Goal: Task Accomplishment & Management: Complete application form

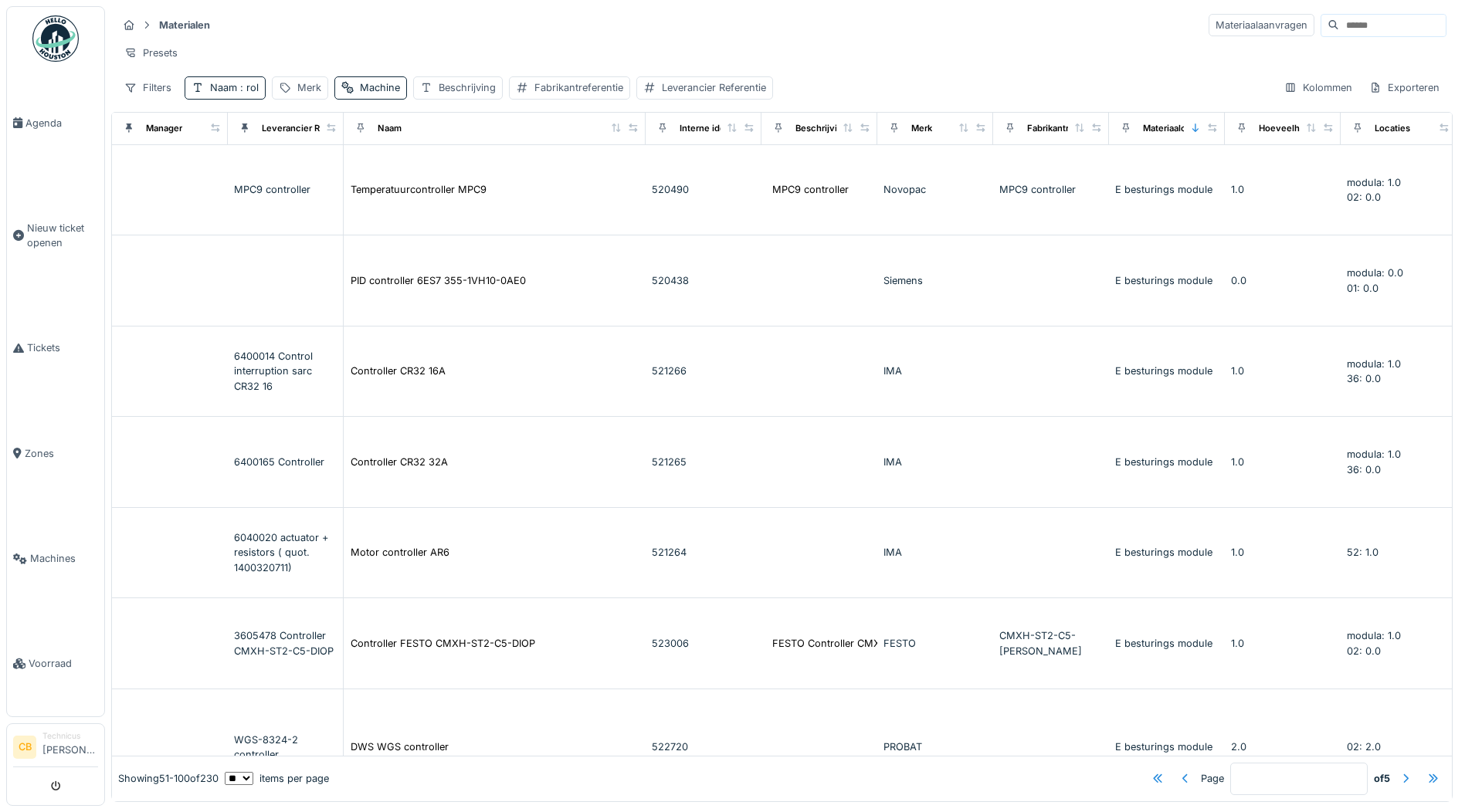
scroll to position [3087, 387]
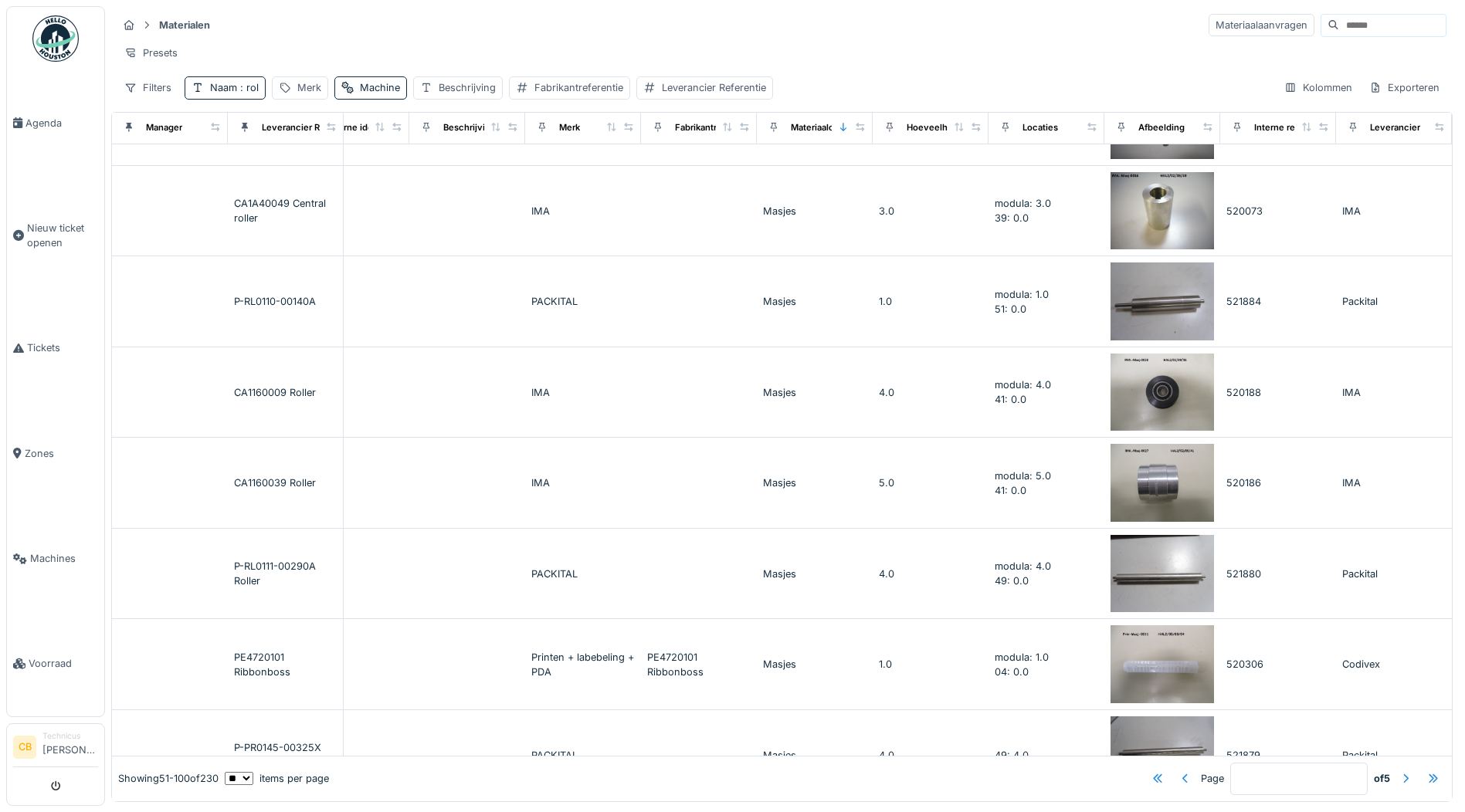
click at [43, 34] on img at bounding box center [55, 39] width 46 height 46
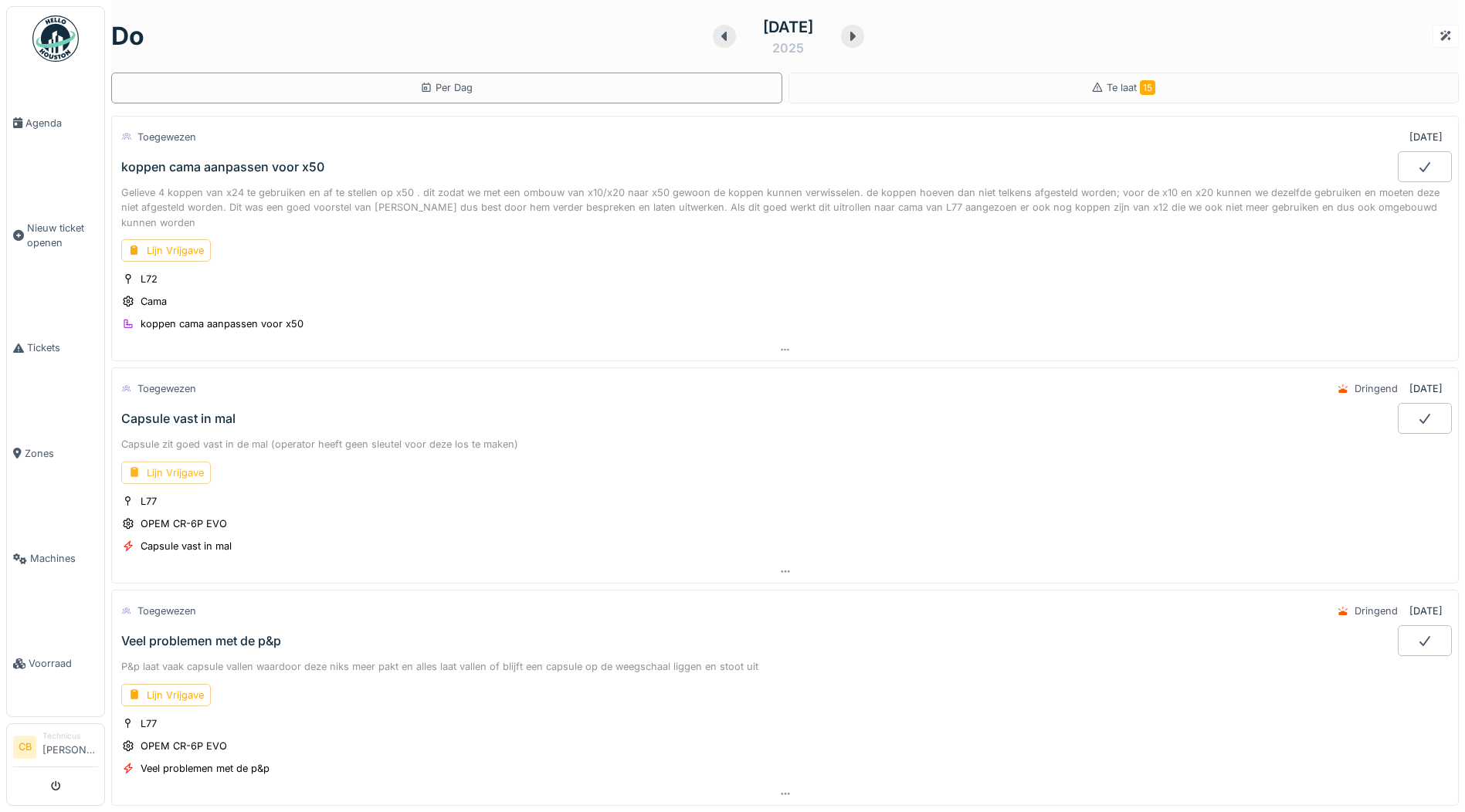
click at [142, 474] on div "Lijn Vrijgave" at bounding box center [166, 473] width 90 height 22
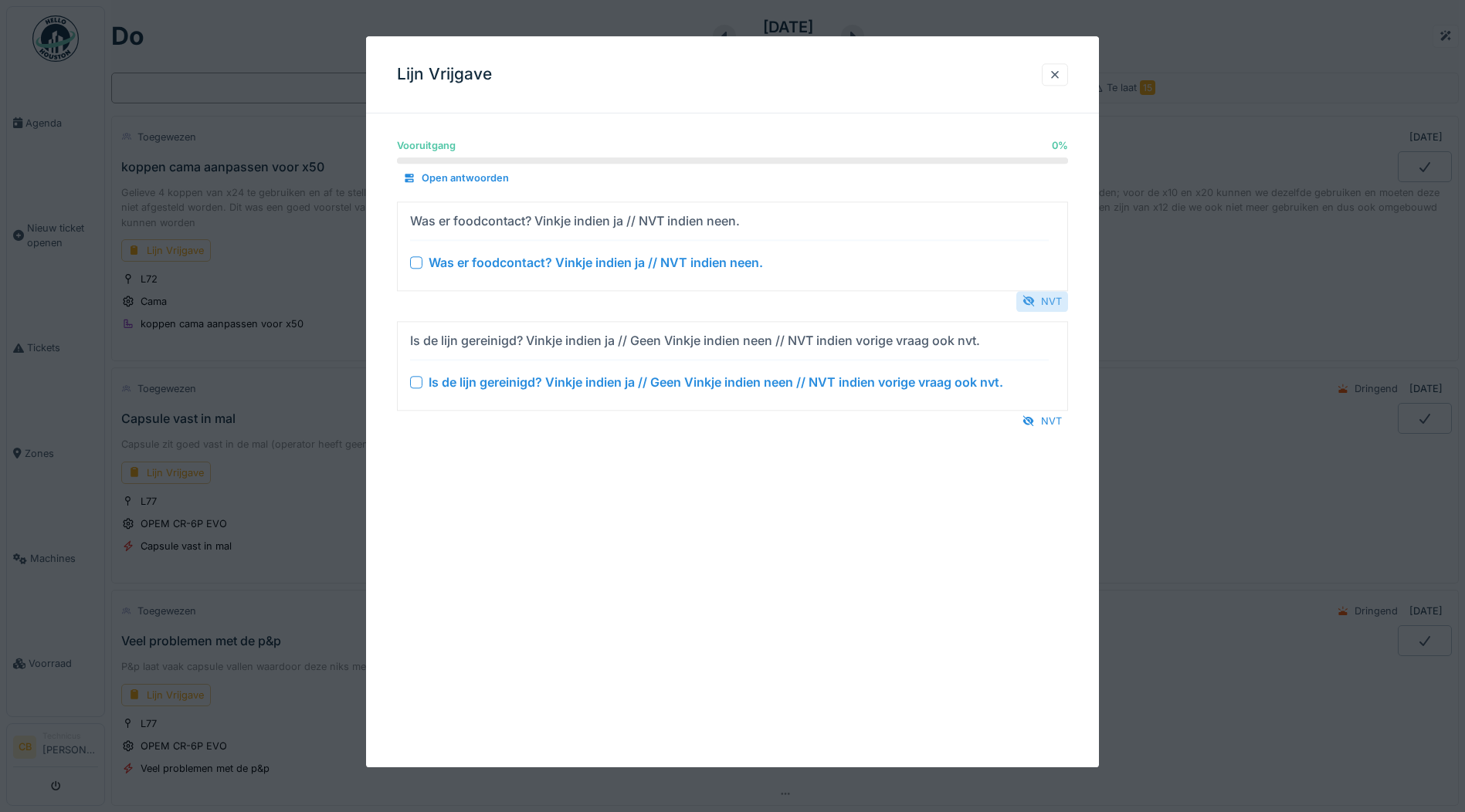
click at [1049, 296] on div "NVT" at bounding box center [1042, 301] width 52 height 21
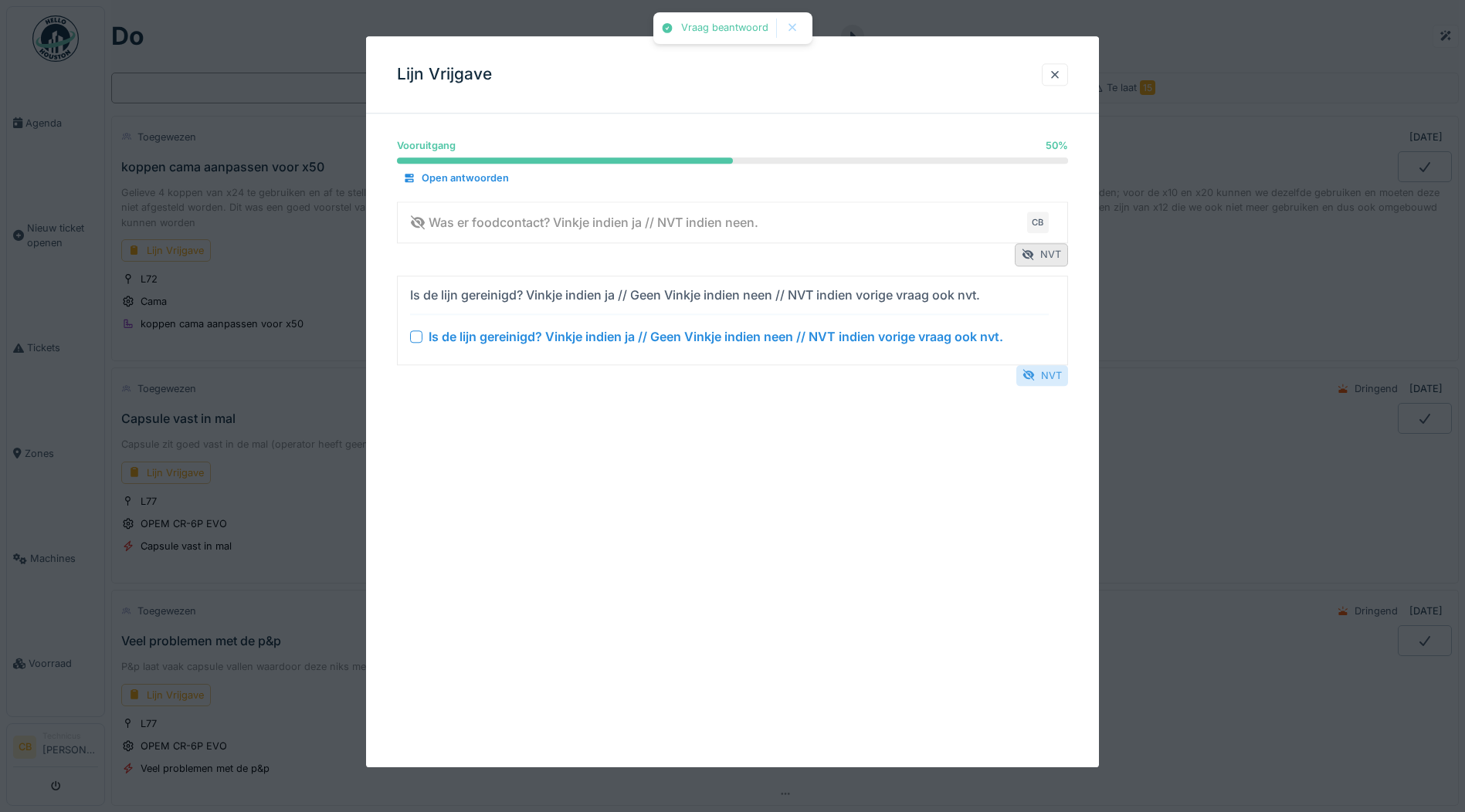
click at [1050, 375] on div "NVT" at bounding box center [1042, 375] width 52 height 21
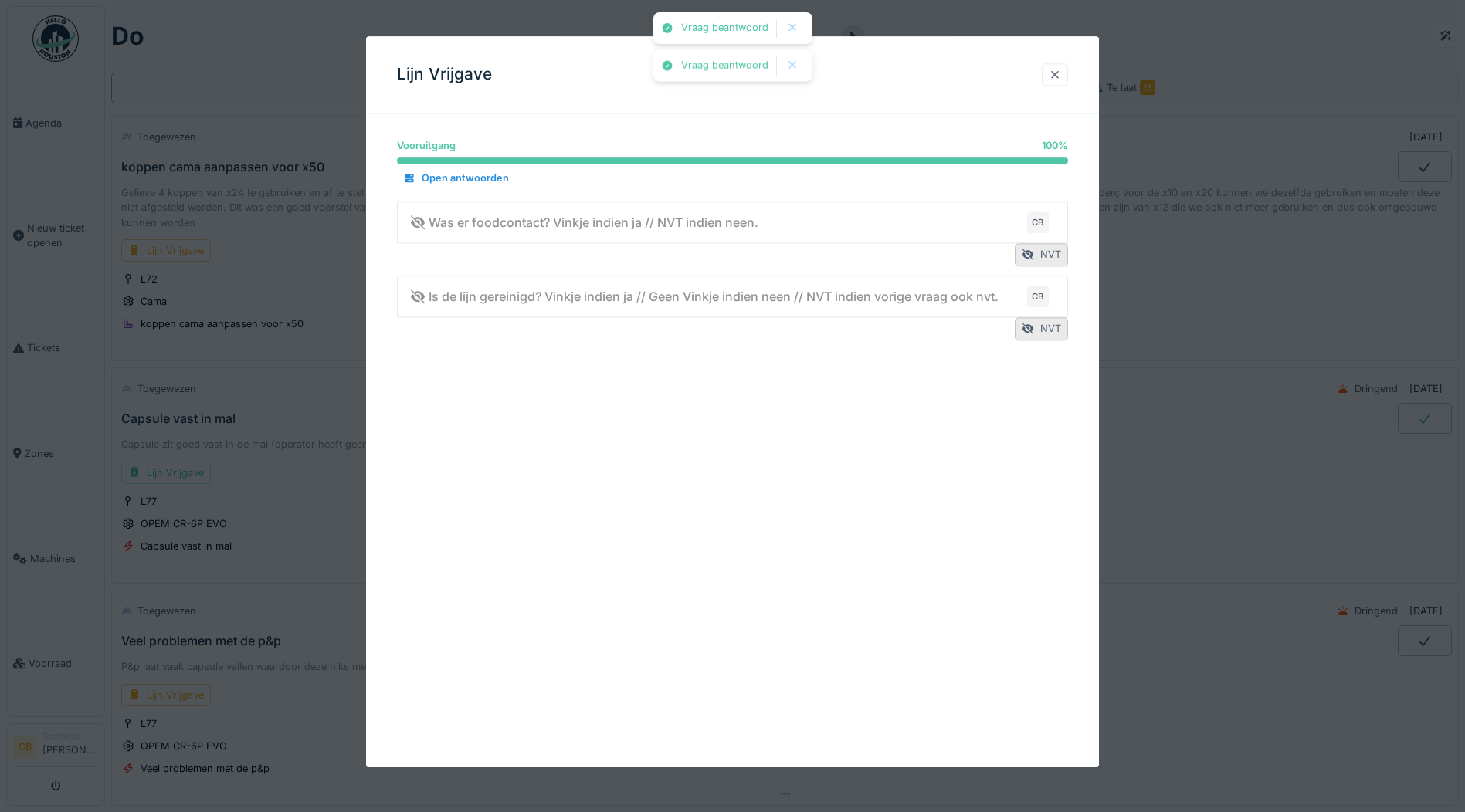
click at [1056, 71] on div at bounding box center [1055, 75] width 12 height 15
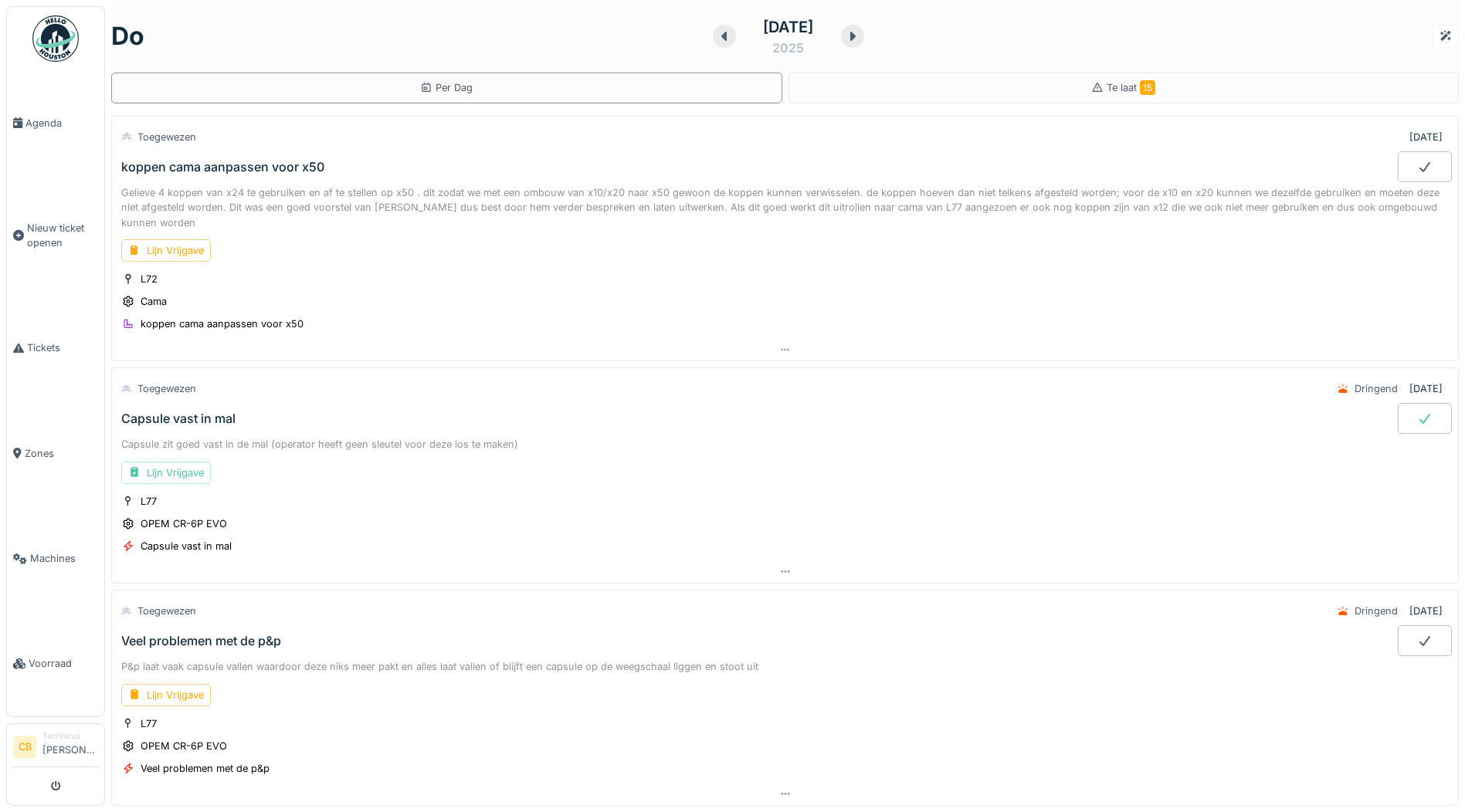
click at [1398, 412] on div at bounding box center [1425, 418] width 54 height 30
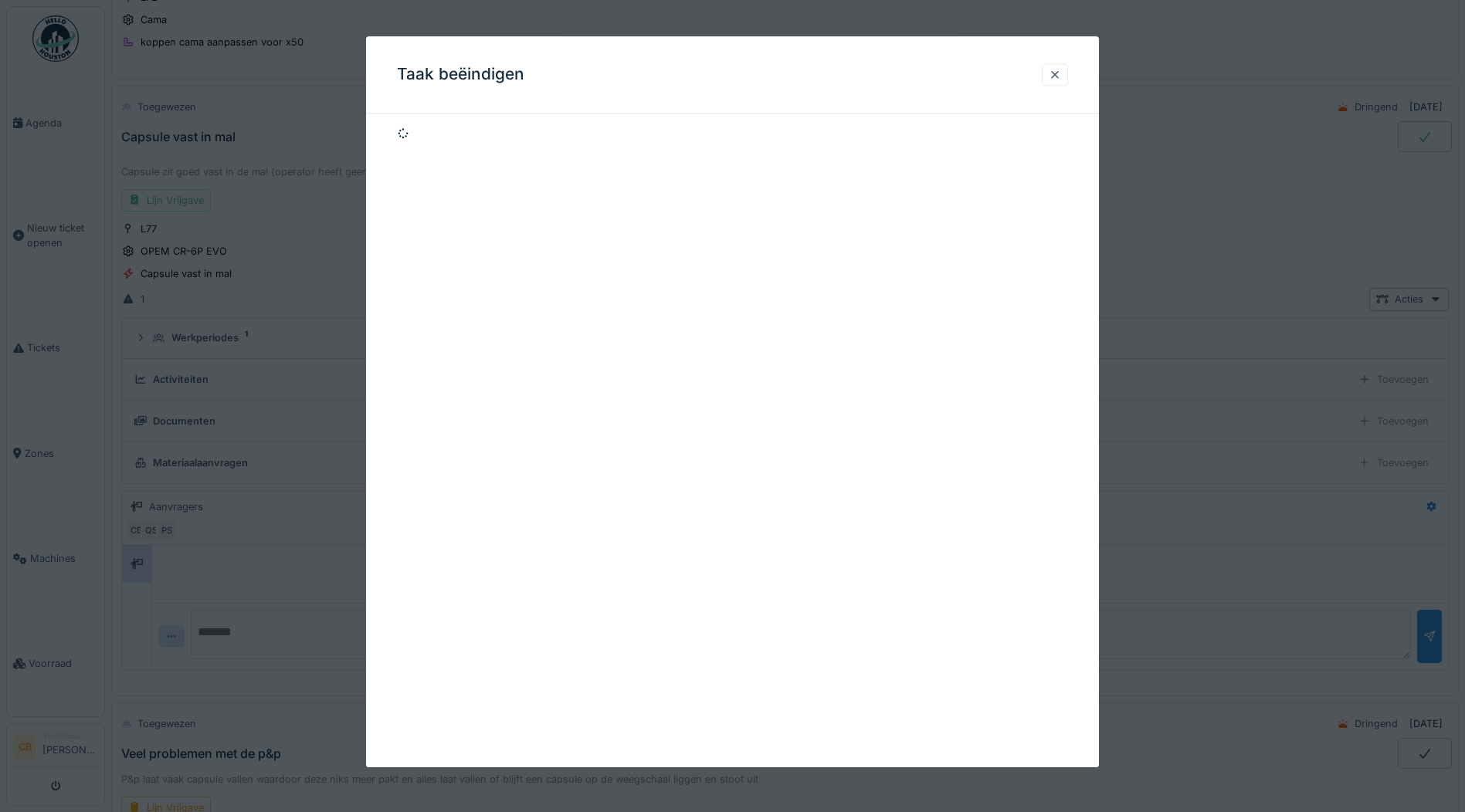
scroll to position [306, 0]
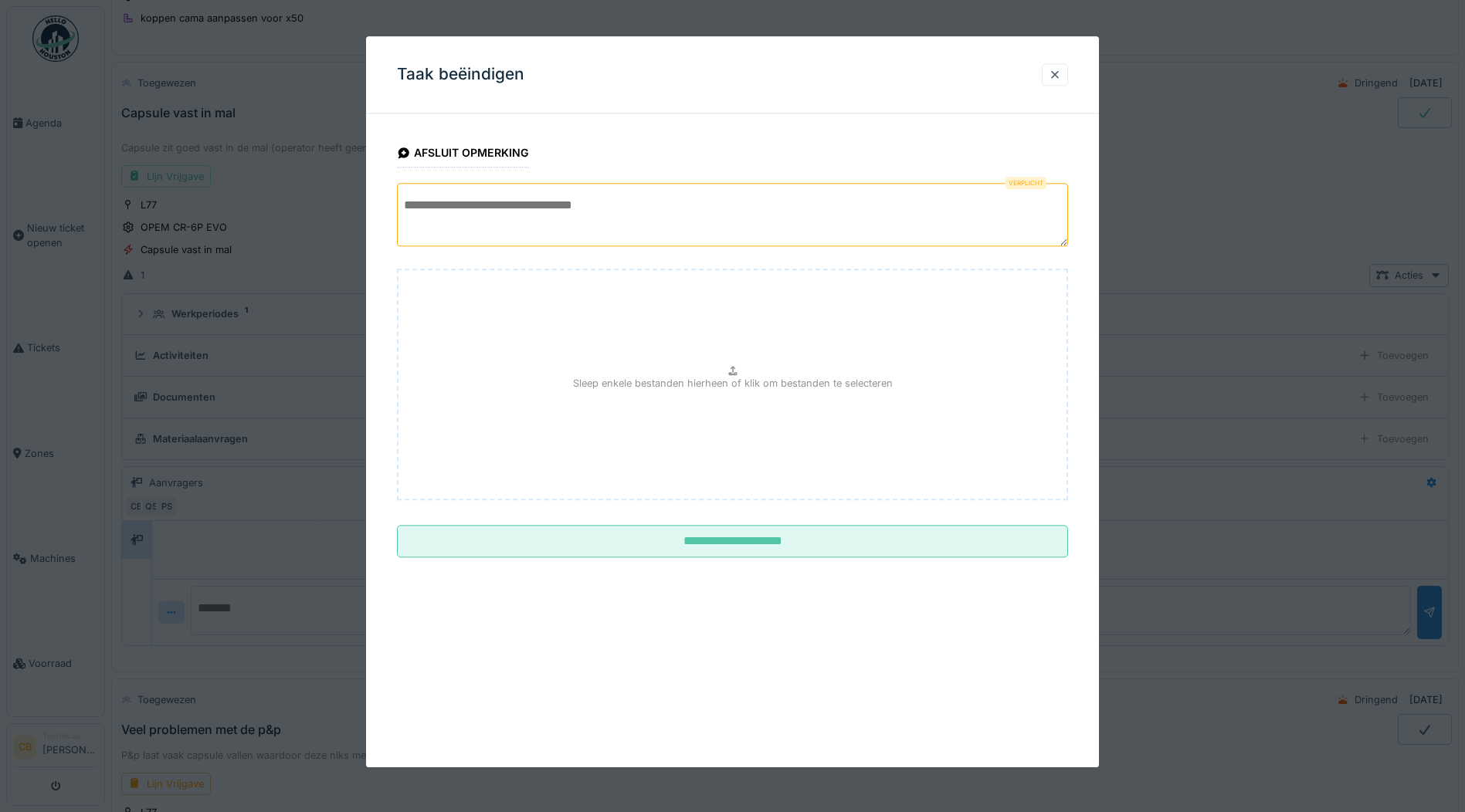
click at [413, 228] on textarea at bounding box center [732, 214] width 672 height 63
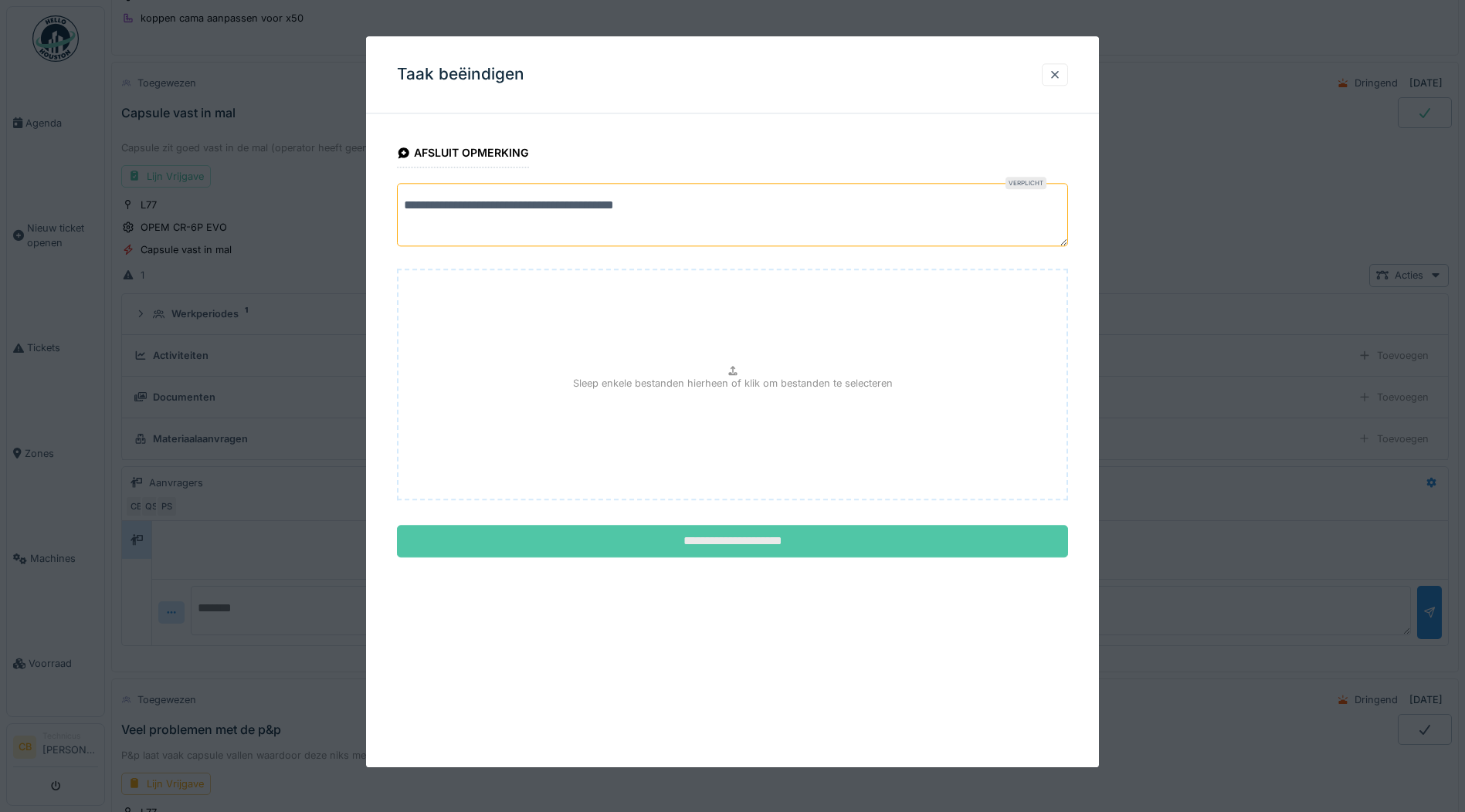
type textarea "**********"
click at [716, 539] on input "**********" at bounding box center [732, 541] width 672 height 32
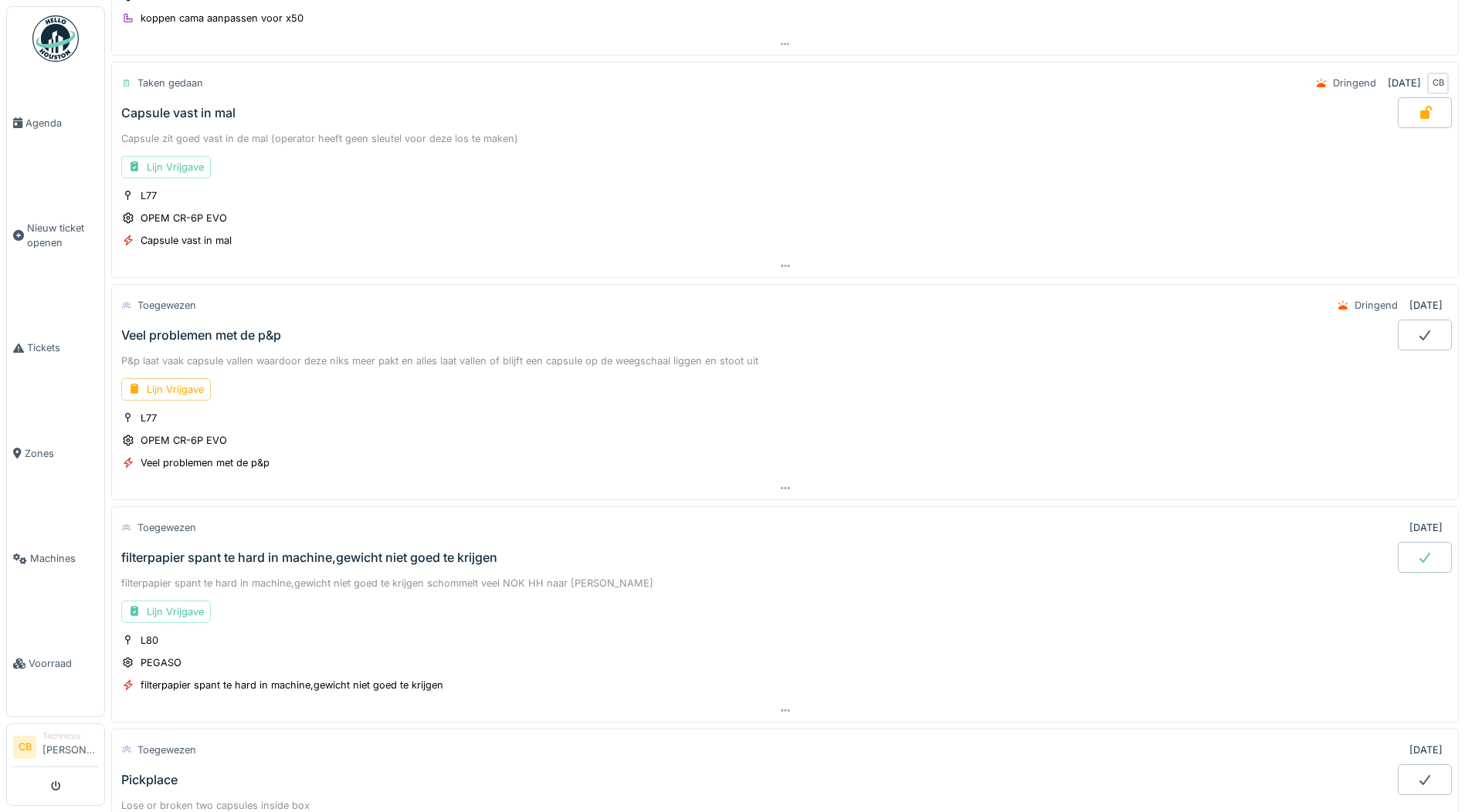
click at [215, 108] on div "Capsule vast in mal" at bounding box center [178, 113] width 115 height 15
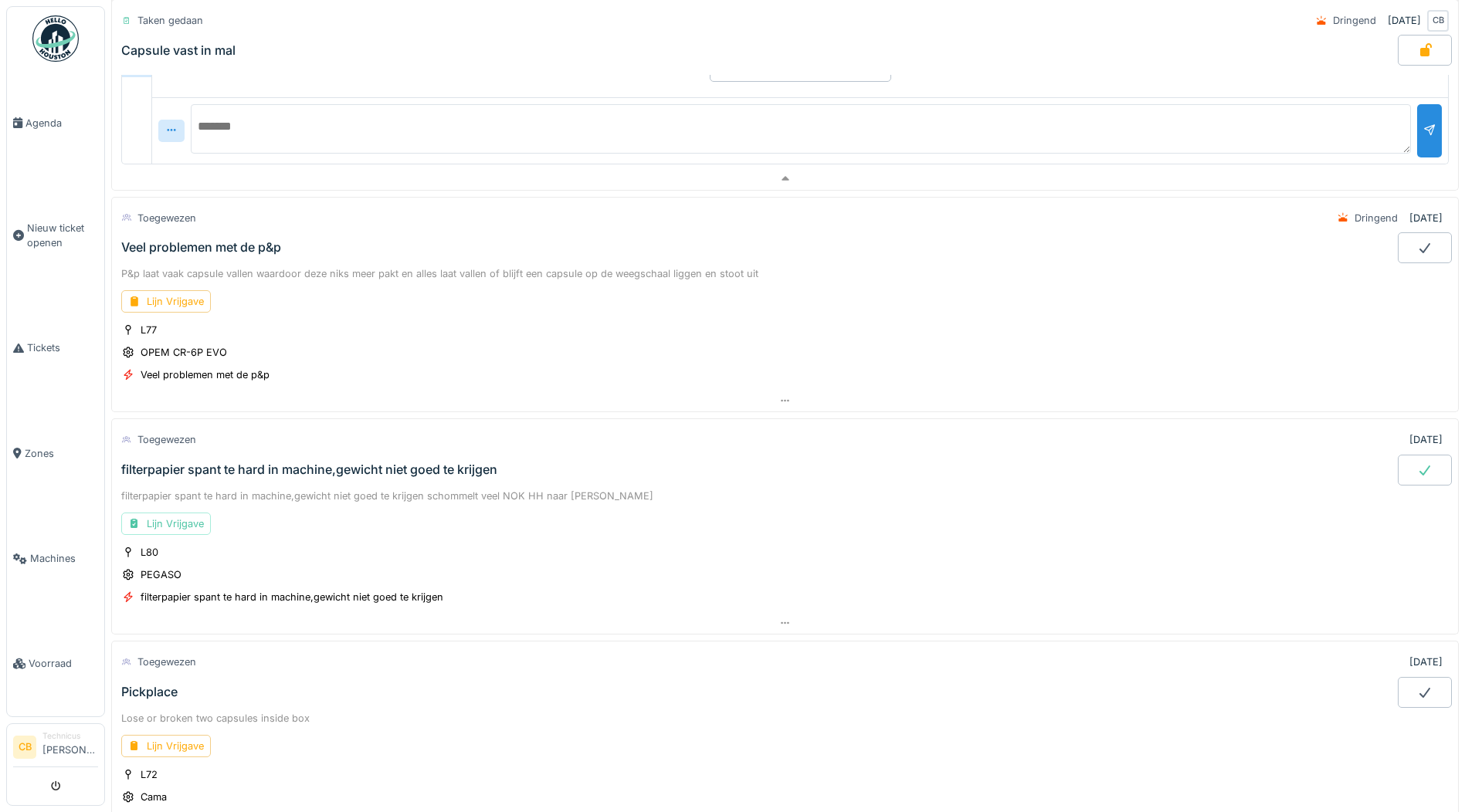
scroll to position [846, 0]
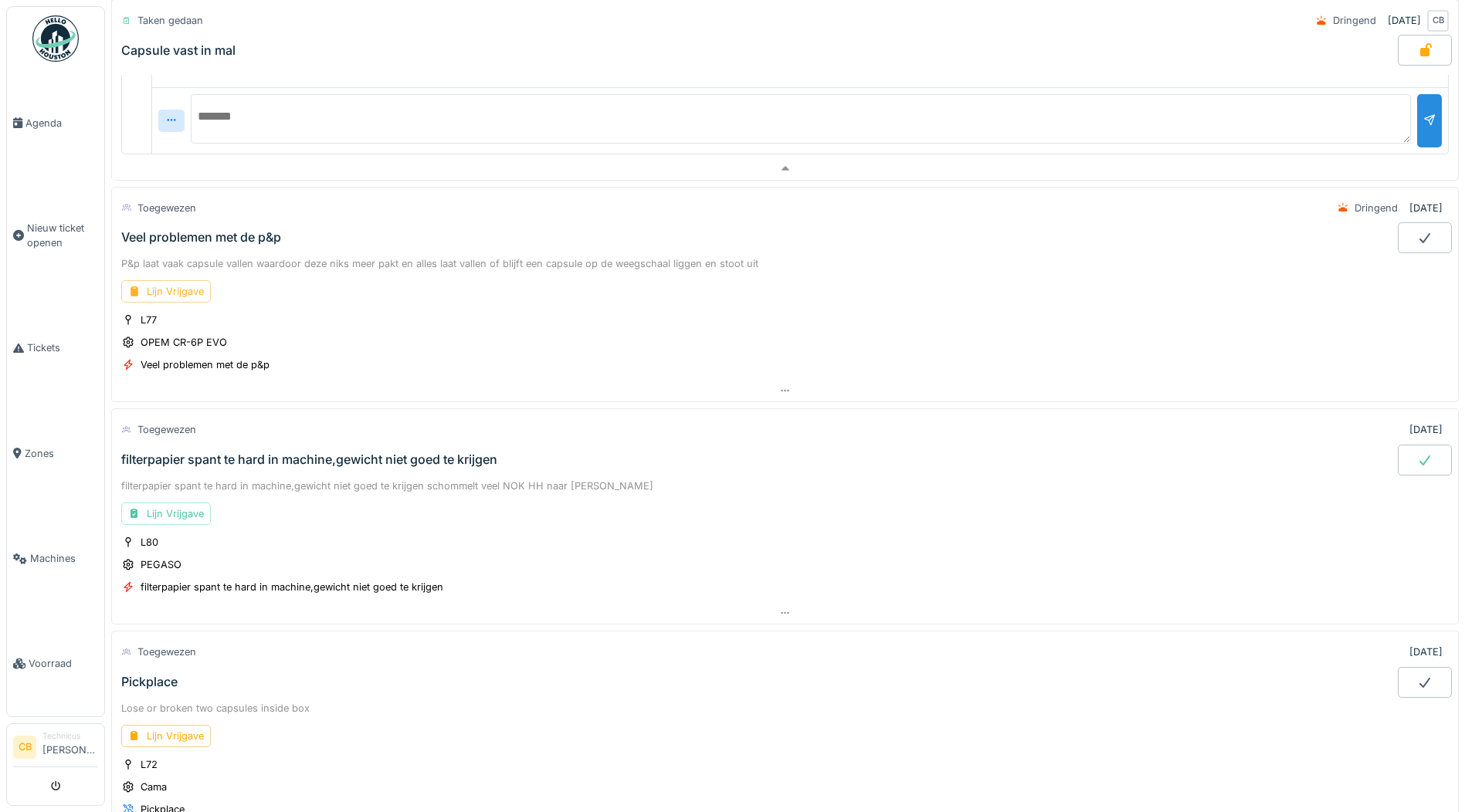
click at [191, 287] on div "Lijn Vrijgave" at bounding box center [166, 291] width 90 height 22
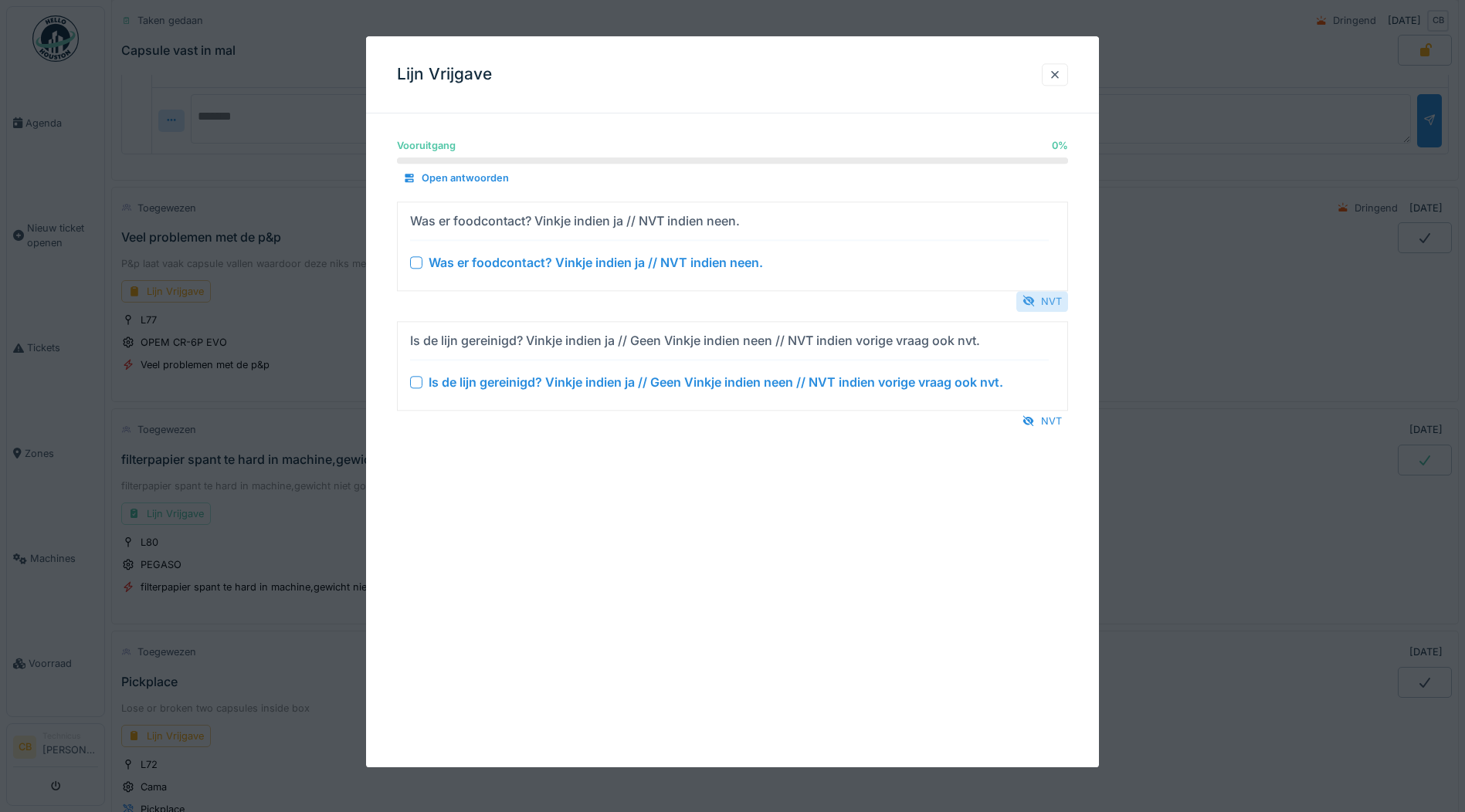
click at [1060, 298] on div "NVT" at bounding box center [1042, 301] width 52 height 21
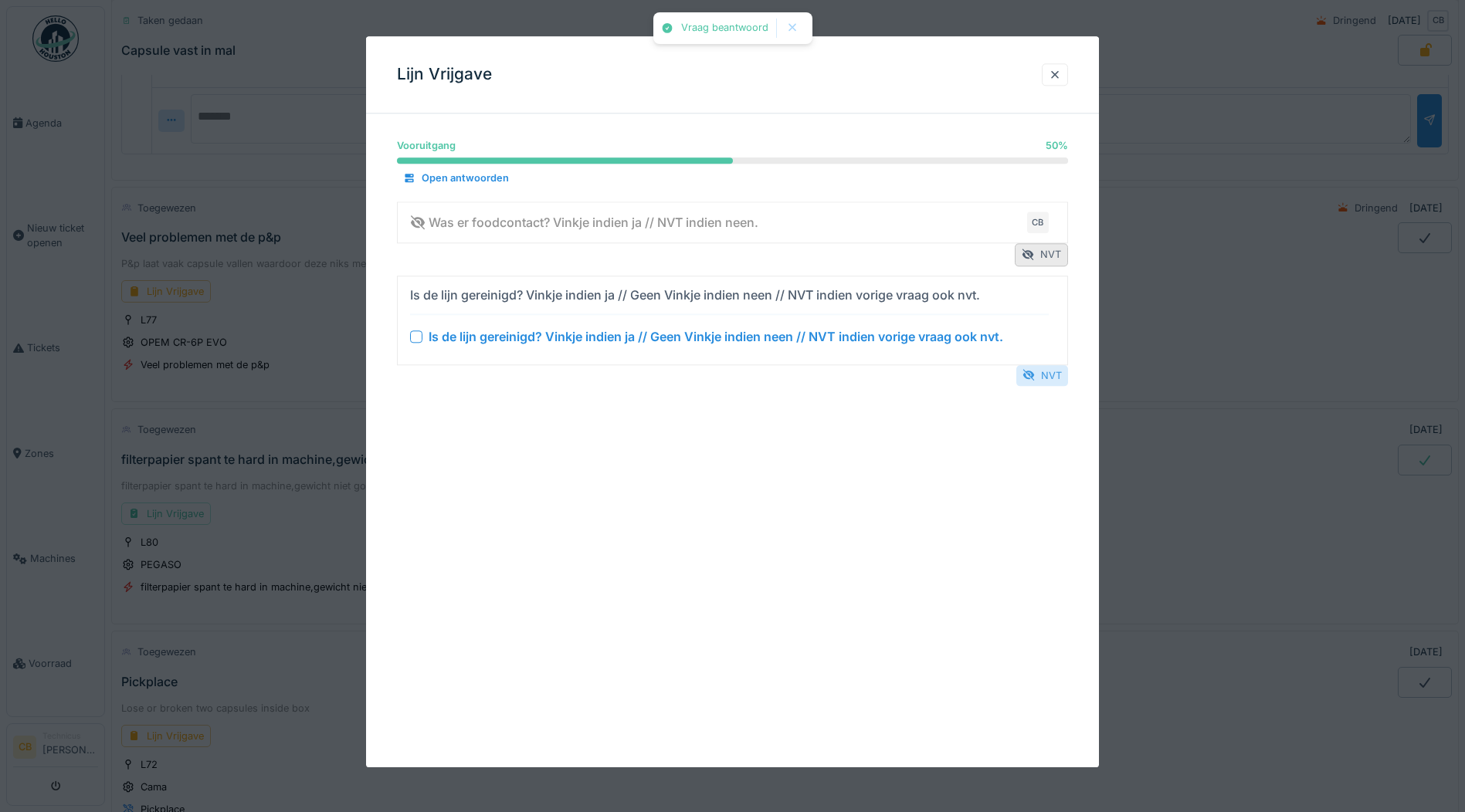
click at [1056, 377] on div "NVT" at bounding box center [1042, 375] width 52 height 21
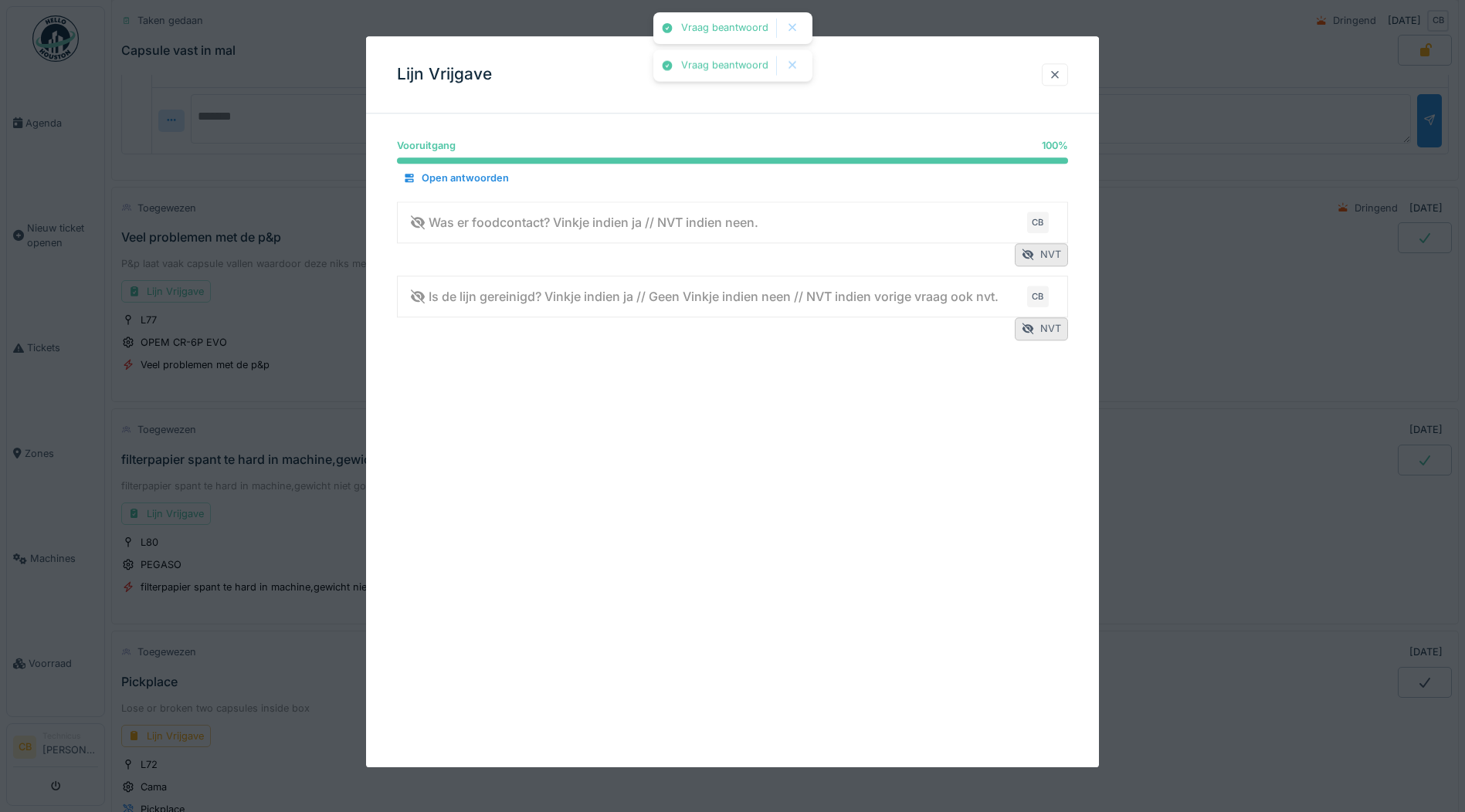
click at [1055, 72] on div at bounding box center [1055, 75] width 12 height 15
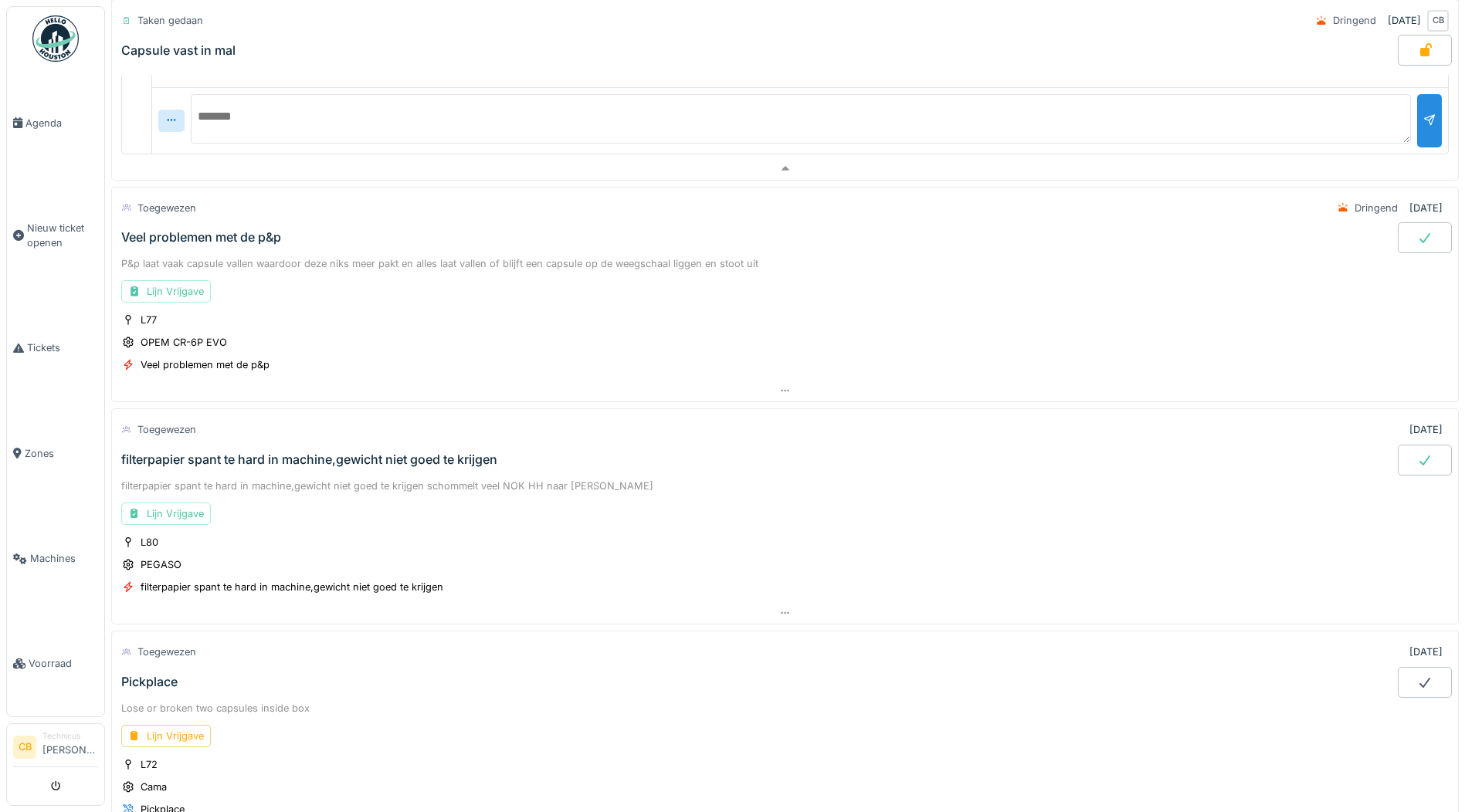
click at [1420, 240] on icon at bounding box center [1425, 238] width 11 height 10
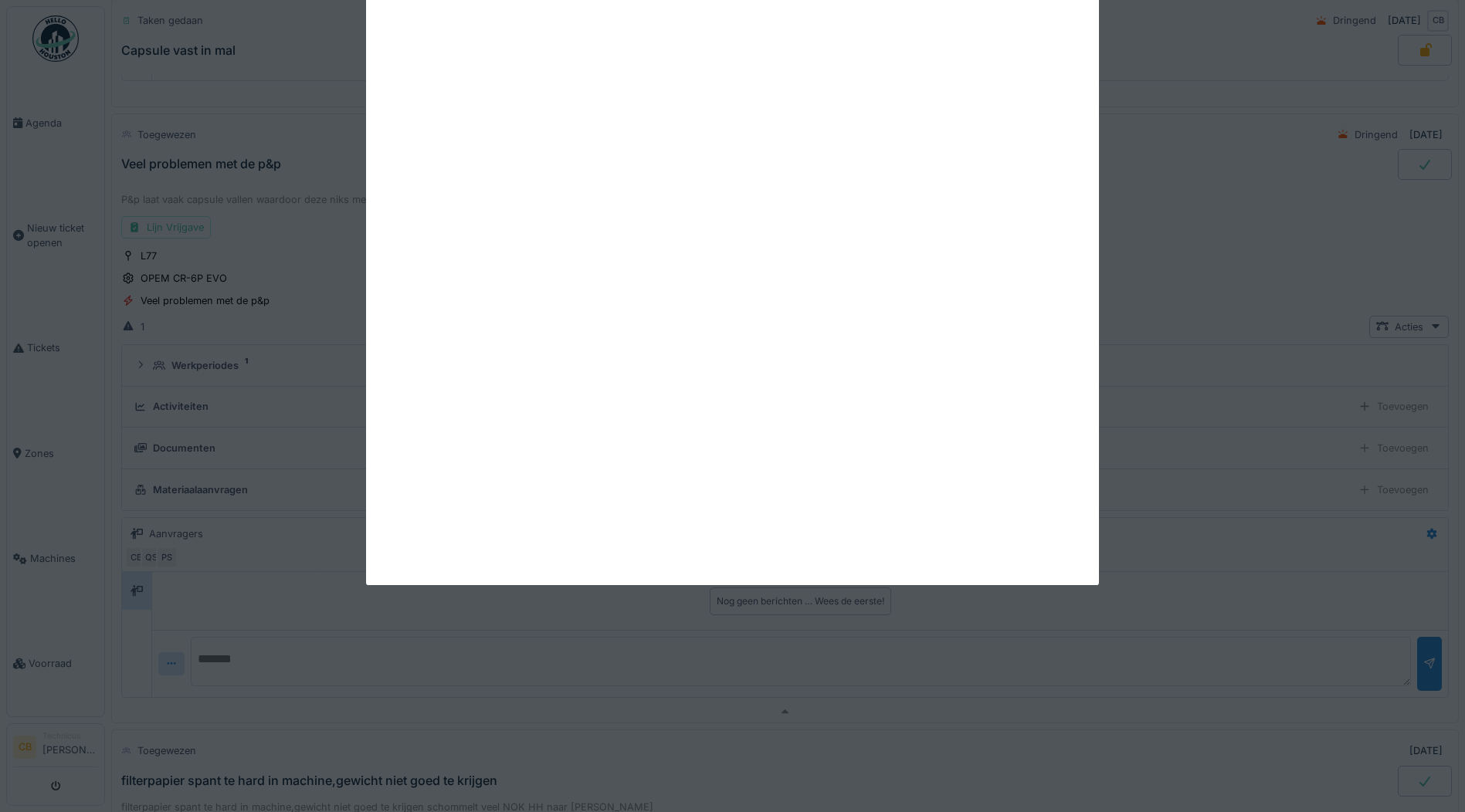
scroll to position [971, 0]
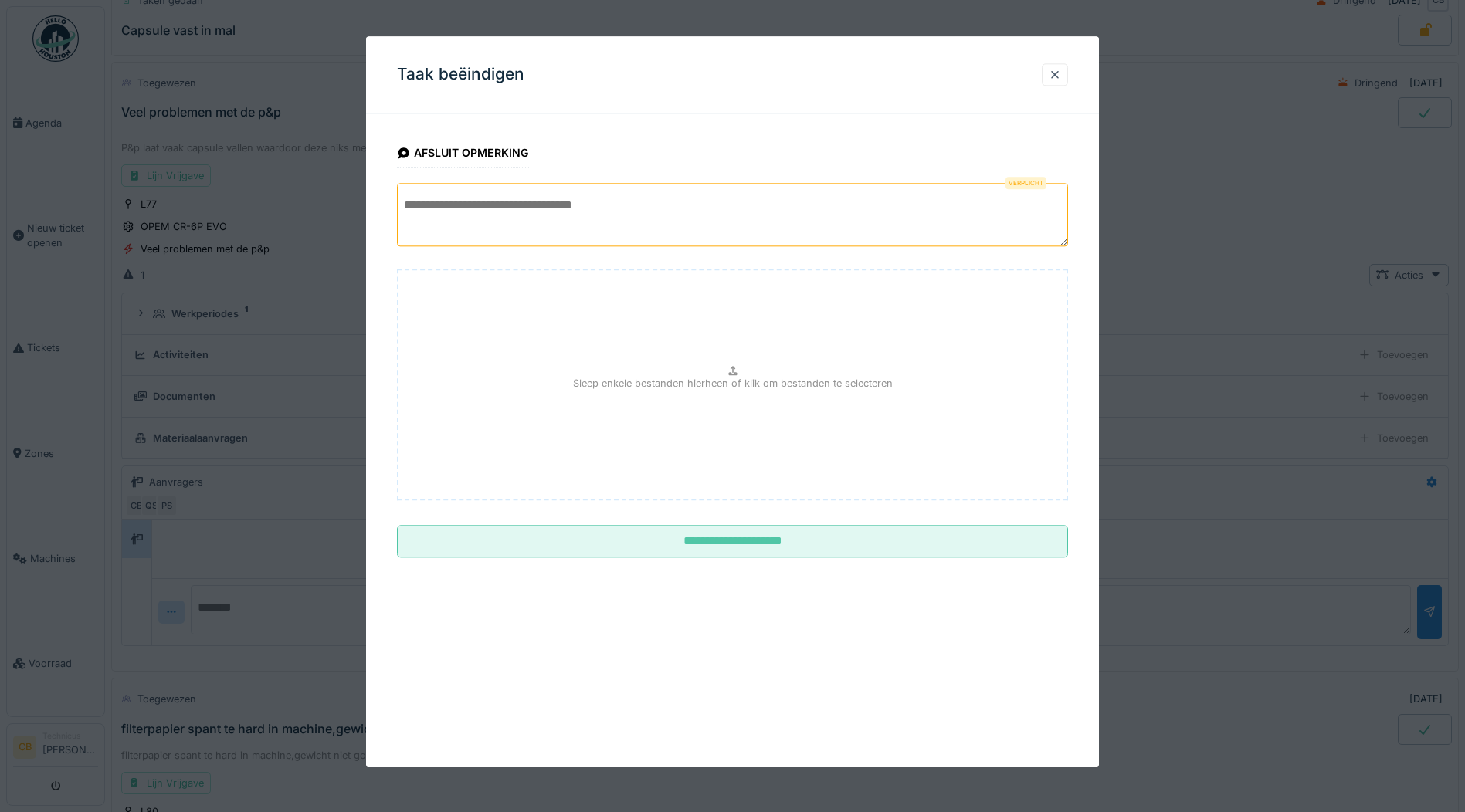
click at [462, 212] on textarea at bounding box center [732, 214] width 672 height 63
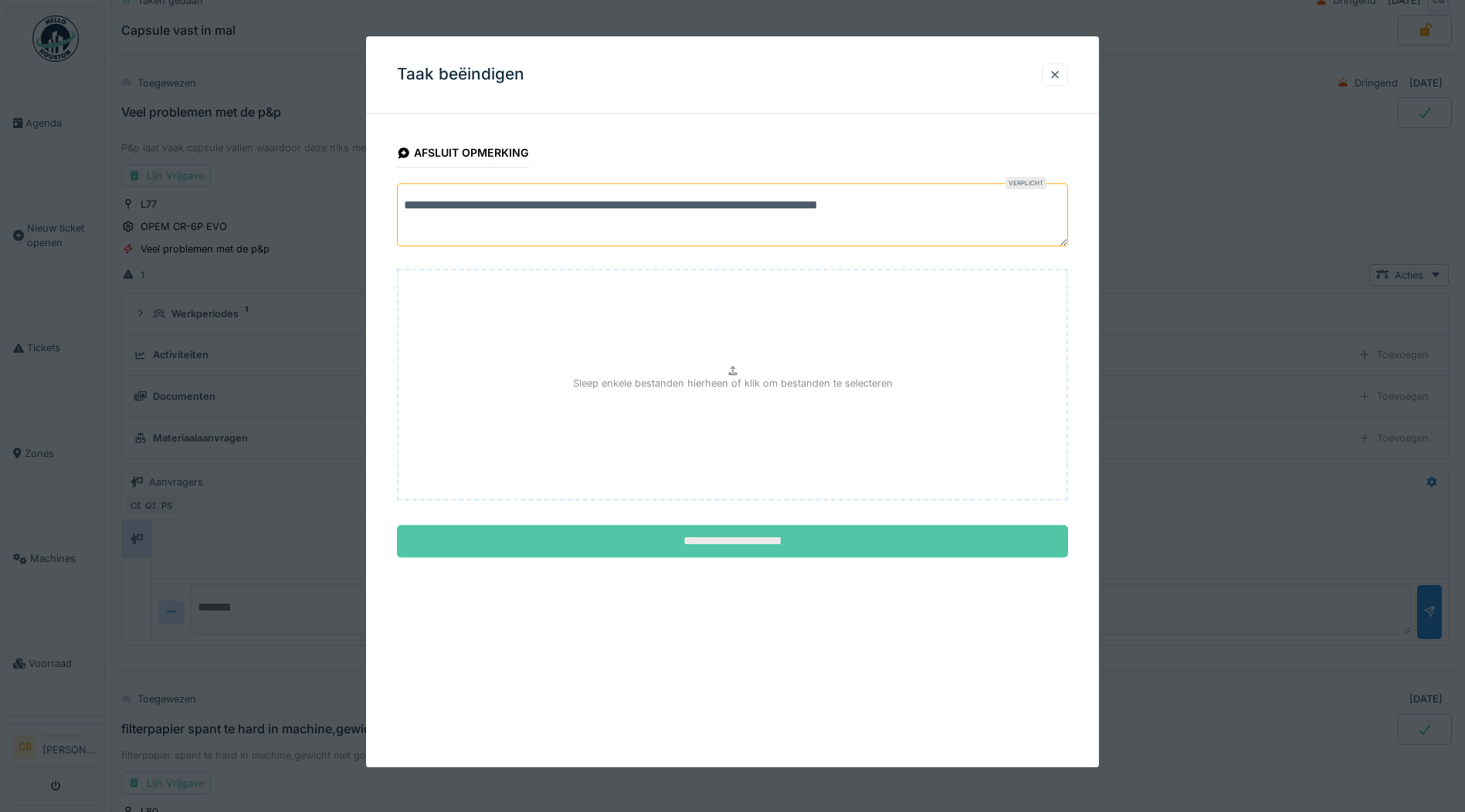
type textarea "**********"
click at [749, 544] on input "**********" at bounding box center [732, 541] width 672 height 32
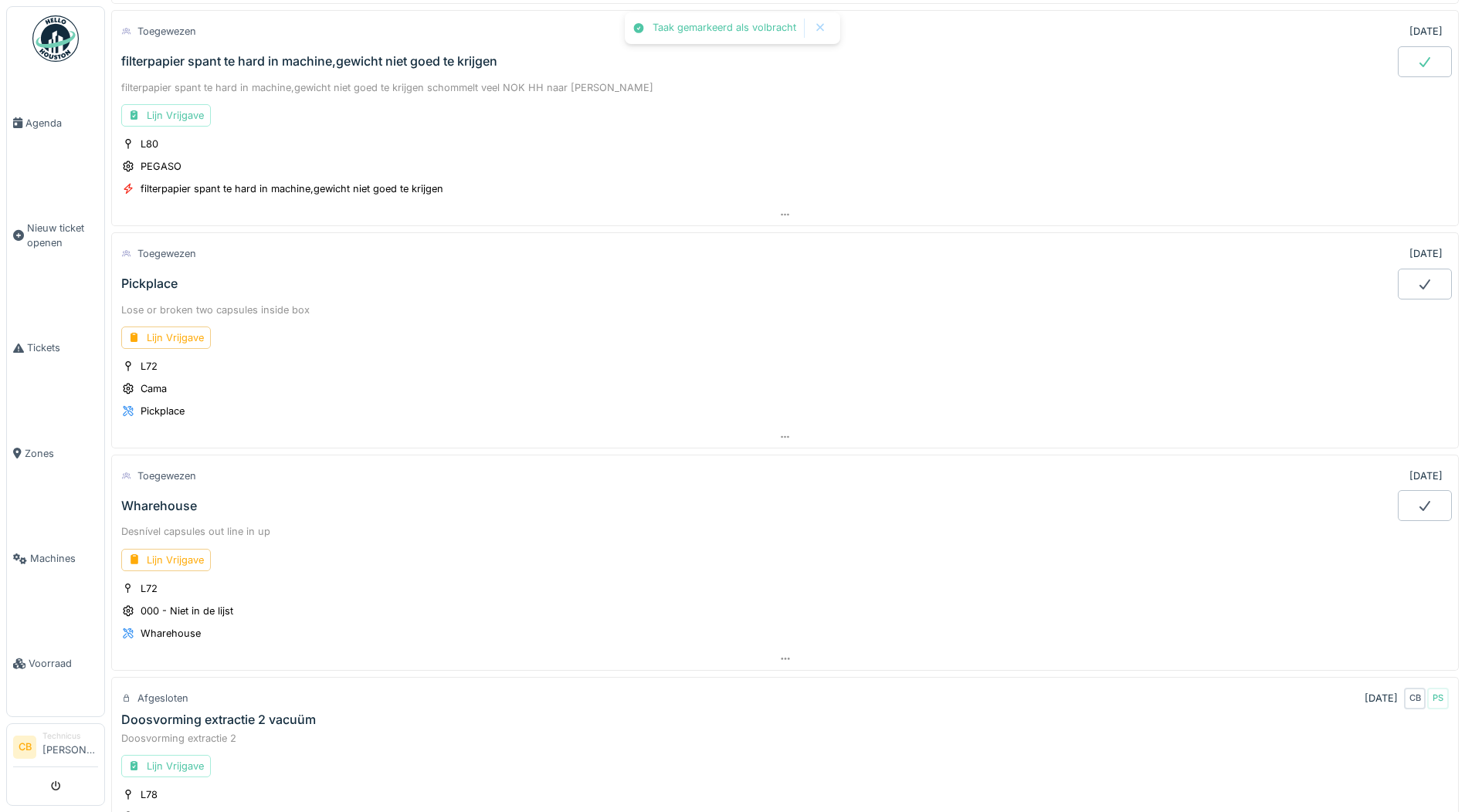
scroll to position [1280, 0]
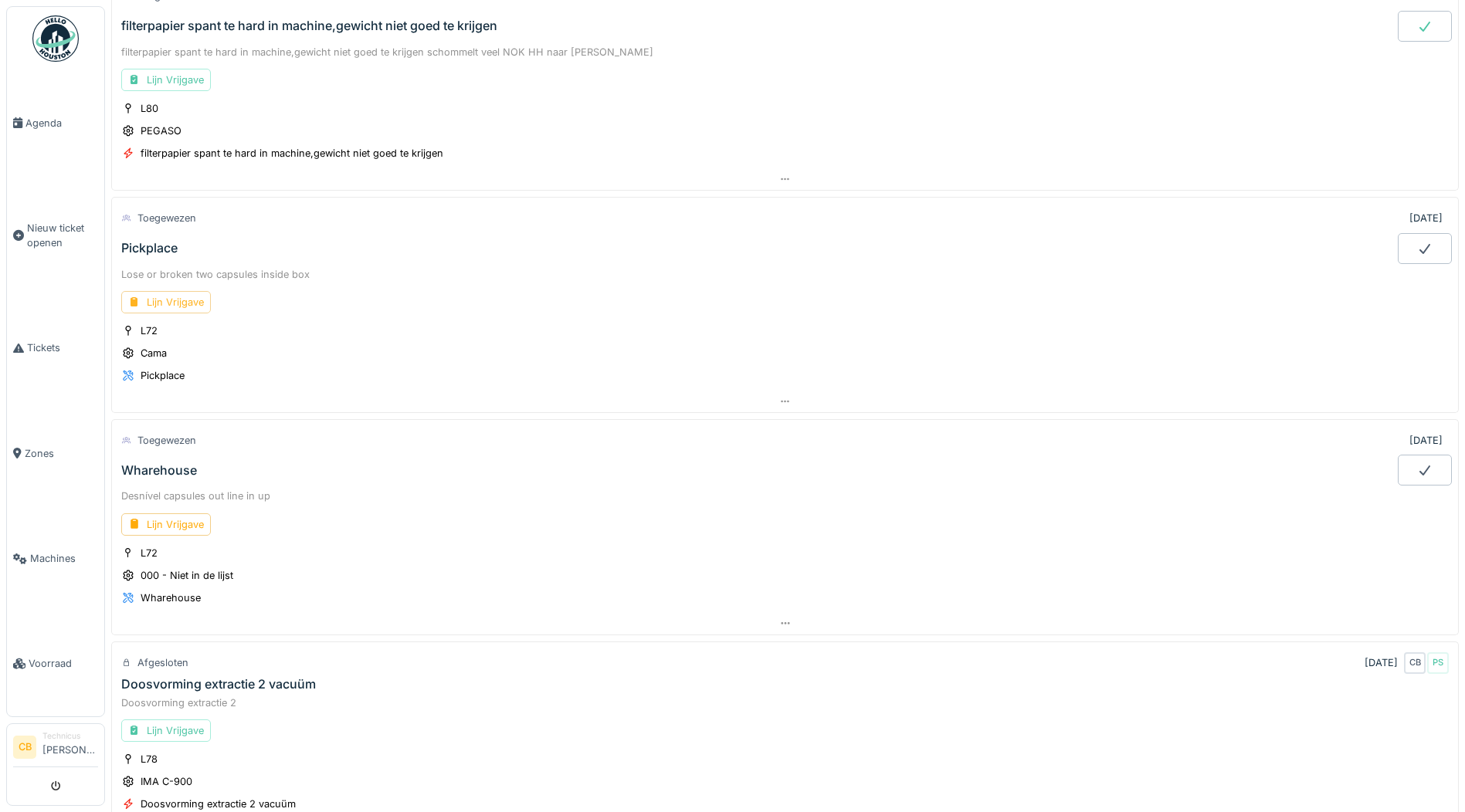
click at [180, 301] on div "Lijn Vrijgave" at bounding box center [166, 301] width 90 height 22
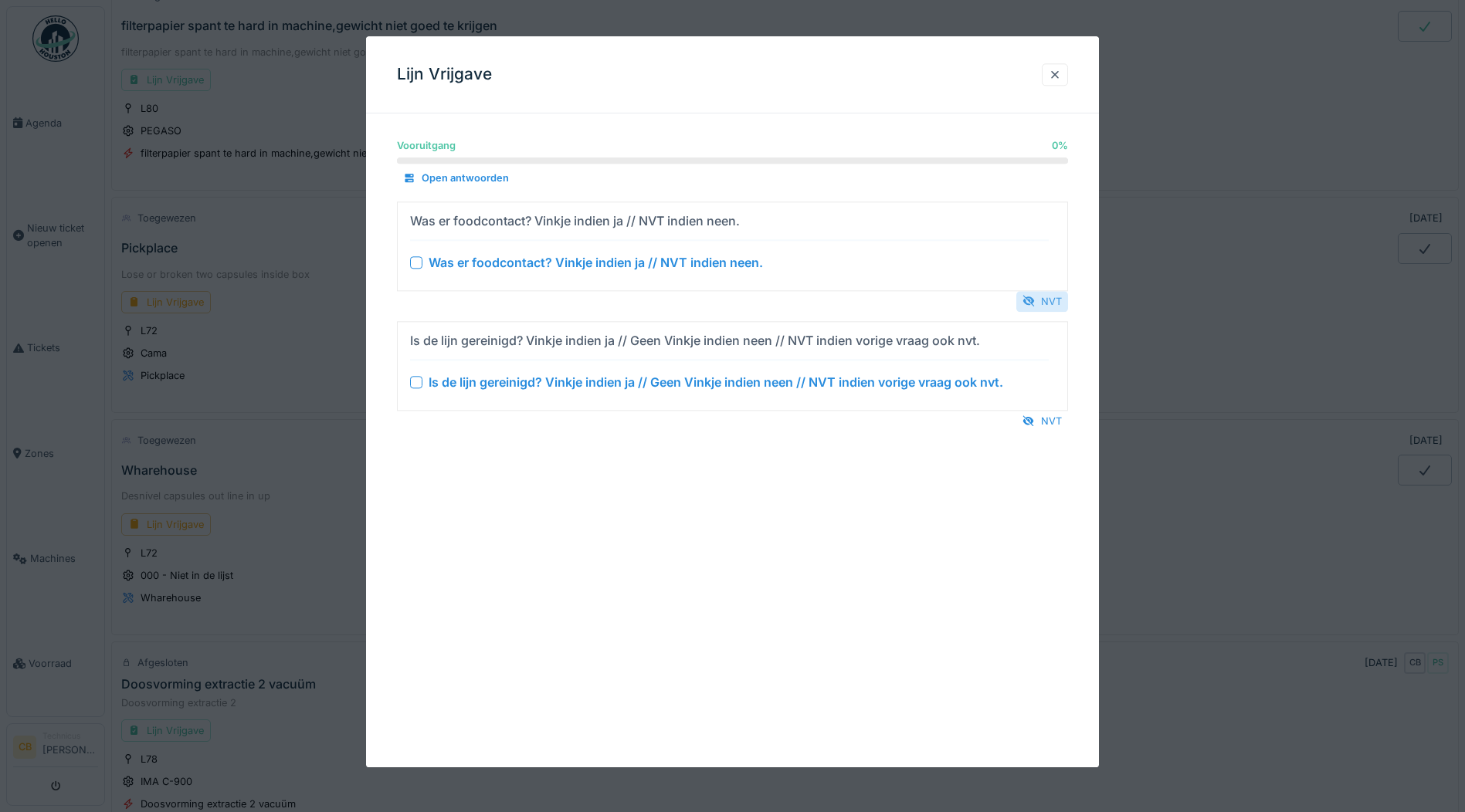
click at [1056, 303] on div "NVT" at bounding box center [1042, 301] width 52 height 21
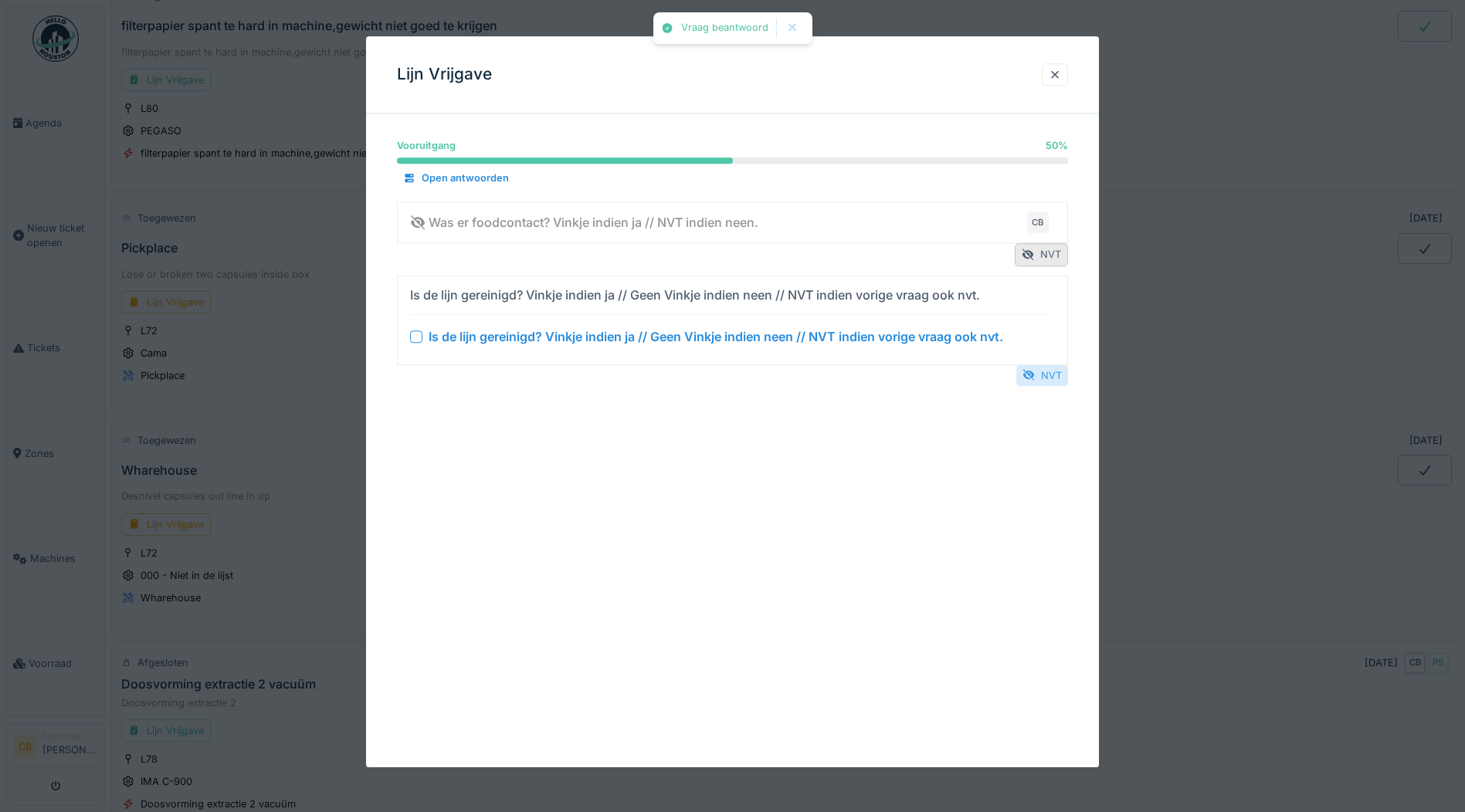
click at [1052, 374] on div "NVT" at bounding box center [1042, 375] width 52 height 21
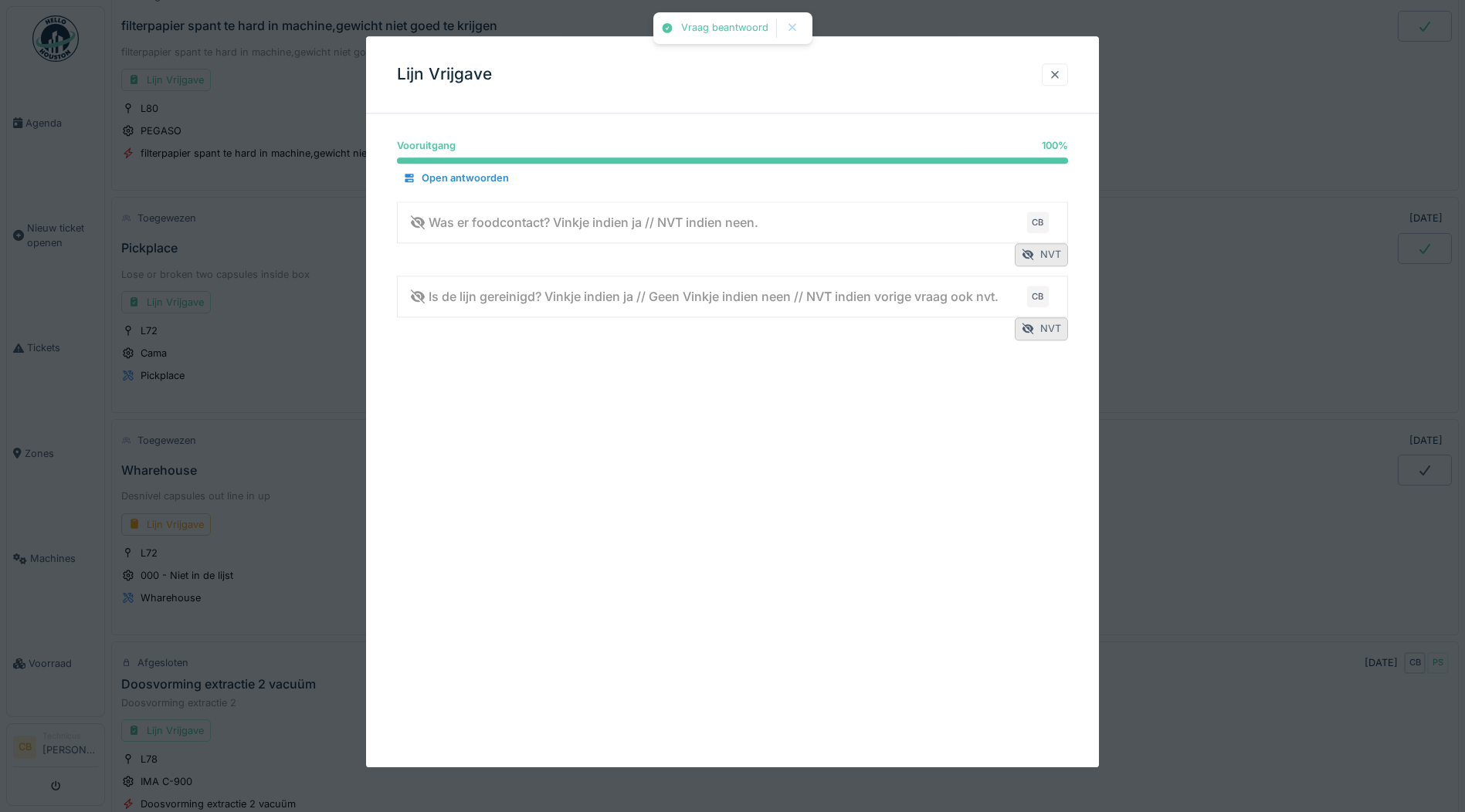
click at [1060, 72] on div at bounding box center [1055, 75] width 12 height 15
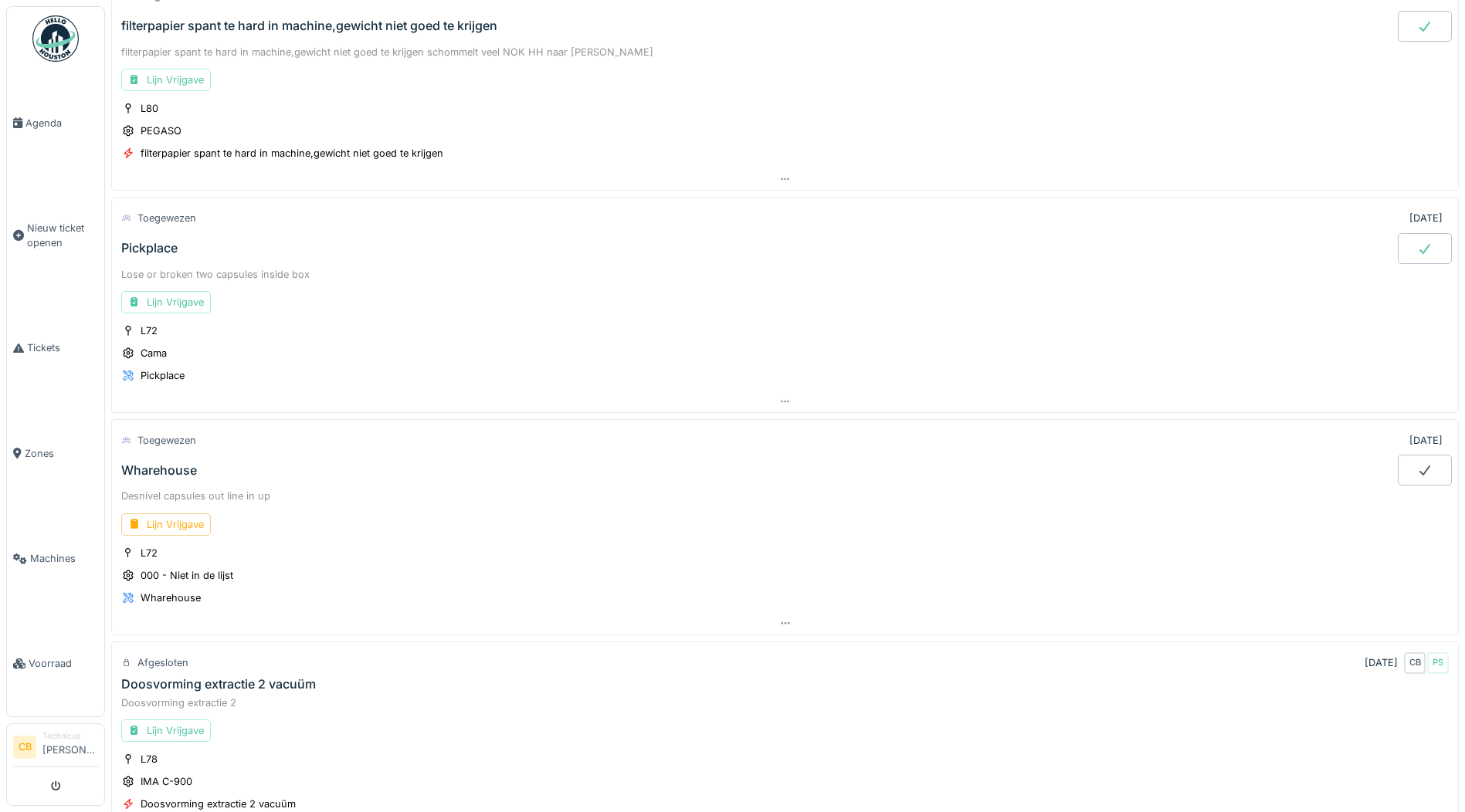
click at [1411, 244] on div at bounding box center [1425, 248] width 54 height 30
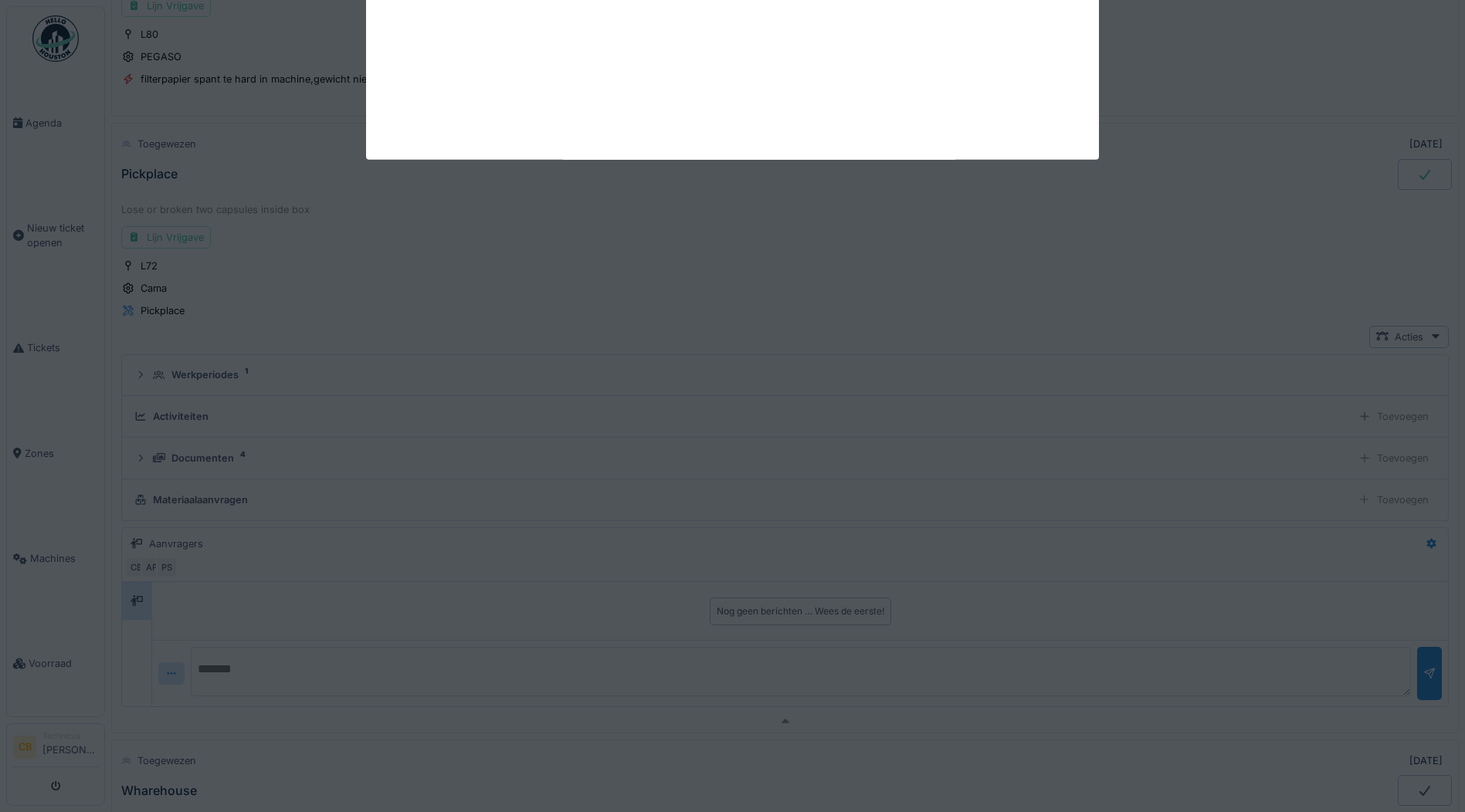
scroll to position [1415, 0]
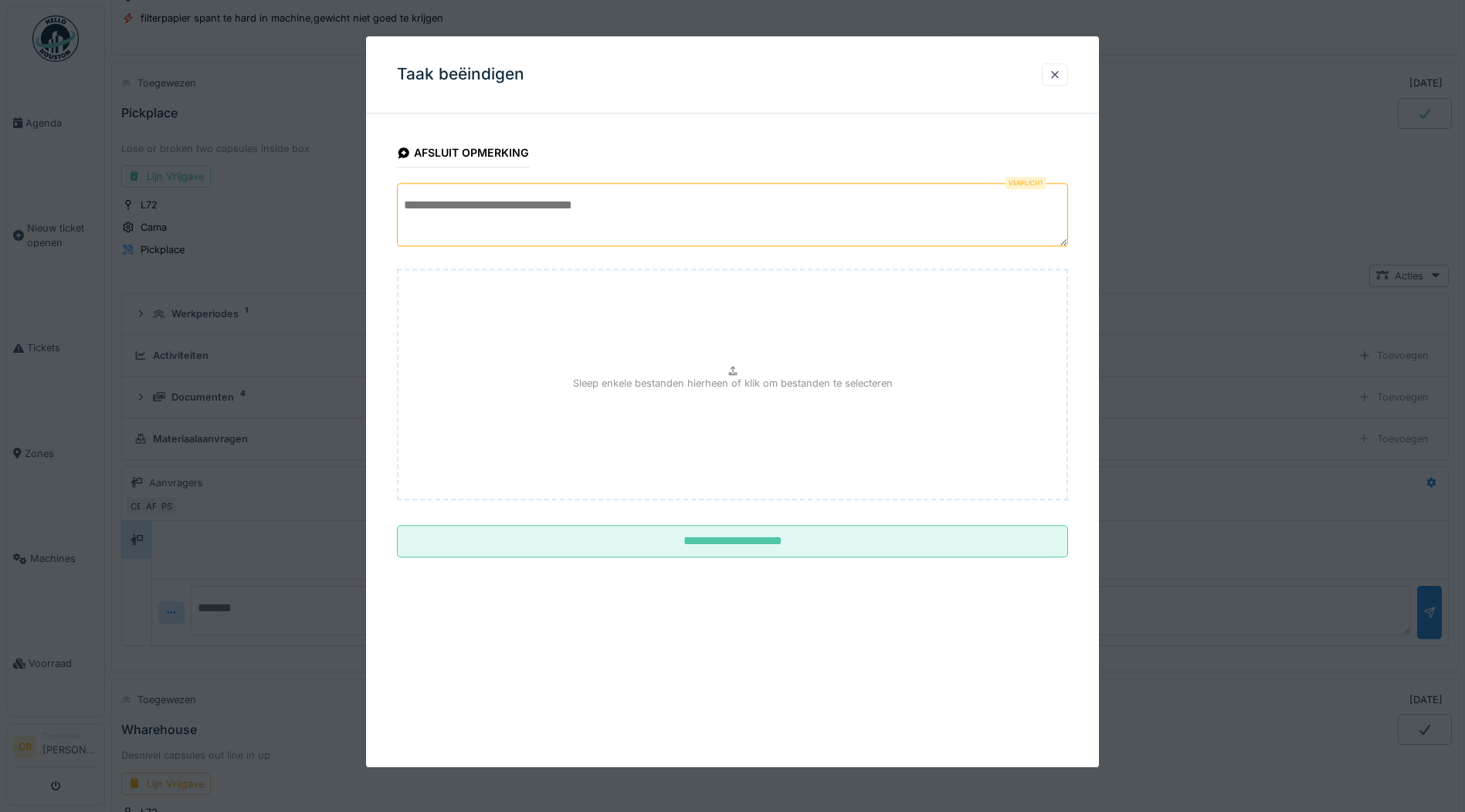
click at [432, 208] on textarea at bounding box center [732, 214] width 672 height 63
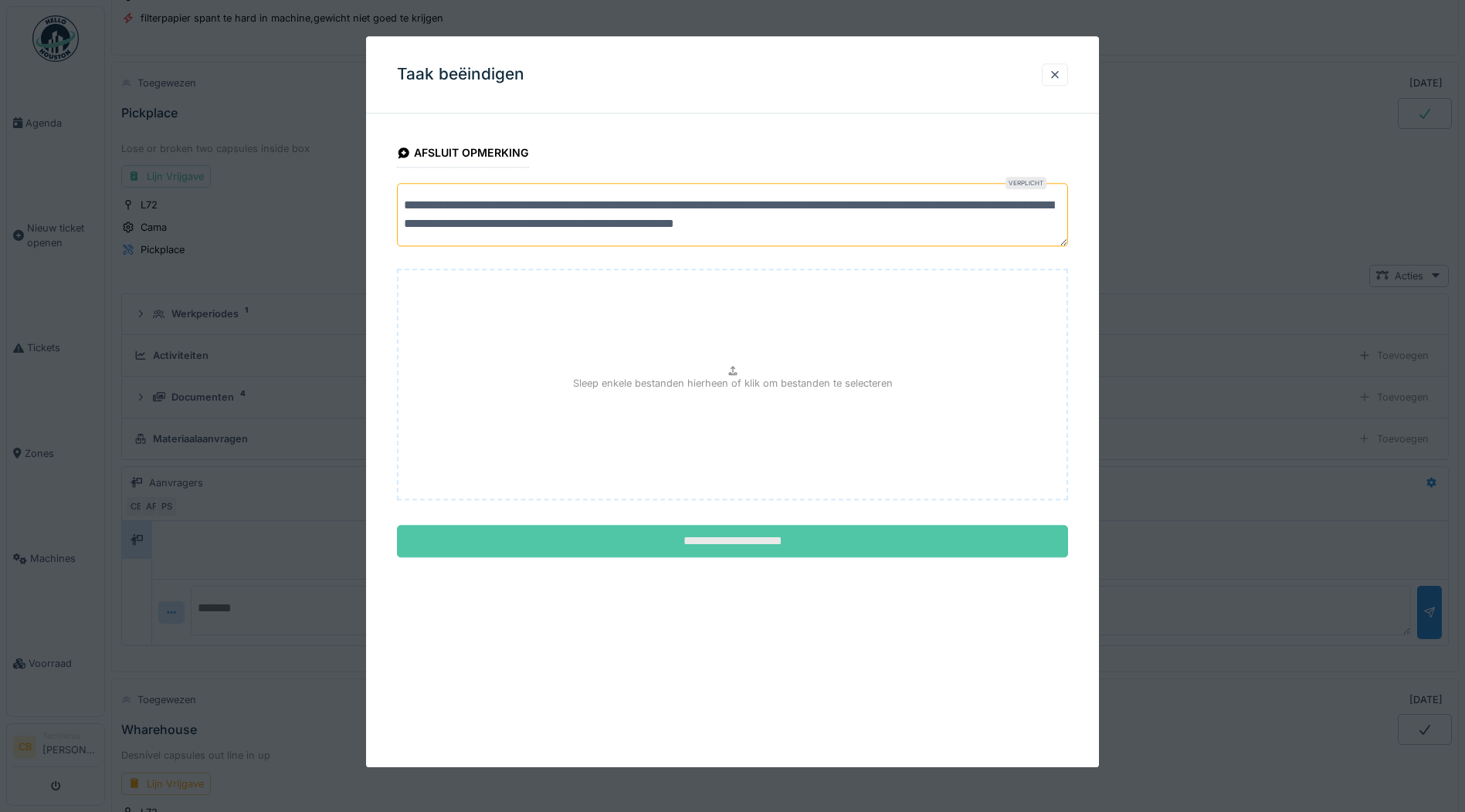
type textarea "**********"
click at [670, 544] on input "**********" at bounding box center [732, 541] width 672 height 32
click at [709, 536] on div "**********" at bounding box center [732, 402] width 733 height 731
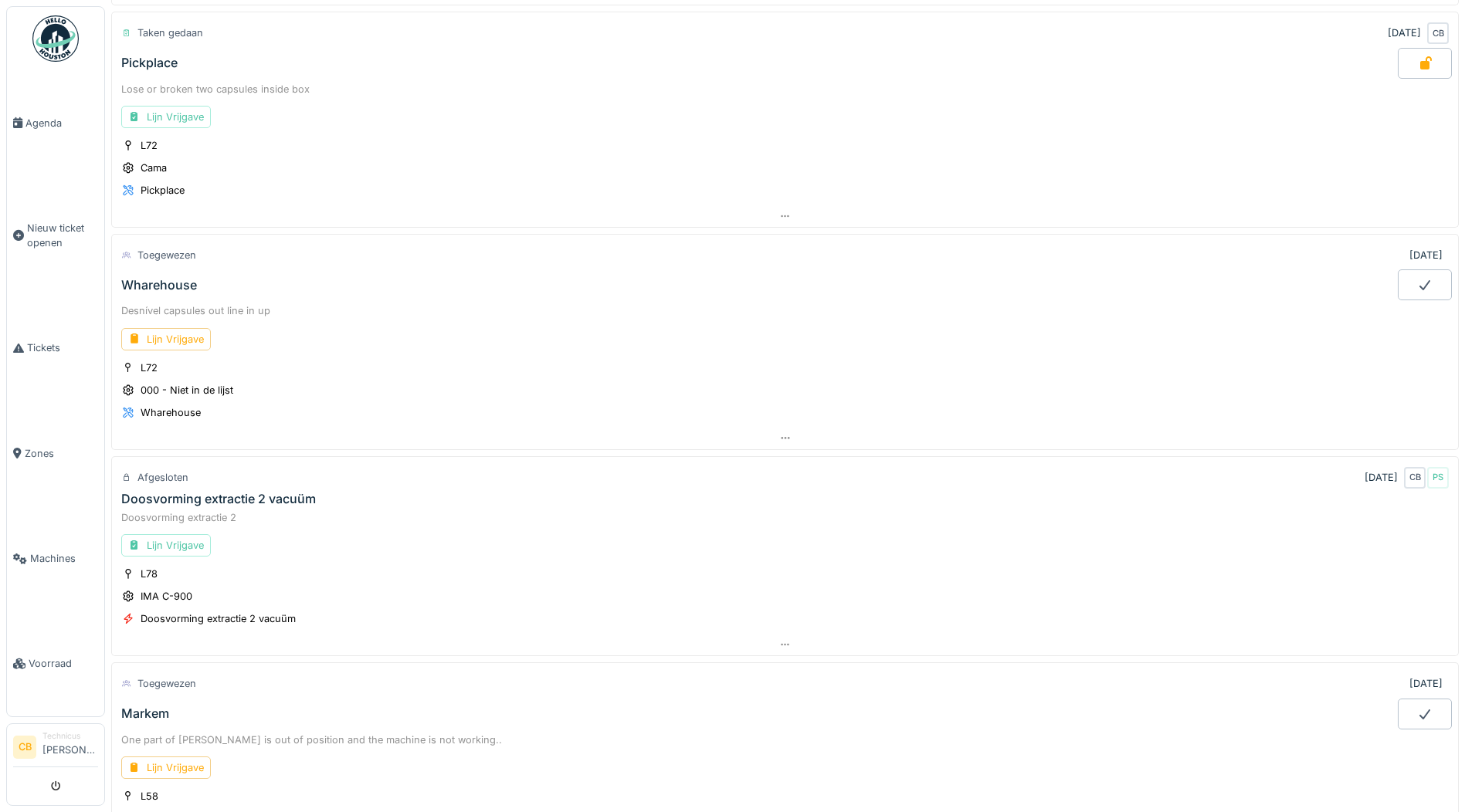
scroll to position [1492, 0]
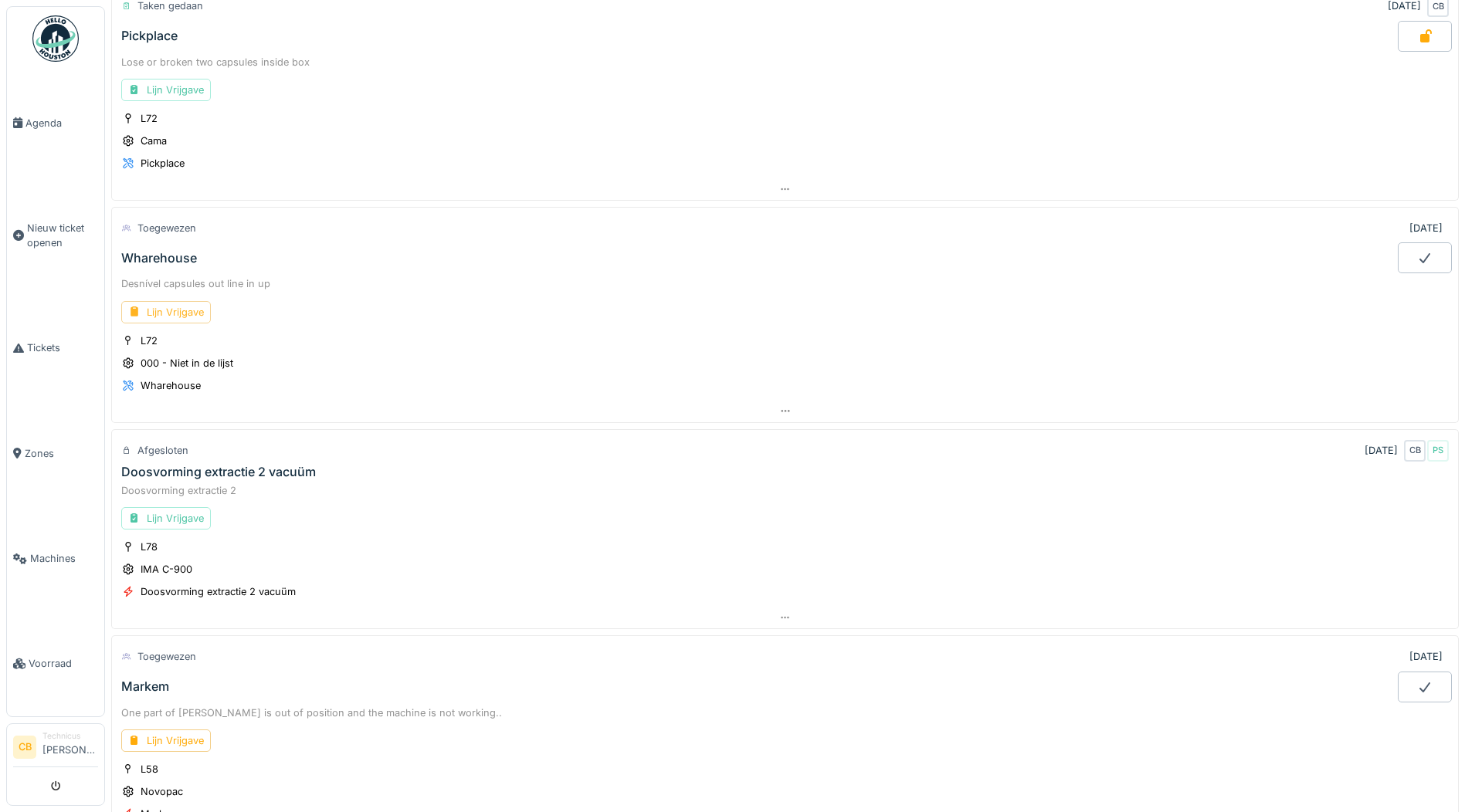
click at [198, 311] on div "Lijn Vrijgave" at bounding box center [166, 312] width 90 height 22
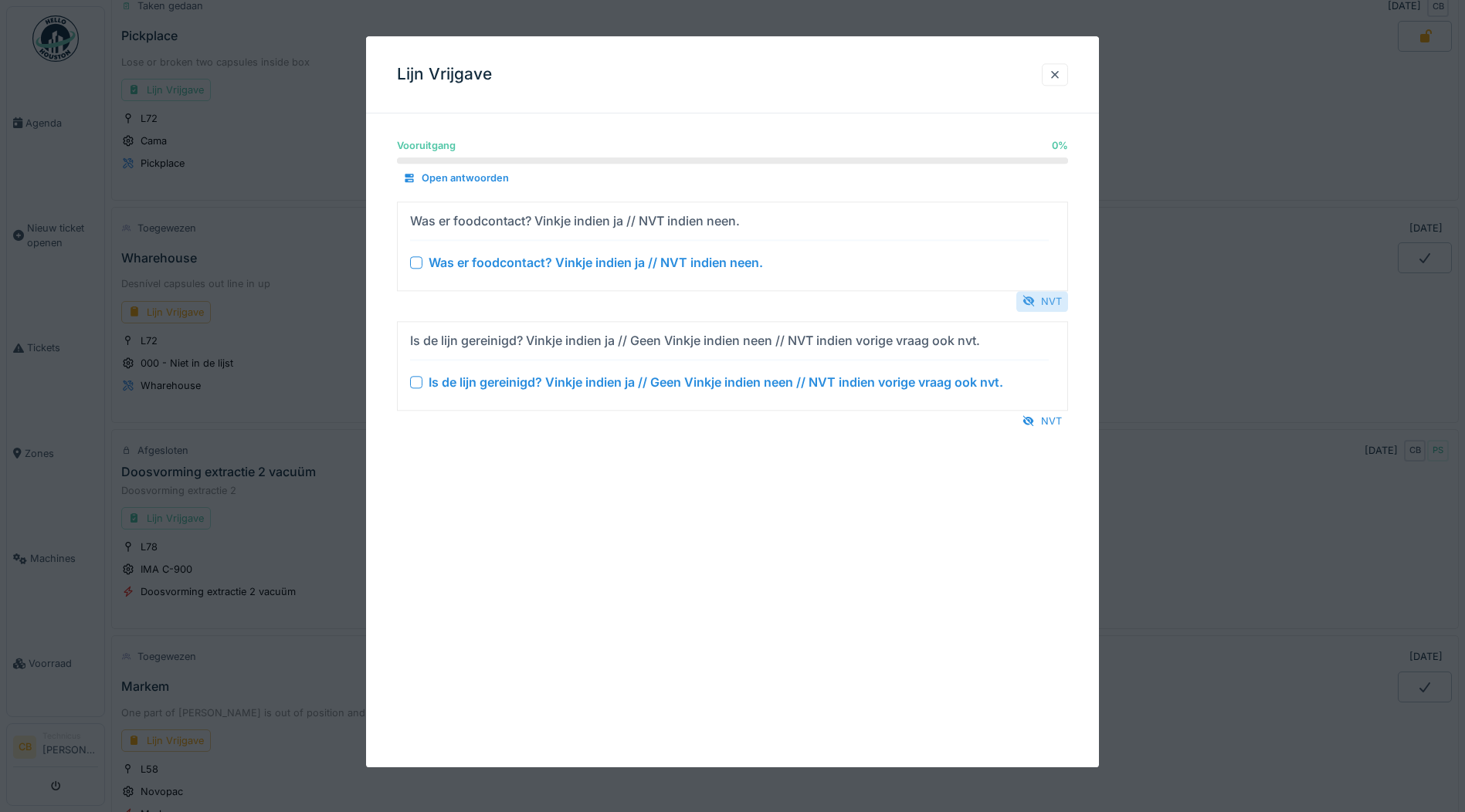
click at [1049, 296] on div "NVT" at bounding box center [1042, 301] width 52 height 21
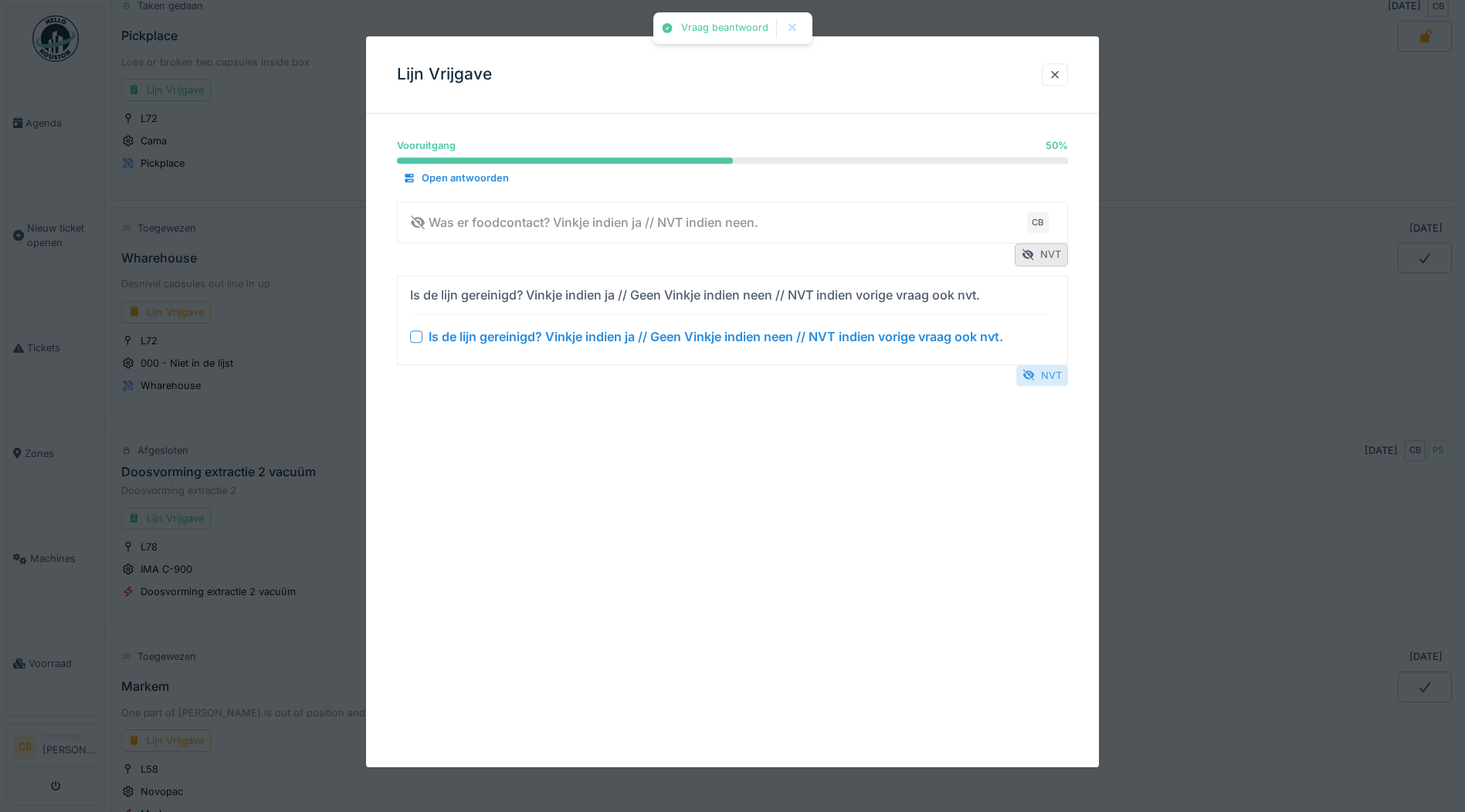
click at [1055, 368] on div "NVT" at bounding box center [1042, 375] width 52 height 21
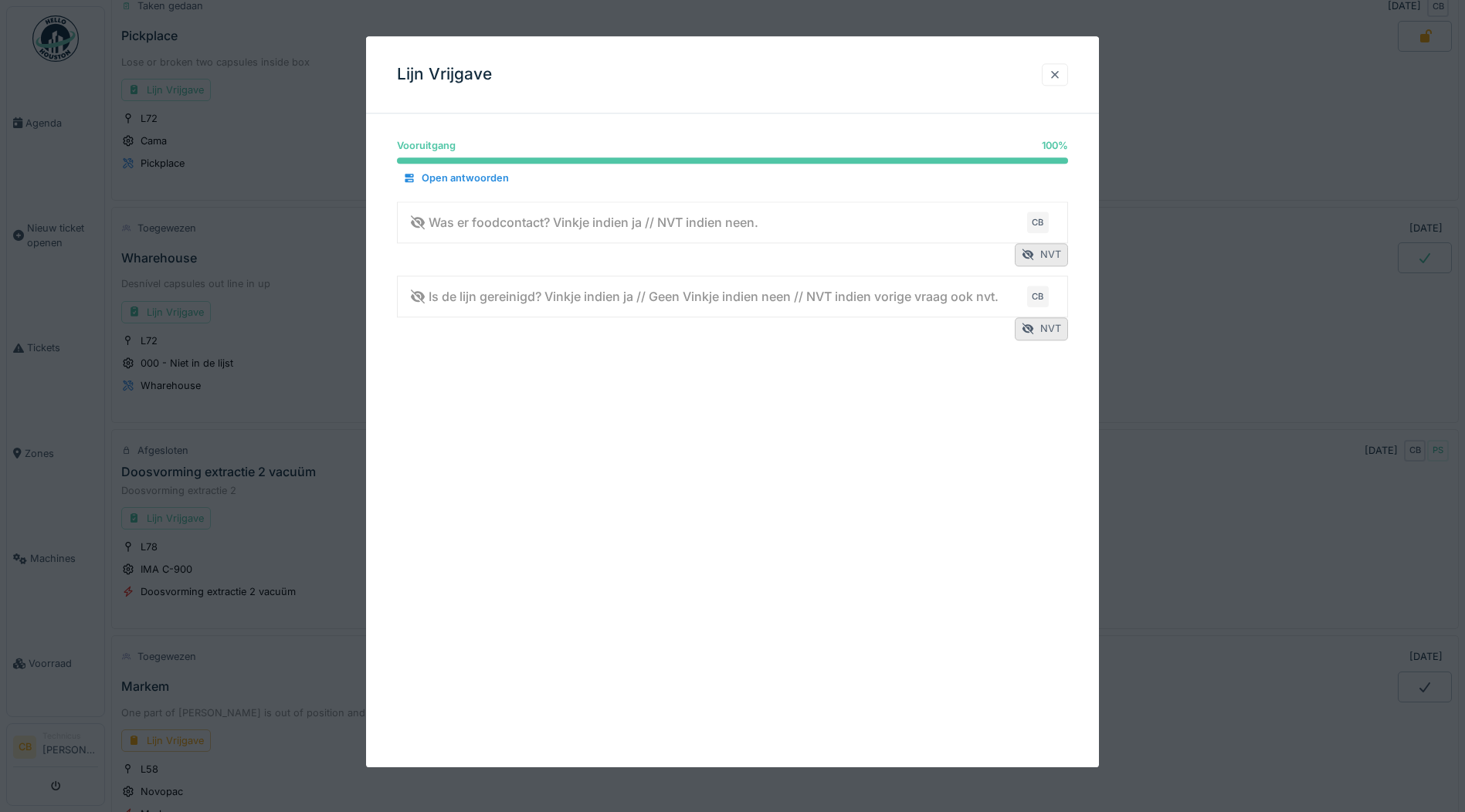
click at [1061, 70] on div at bounding box center [1055, 75] width 12 height 15
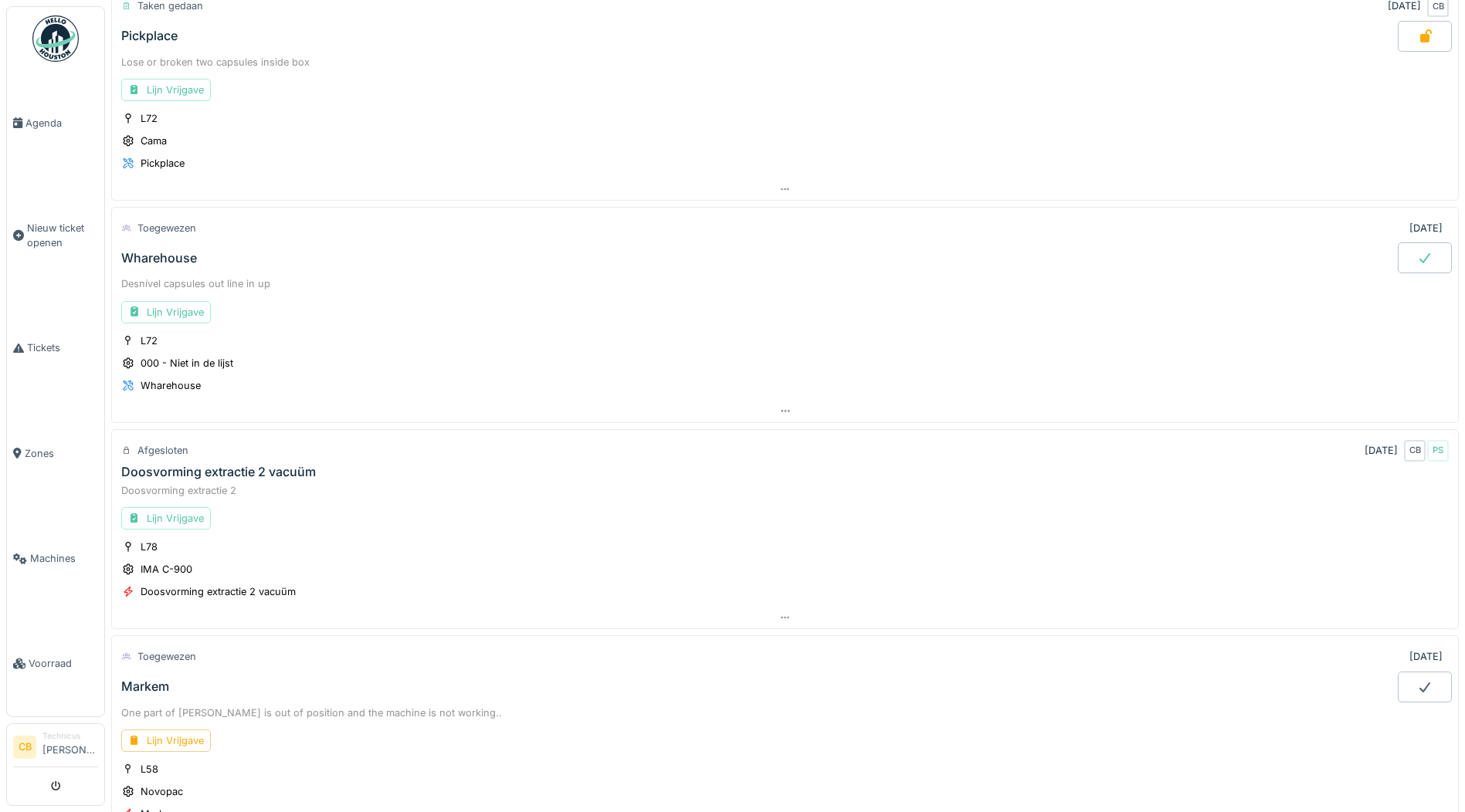
click at [1417, 256] on icon at bounding box center [1425, 258] width 16 height 12
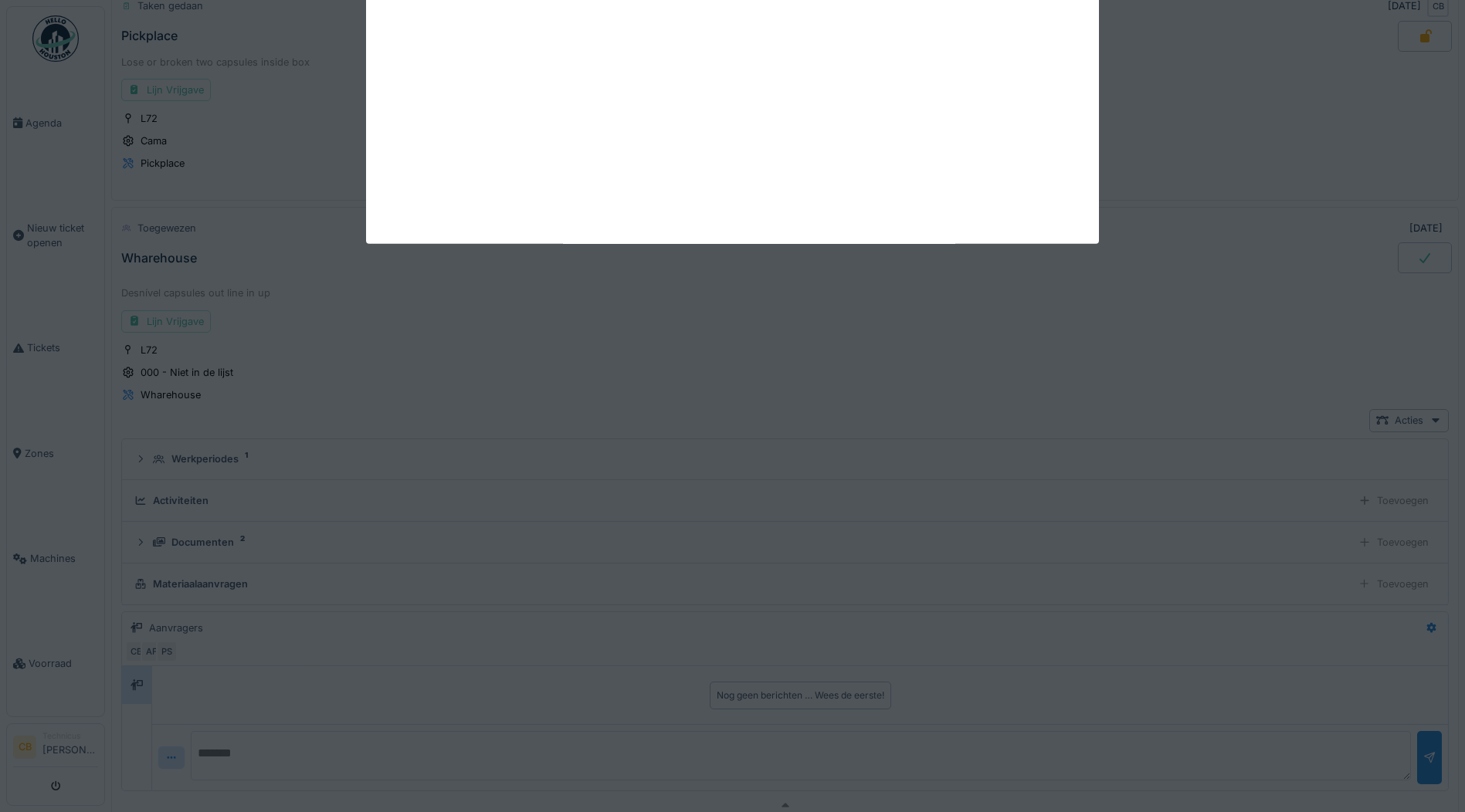
scroll to position [1637, 0]
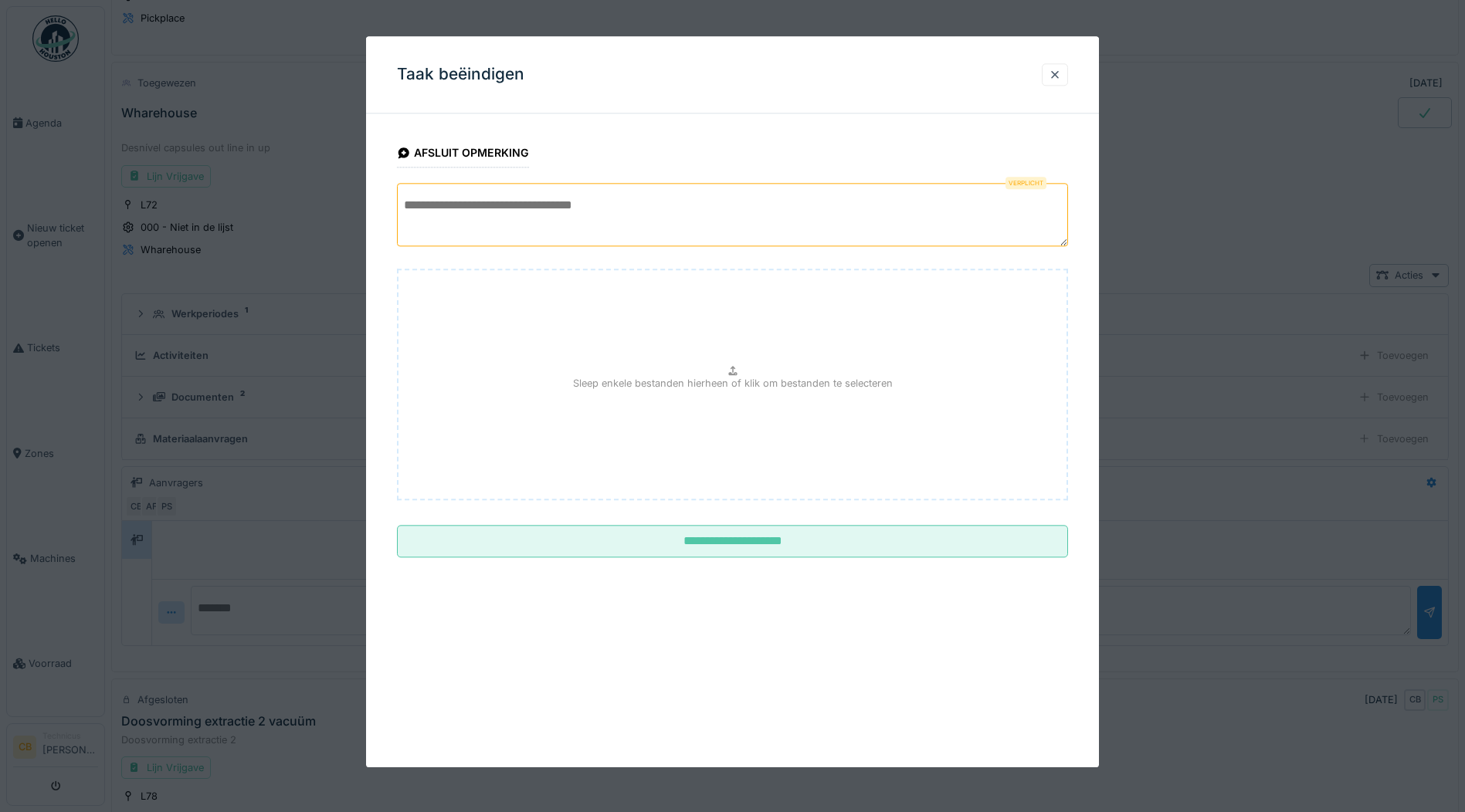
click at [513, 229] on textarea at bounding box center [732, 214] width 672 height 63
click at [549, 204] on textarea "**********" at bounding box center [732, 214] width 672 height 63
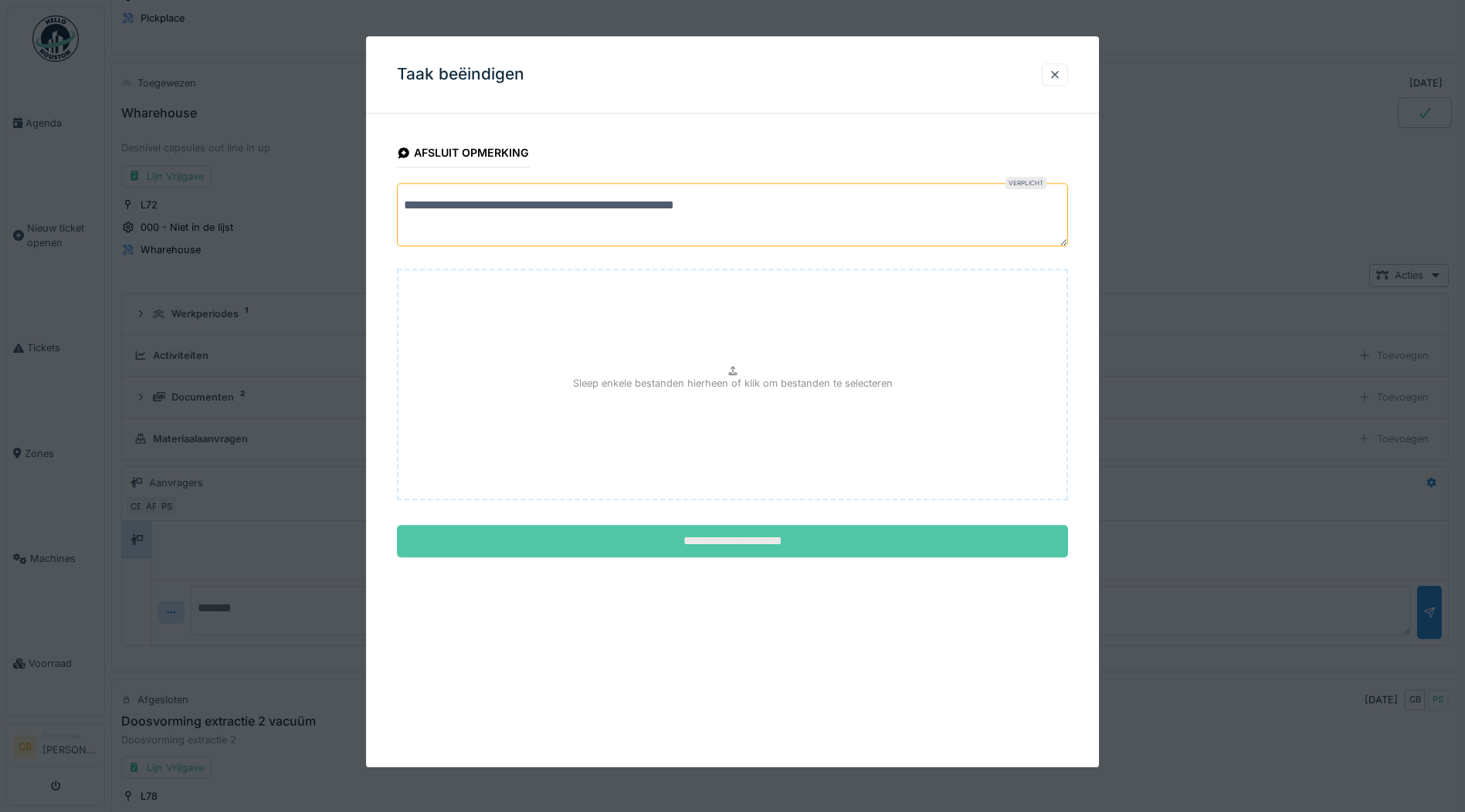
type textarea "**********"
click at [747, 536] on input "**********" at bounding box center [732, 541] width 672 height 32
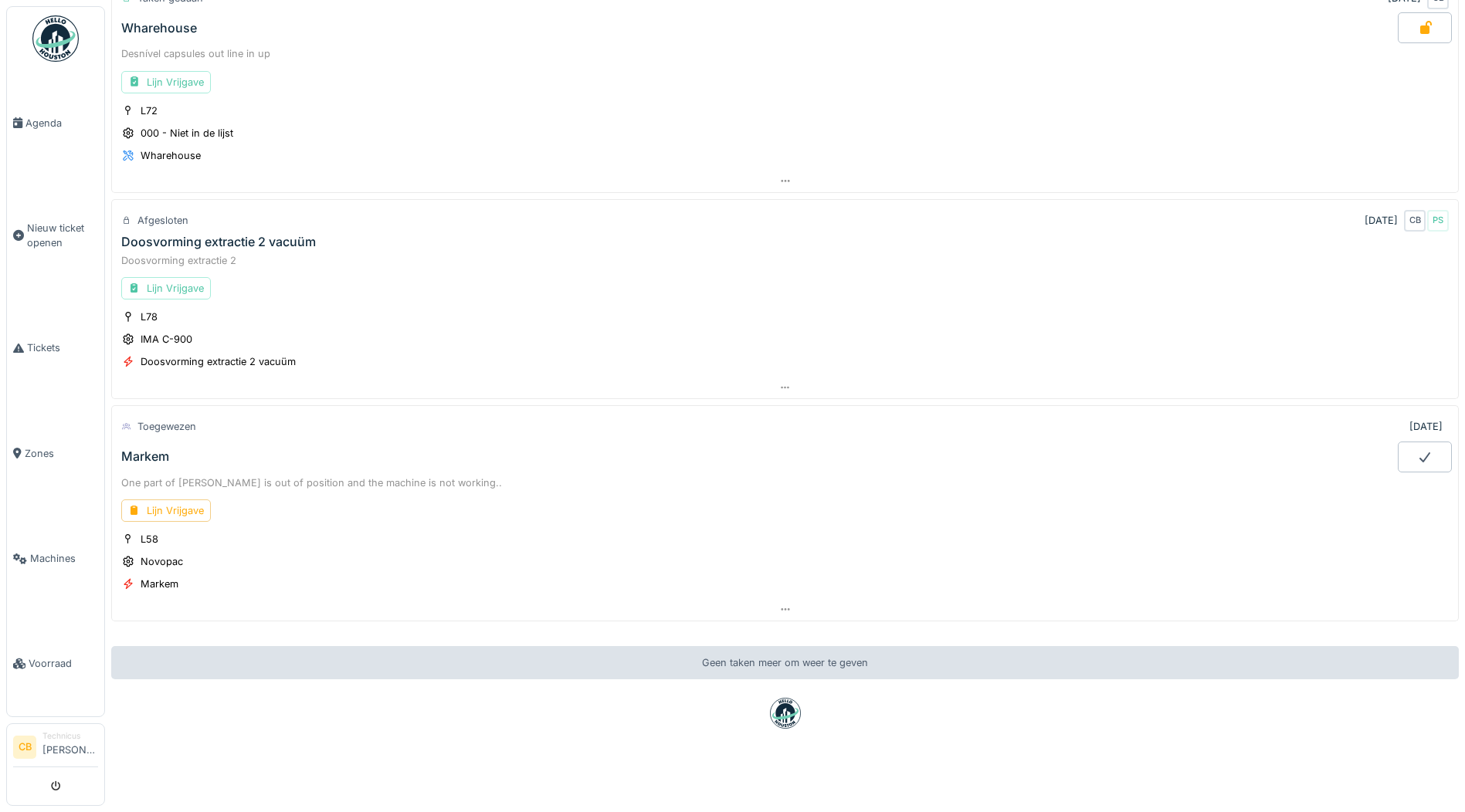
scroll to position [12, 0]
click at [190, 499] on div "Lijn Vrijgave" at bounding box center [166, 510] width 90 height 22
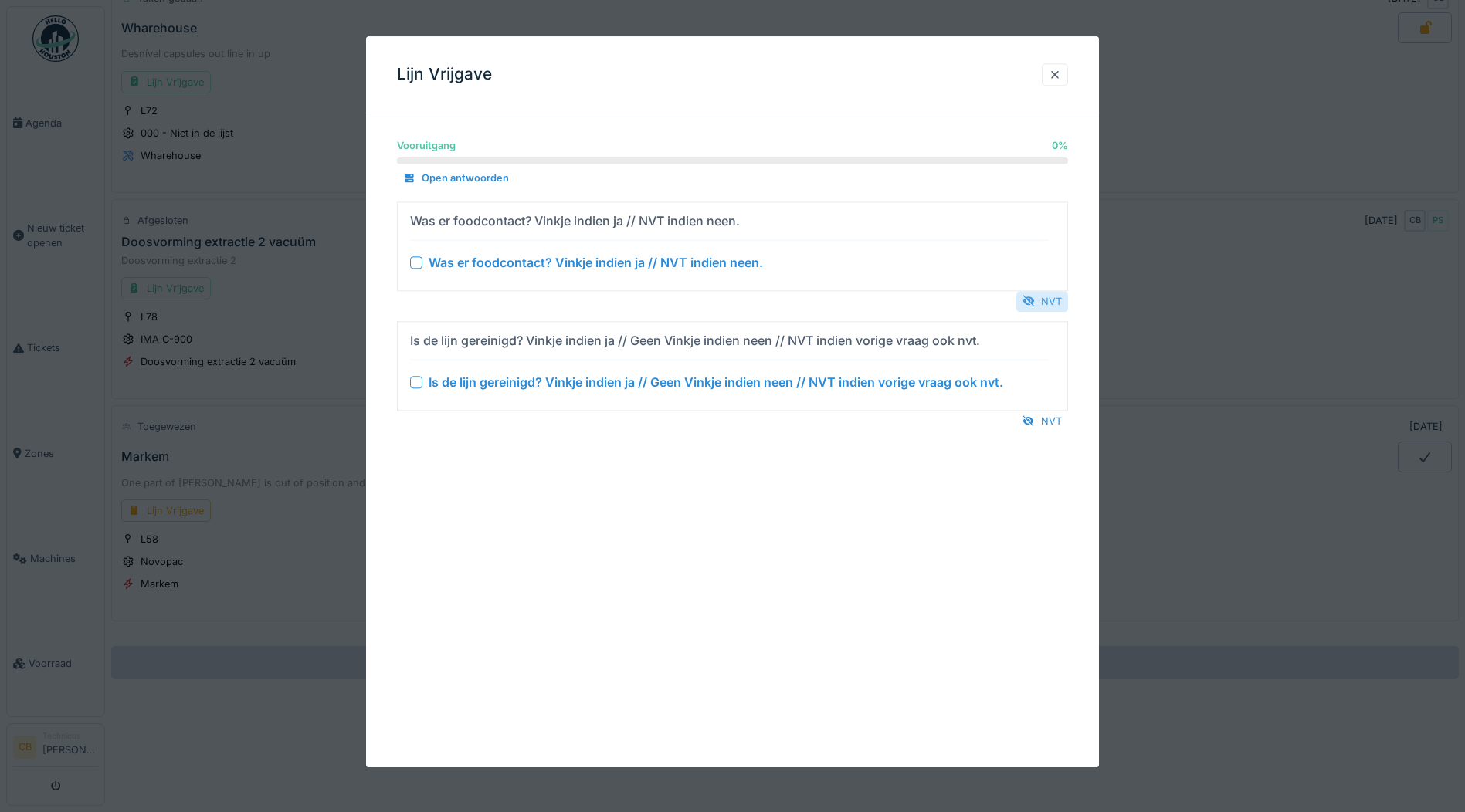
click at [1058, 298] on div "NVT" at bounding box center [1042, 301] width 52 height 21
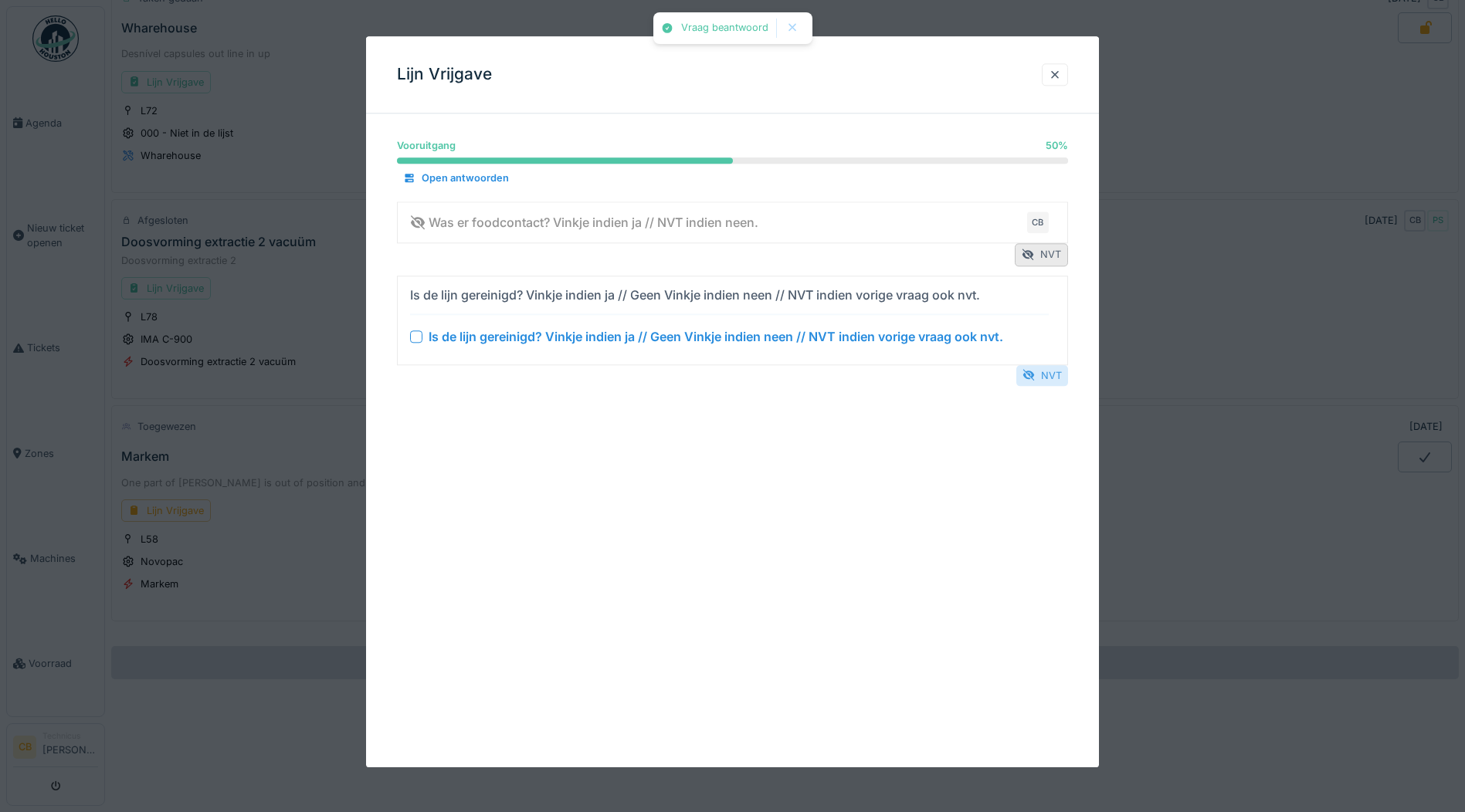
click at [1050, 376] on div "NVT" at bounding box center [1042, 375] width 52 height 21
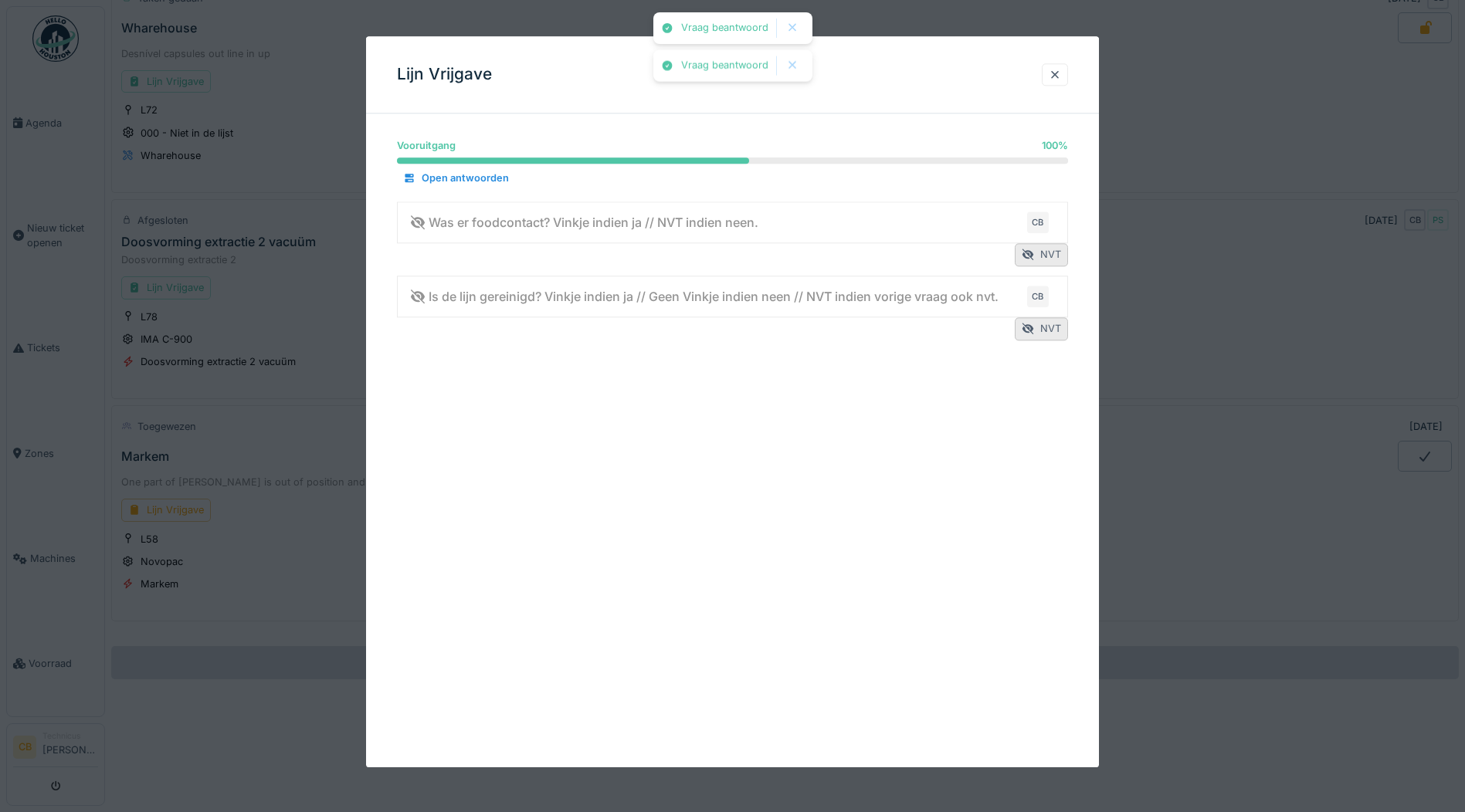
scroll to position [1686, 0]
click at [1061, 72] on div at bounding box center [1055, 75] width 12 height 15
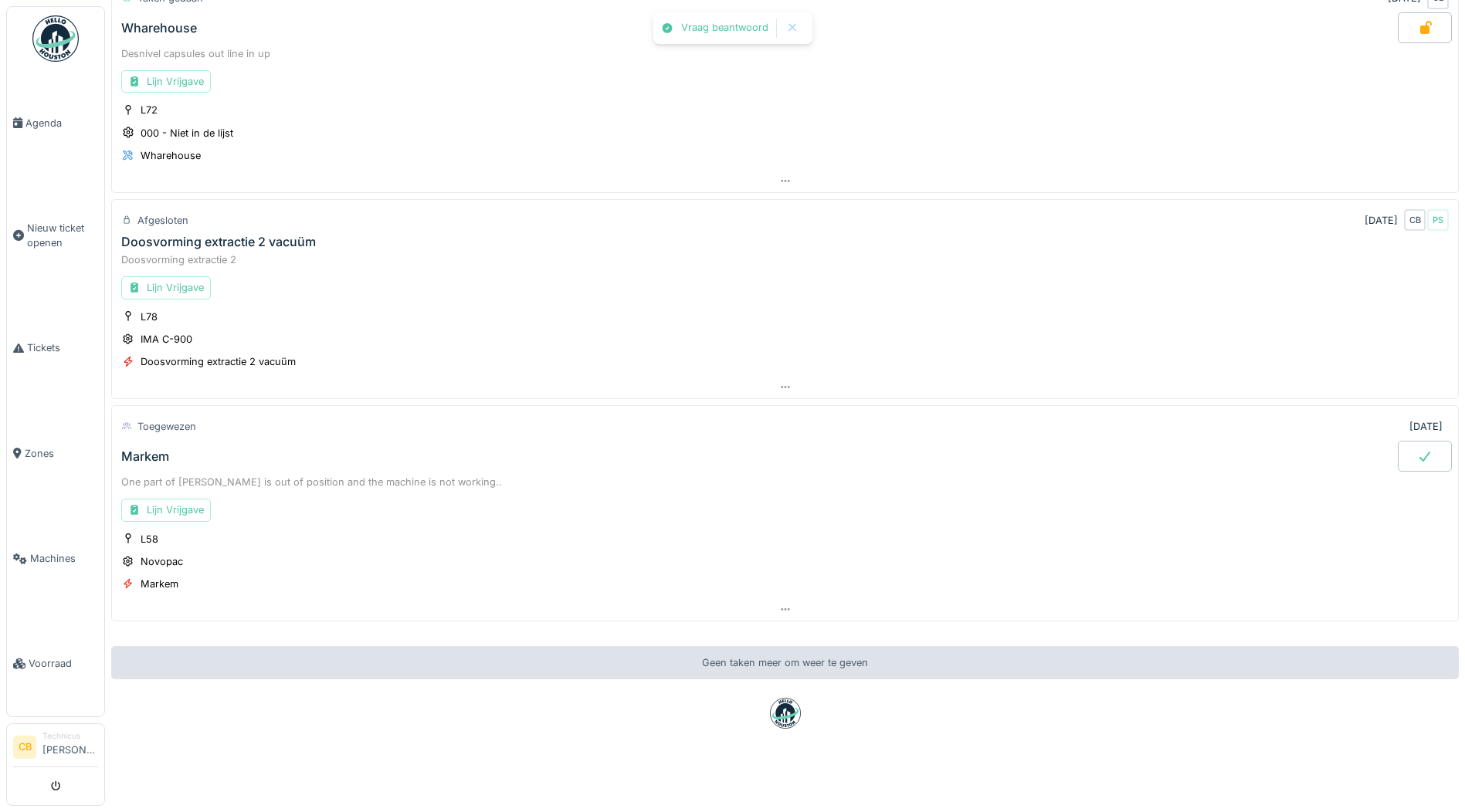
click at [1411, 441] on div at bounding box center [1425, 455] width 54 height 30
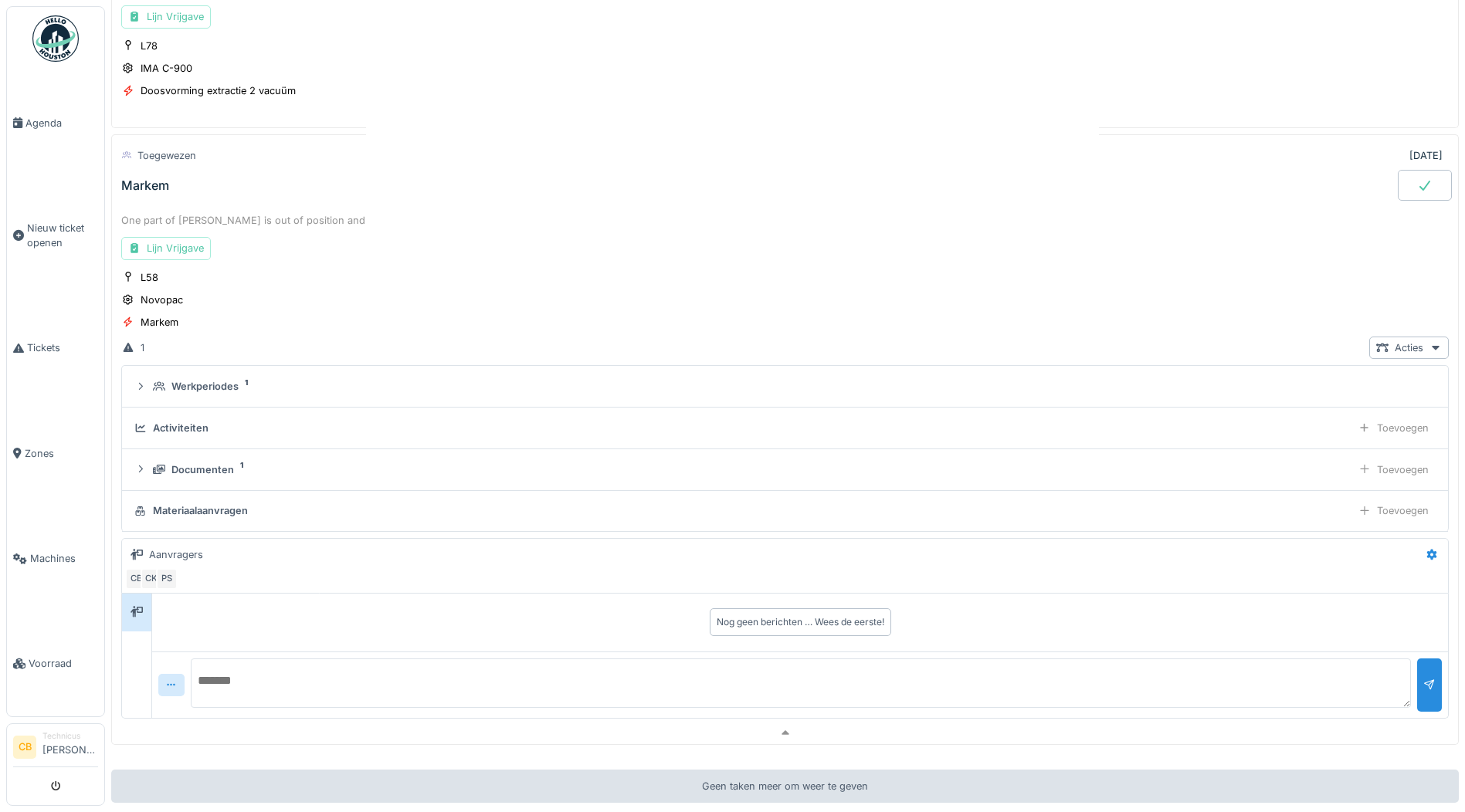
scroll to position [2018, 0]
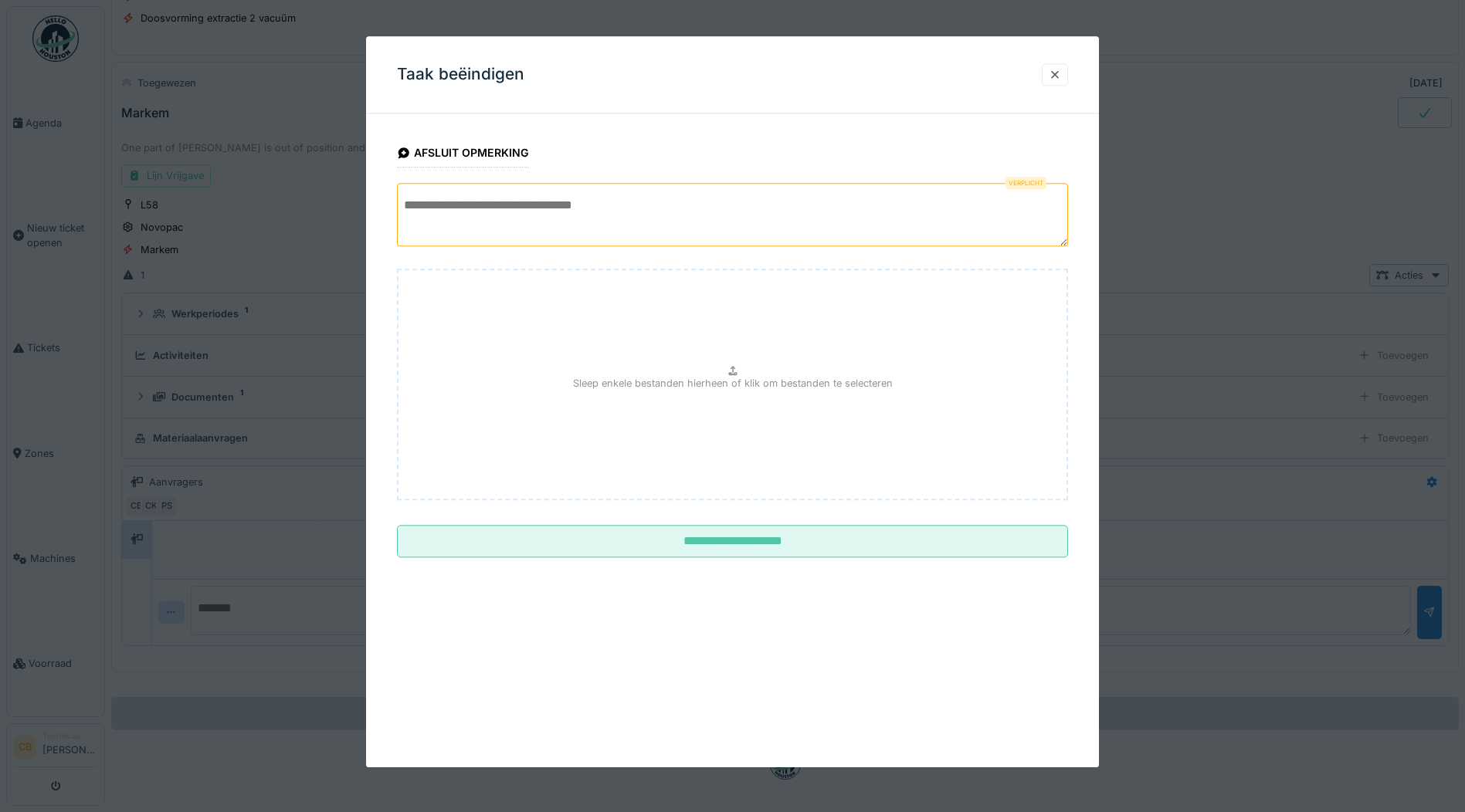
click at [454, 213] on textarea at bounding box center [732, 214] width 672 height 63
type textarea "*"
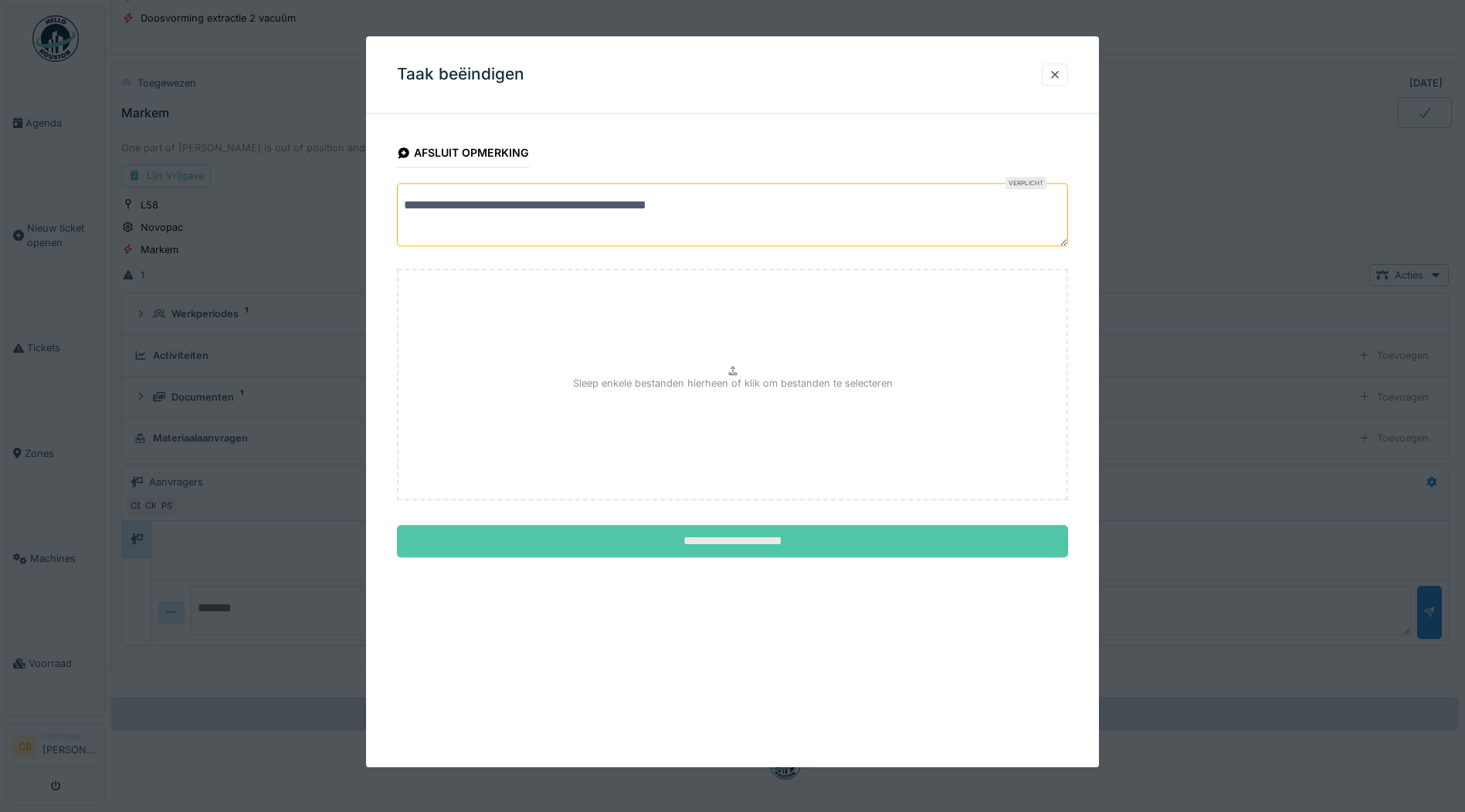
type textarea "**********"
click at [749, 539] on input "**********" at bounding box center [732, 541] width 672 height 32
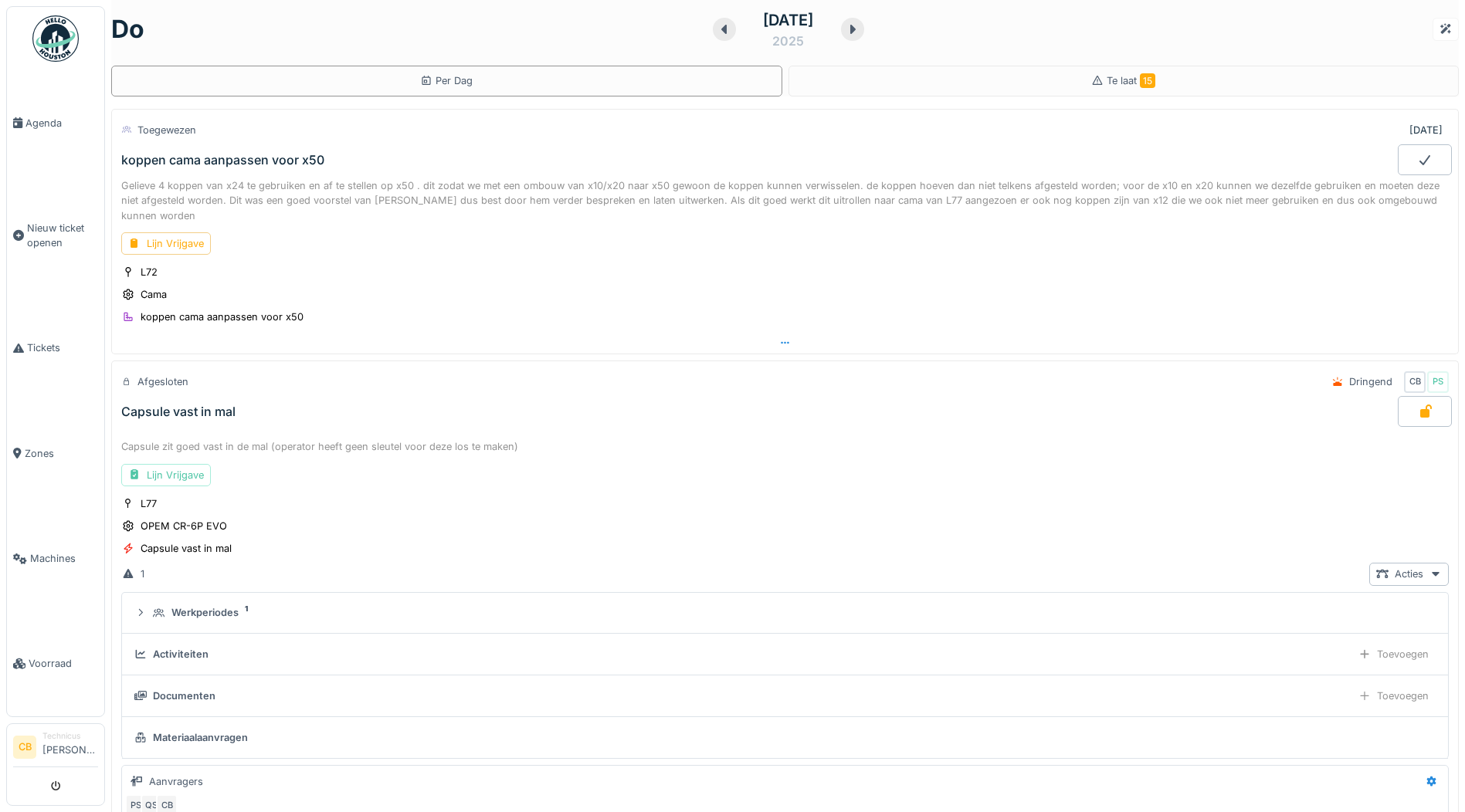
scroll to position [0, 0]
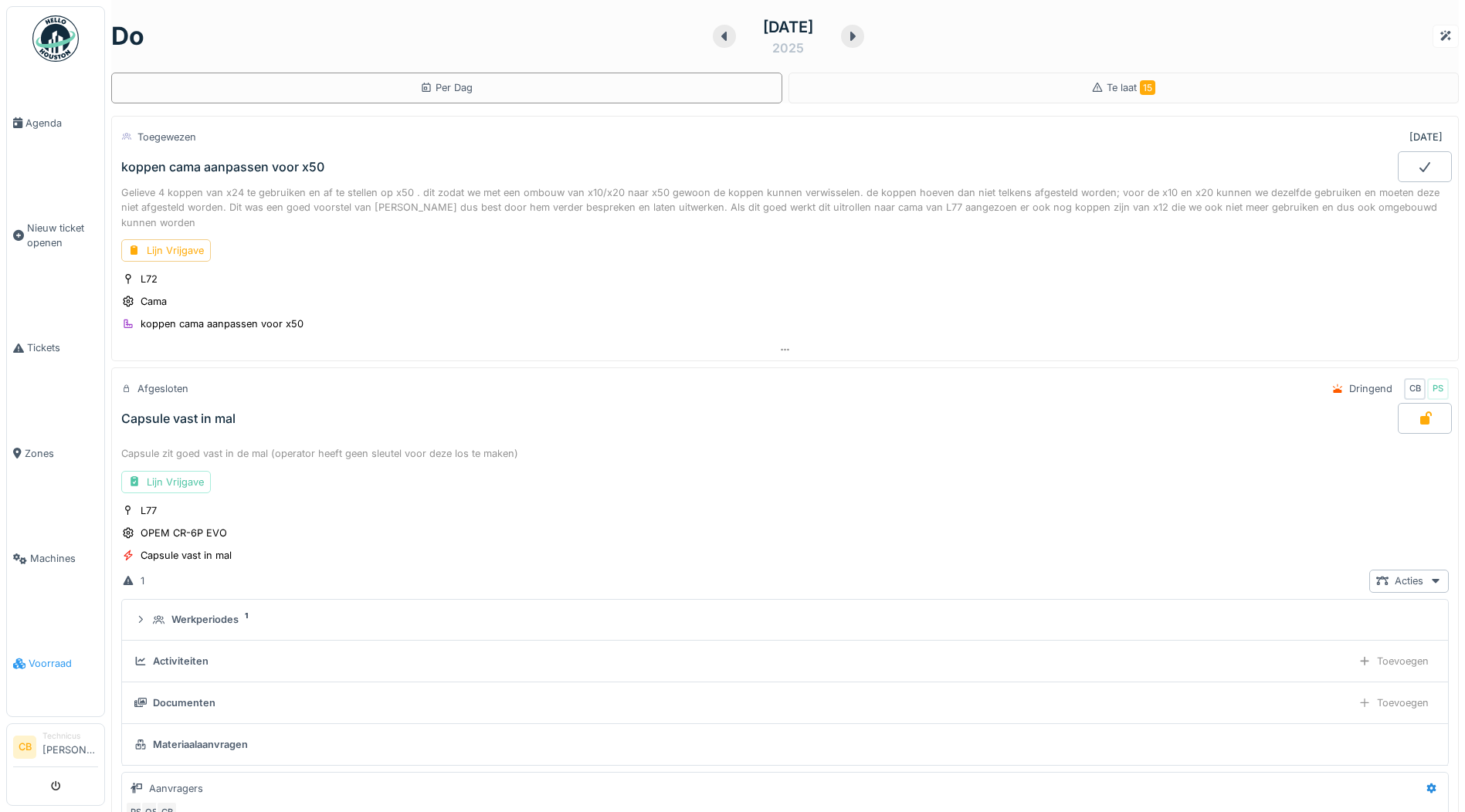
click at [55, 656] on span "Voorraad" at bounding box center [63, 664] width 69 height 15
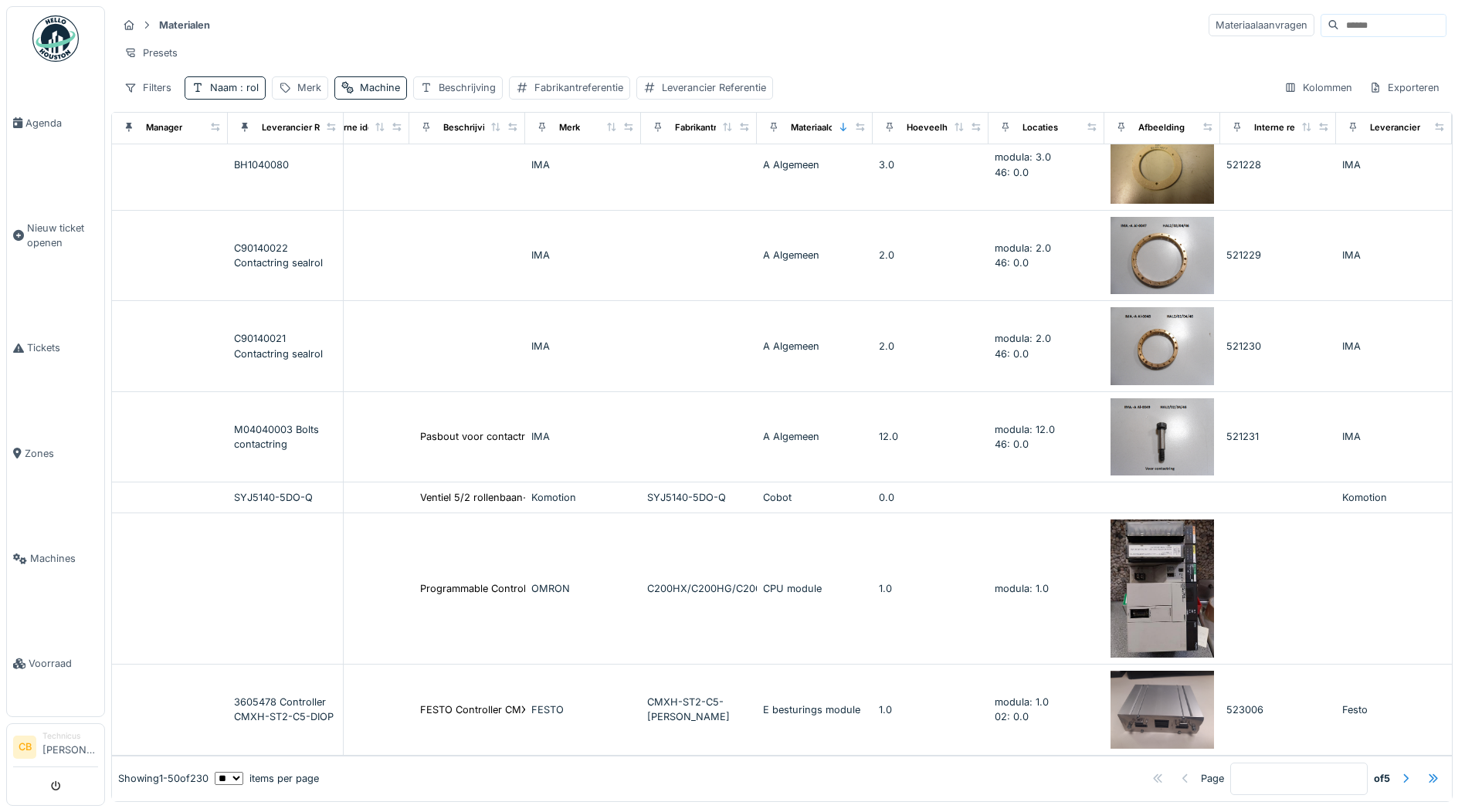
scroll to position [7, 0]
click at [1400, 771] on div at bounding box center [1406, 778] width 12 height 15
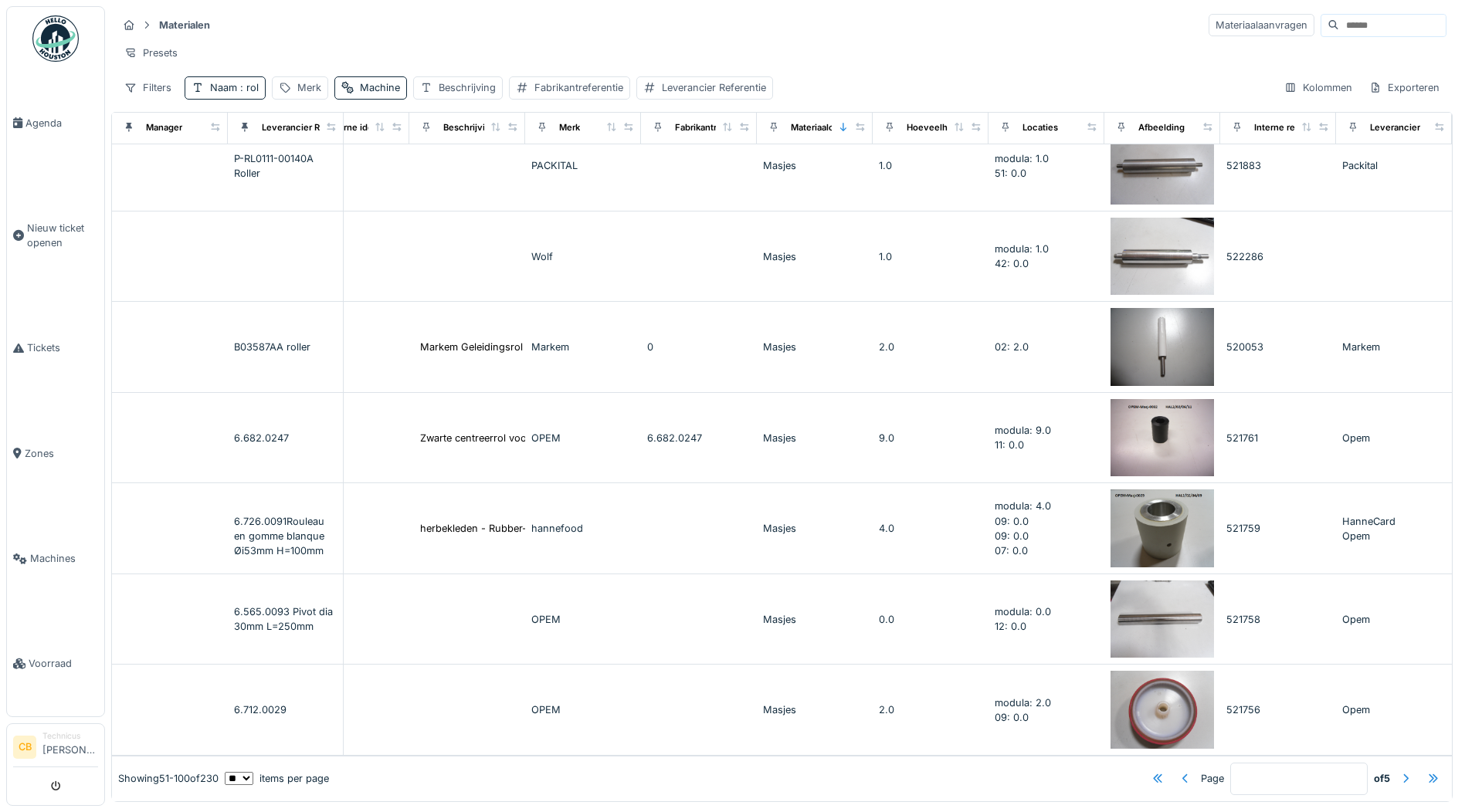
scroll to position [3984, 387]
click at [1400, 771] on div at bounding box center [1406, 778] width 12 height 15
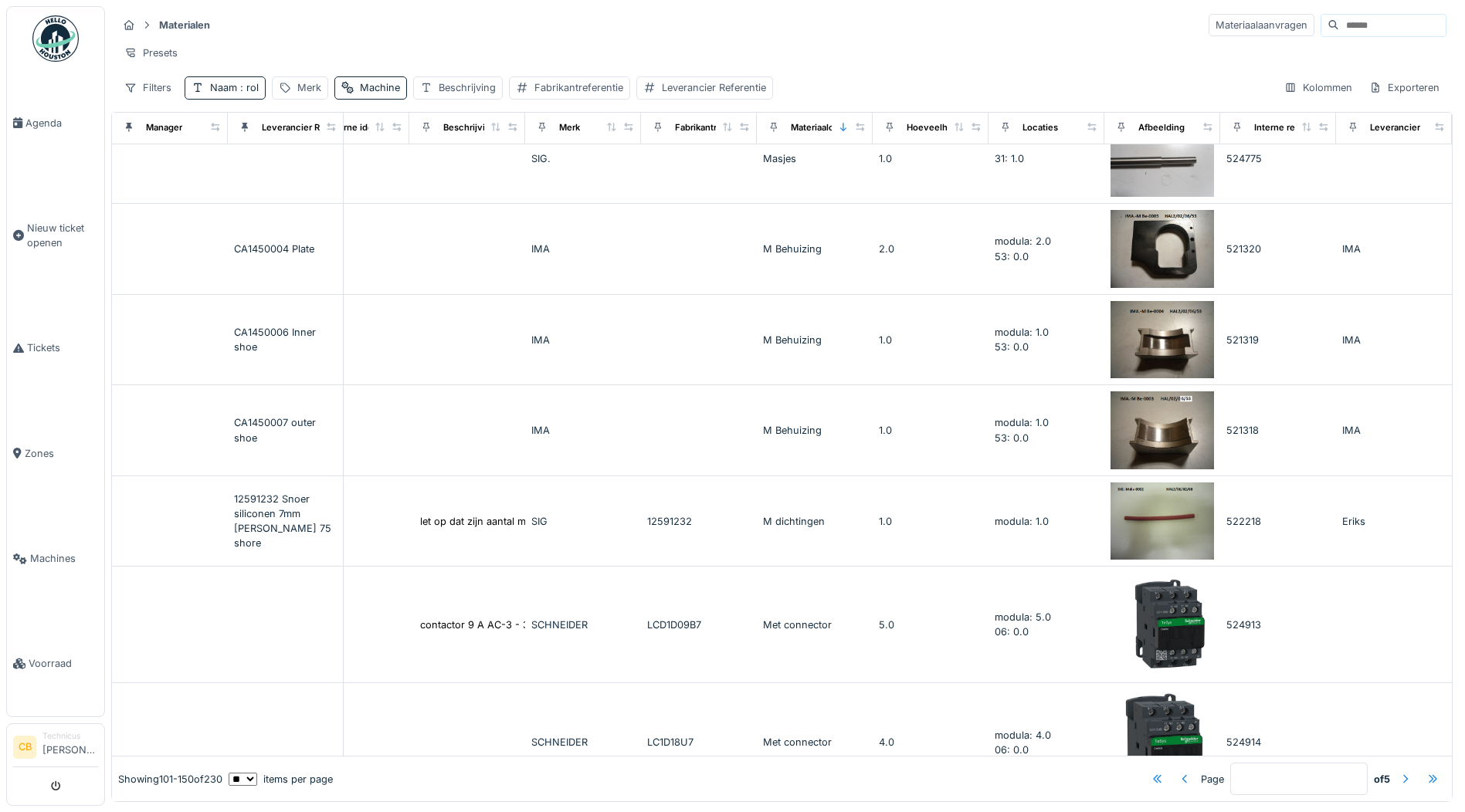
scroll to position [3965, 387]
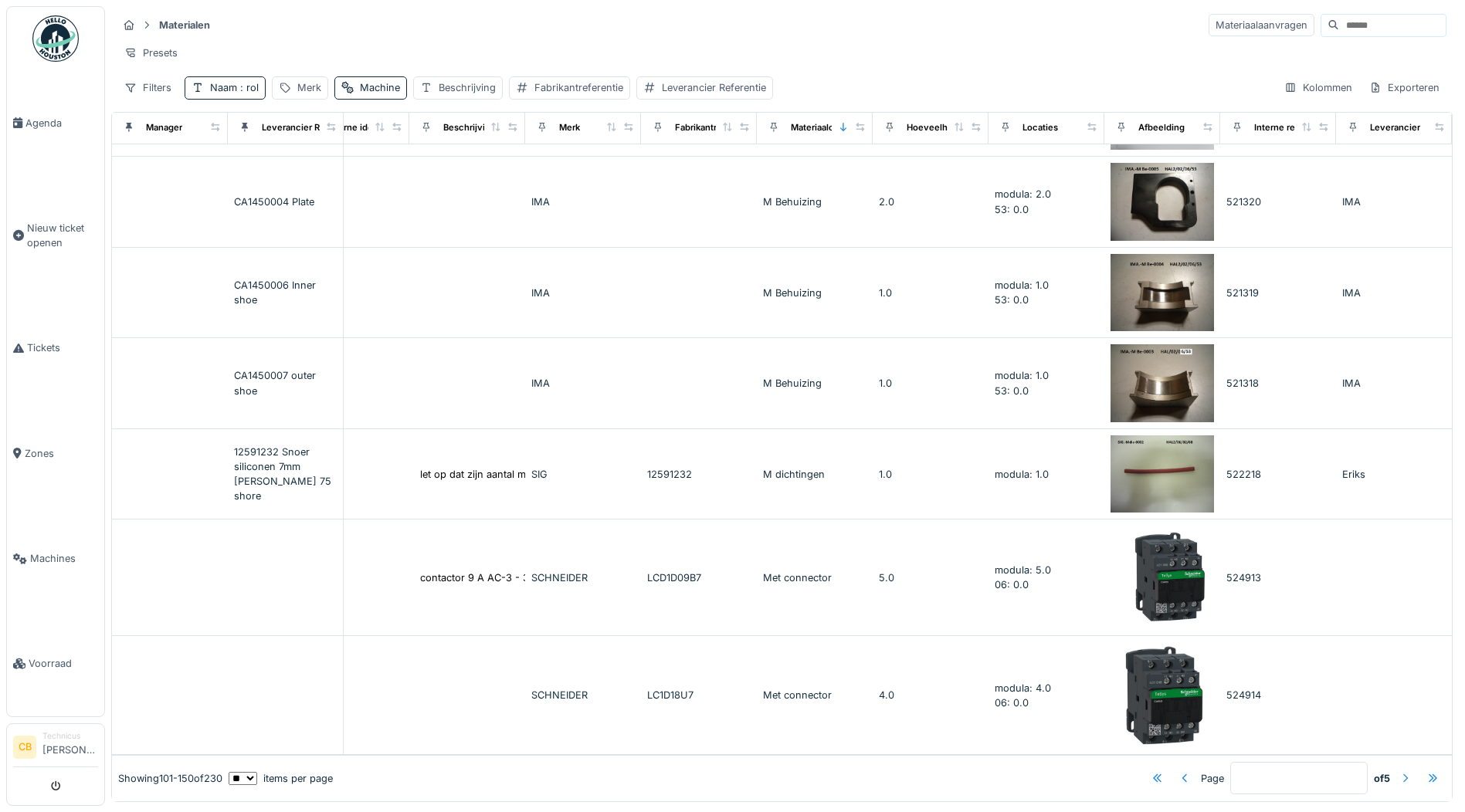
click at [1400, 771] on div at bounding box center [1406, 778] width 12 height 15
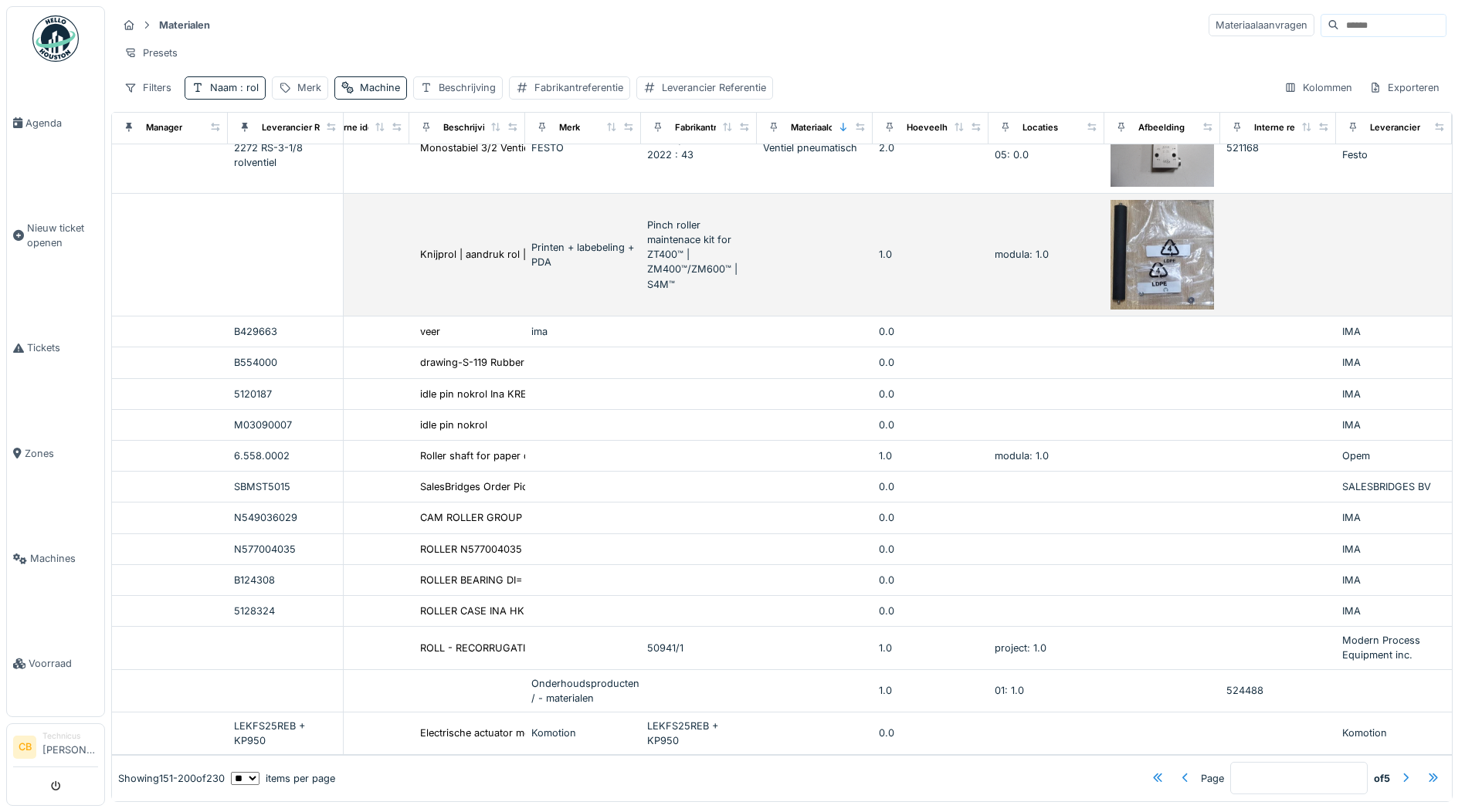
scroll to position [7, 0]
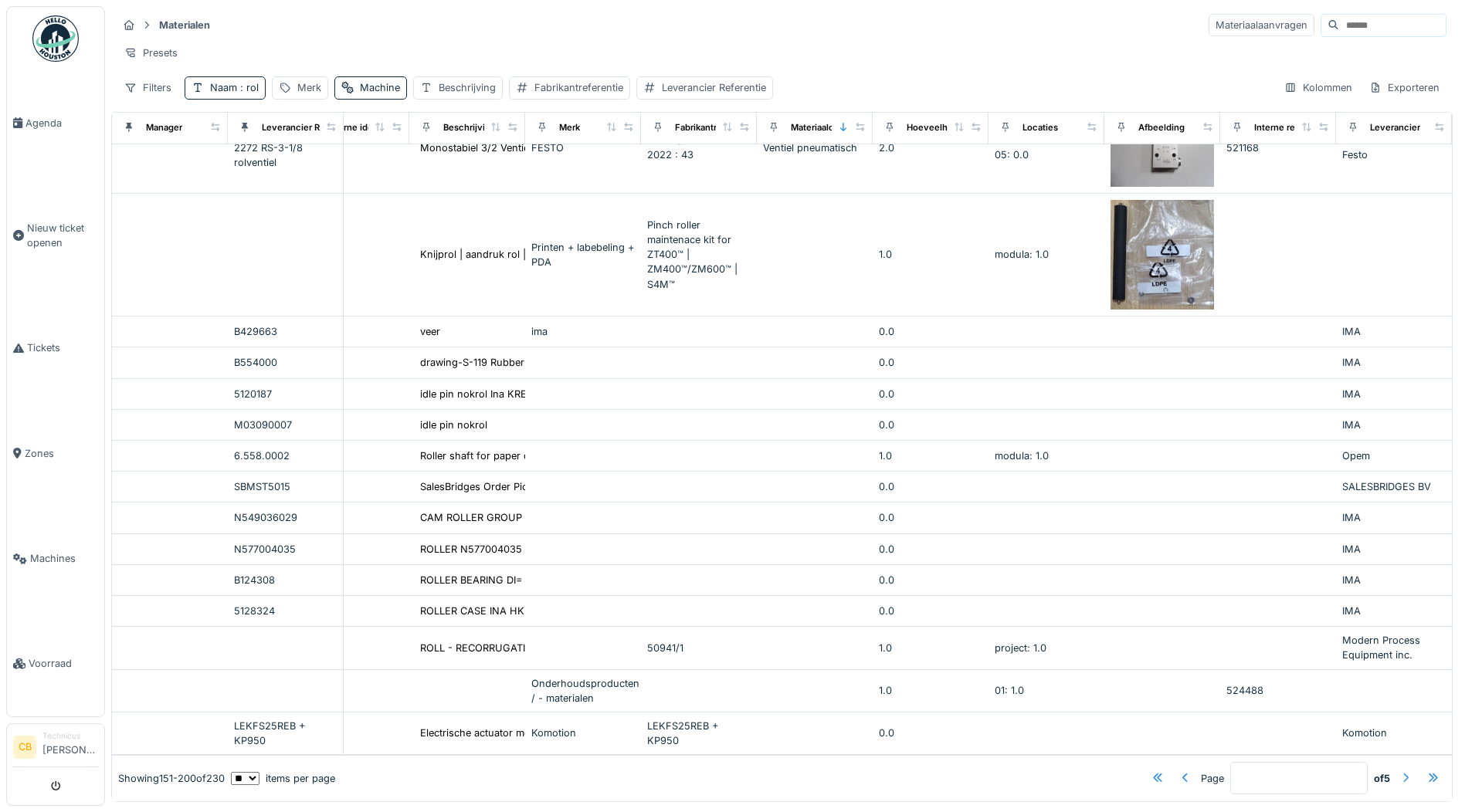
click at [1400, 771] on div at bounding box center [1406, 778] width 12 height 15
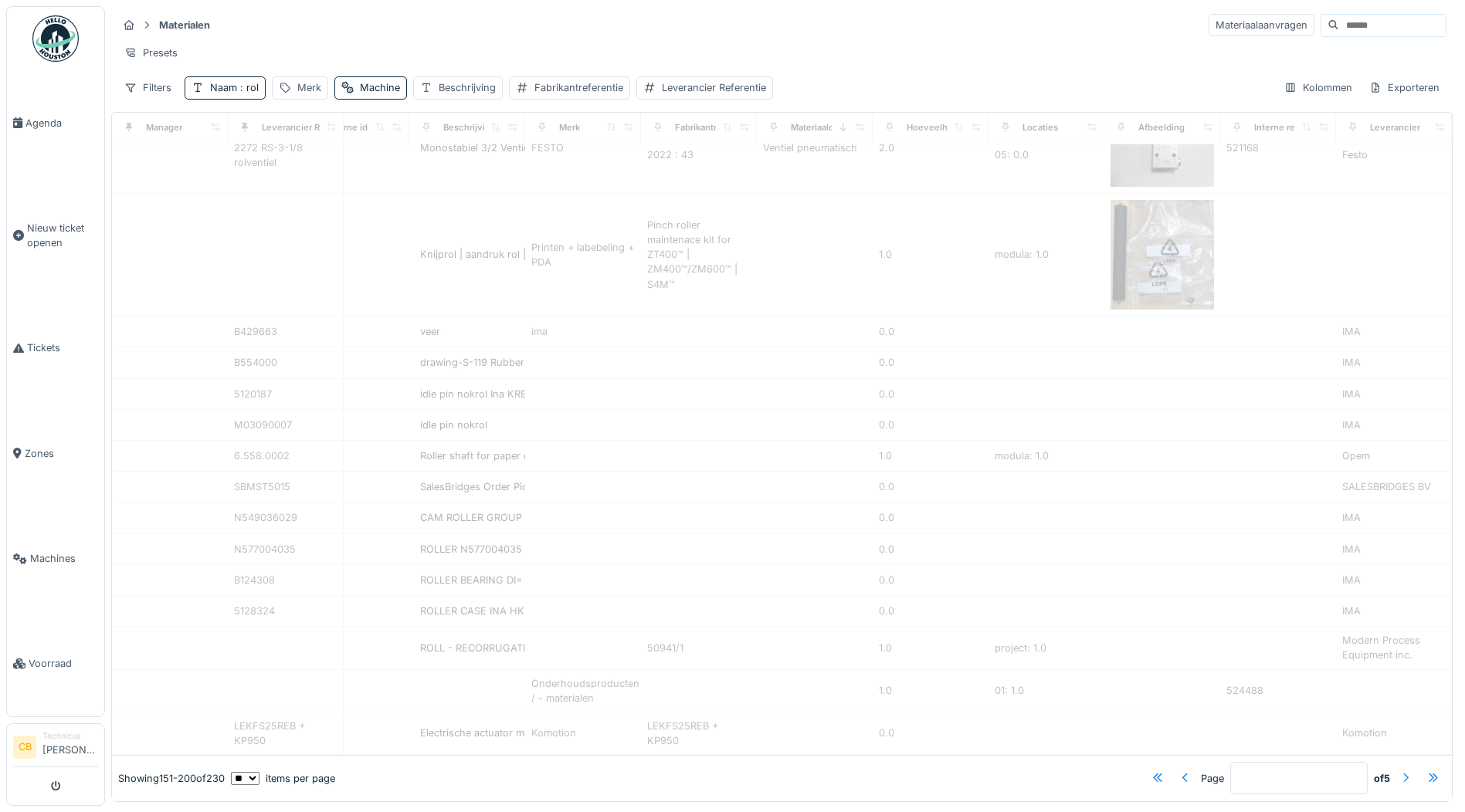
type input "*"
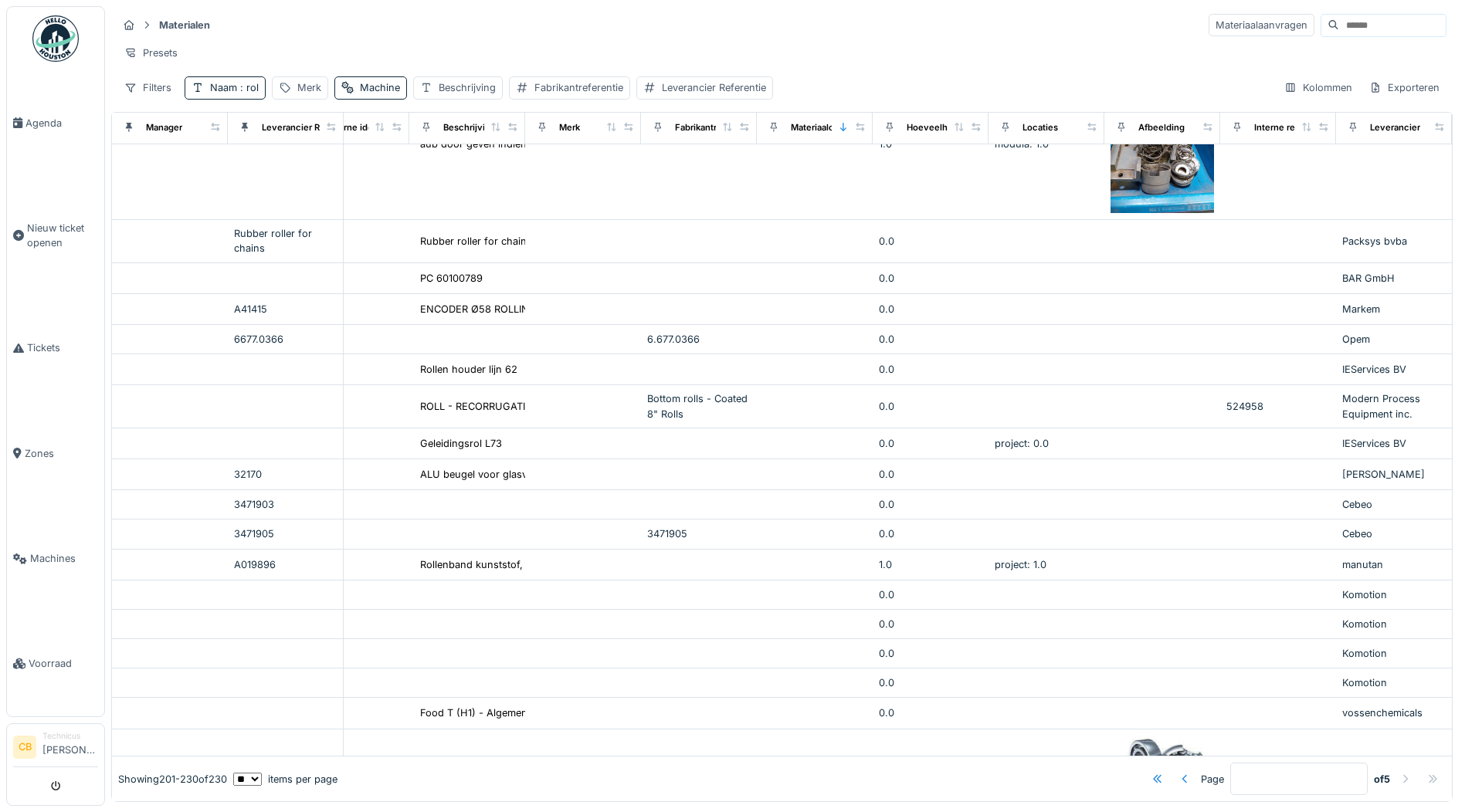
scroll to position [0, 387]
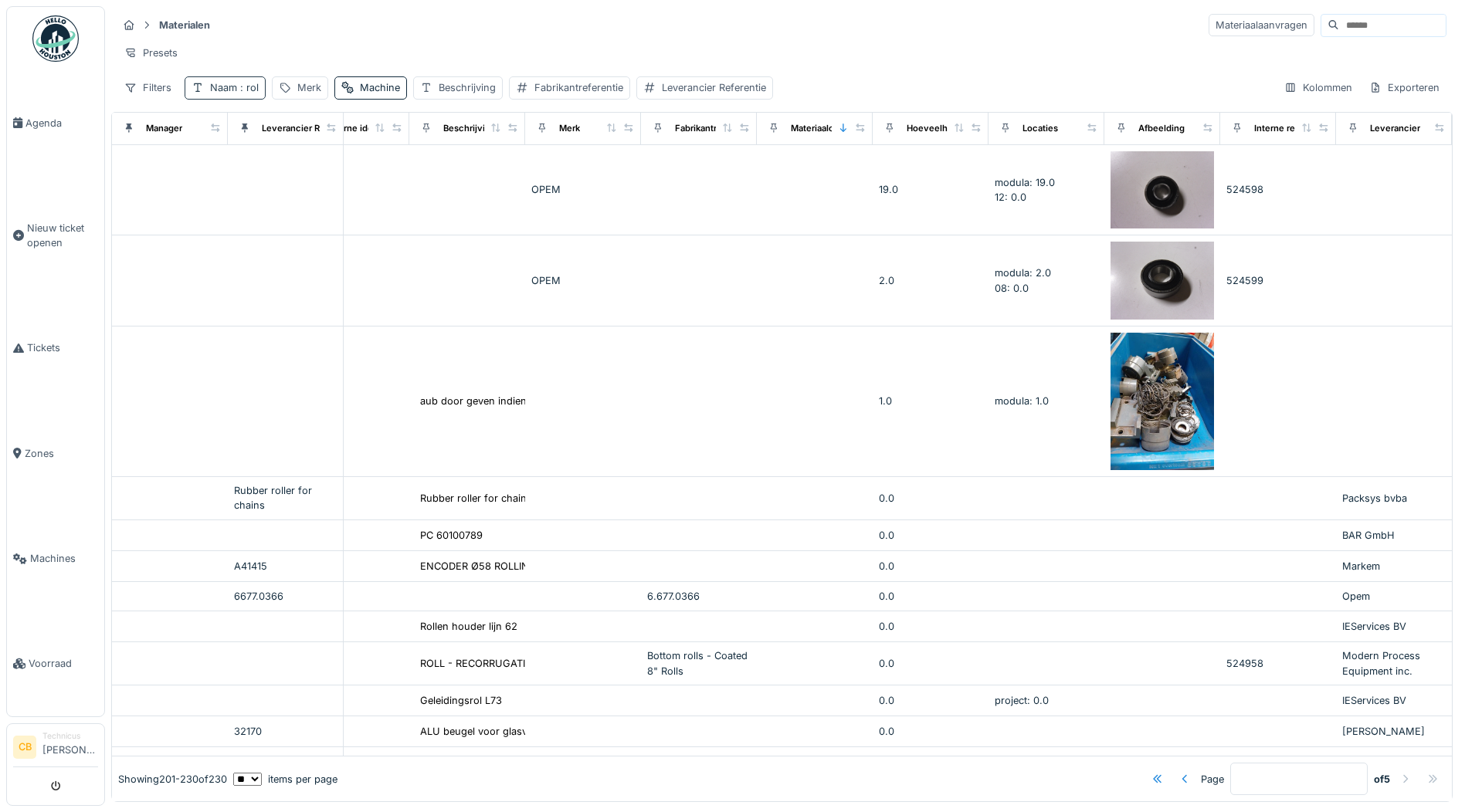
click at [245, 91] on span ": rol" at bounding box center [248, 87] width 21 height 12
click at [248, 167] on input "***" at bounding box center [269, 173] width 157 height 32
type input "*"
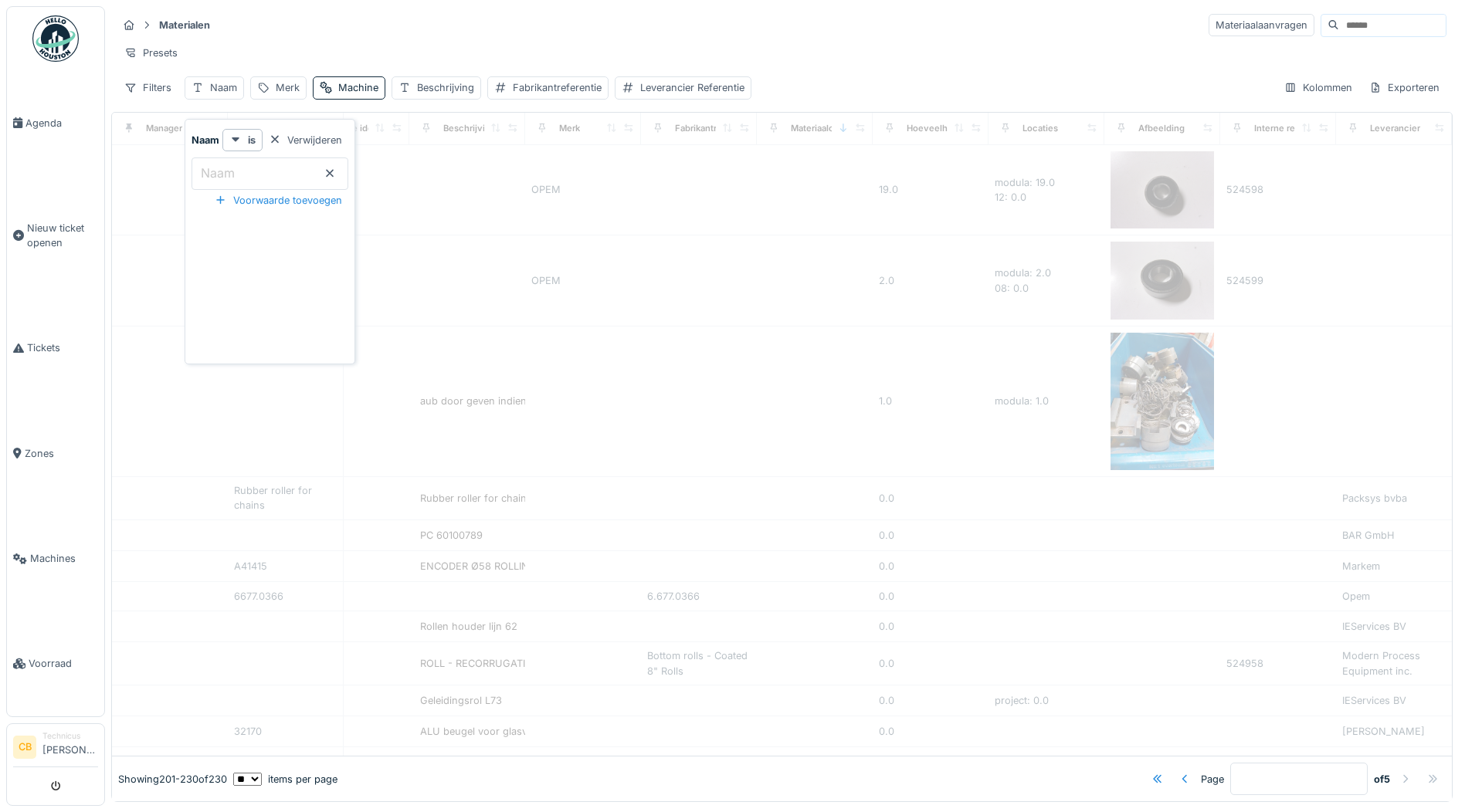
type input "*"
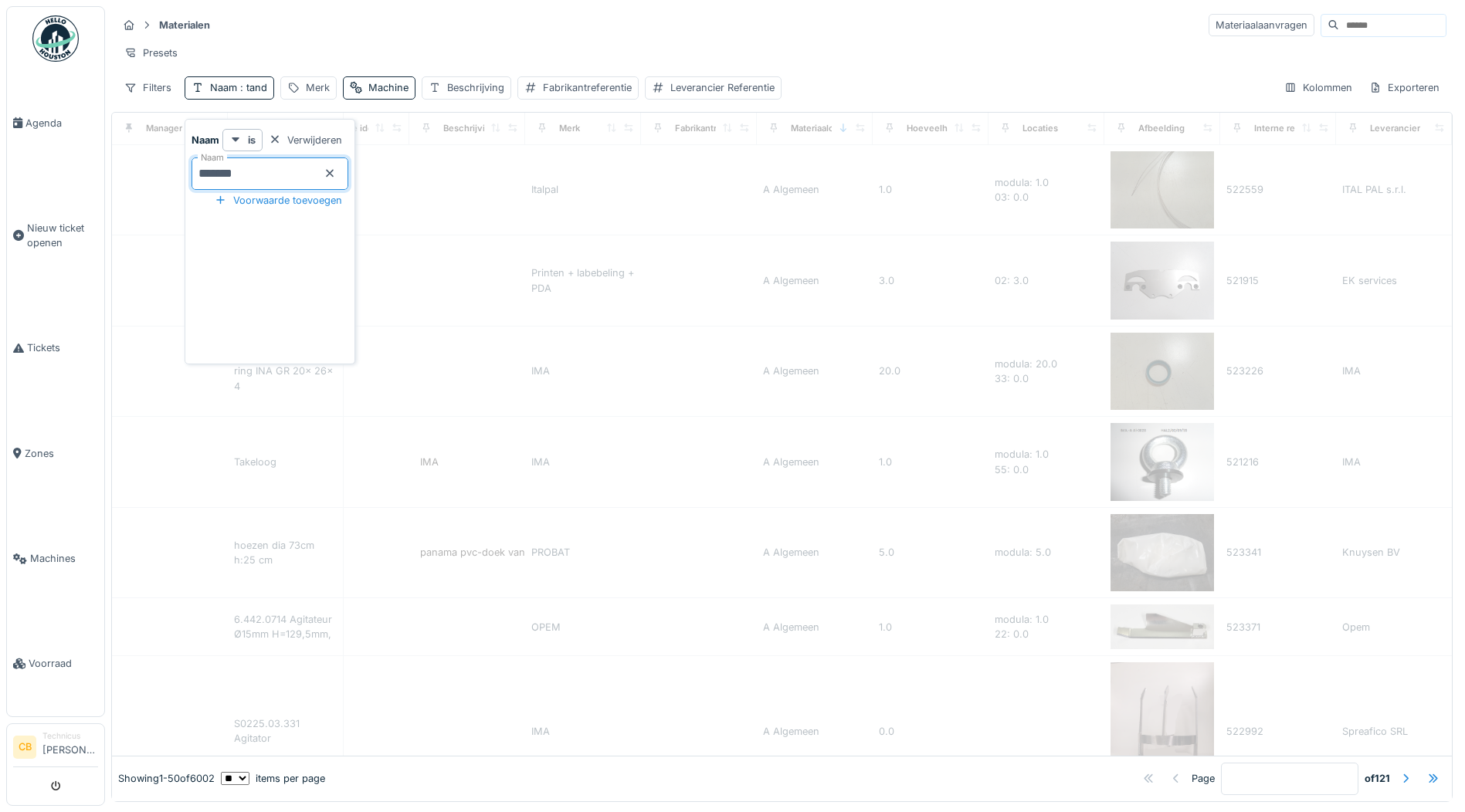
type input "********"
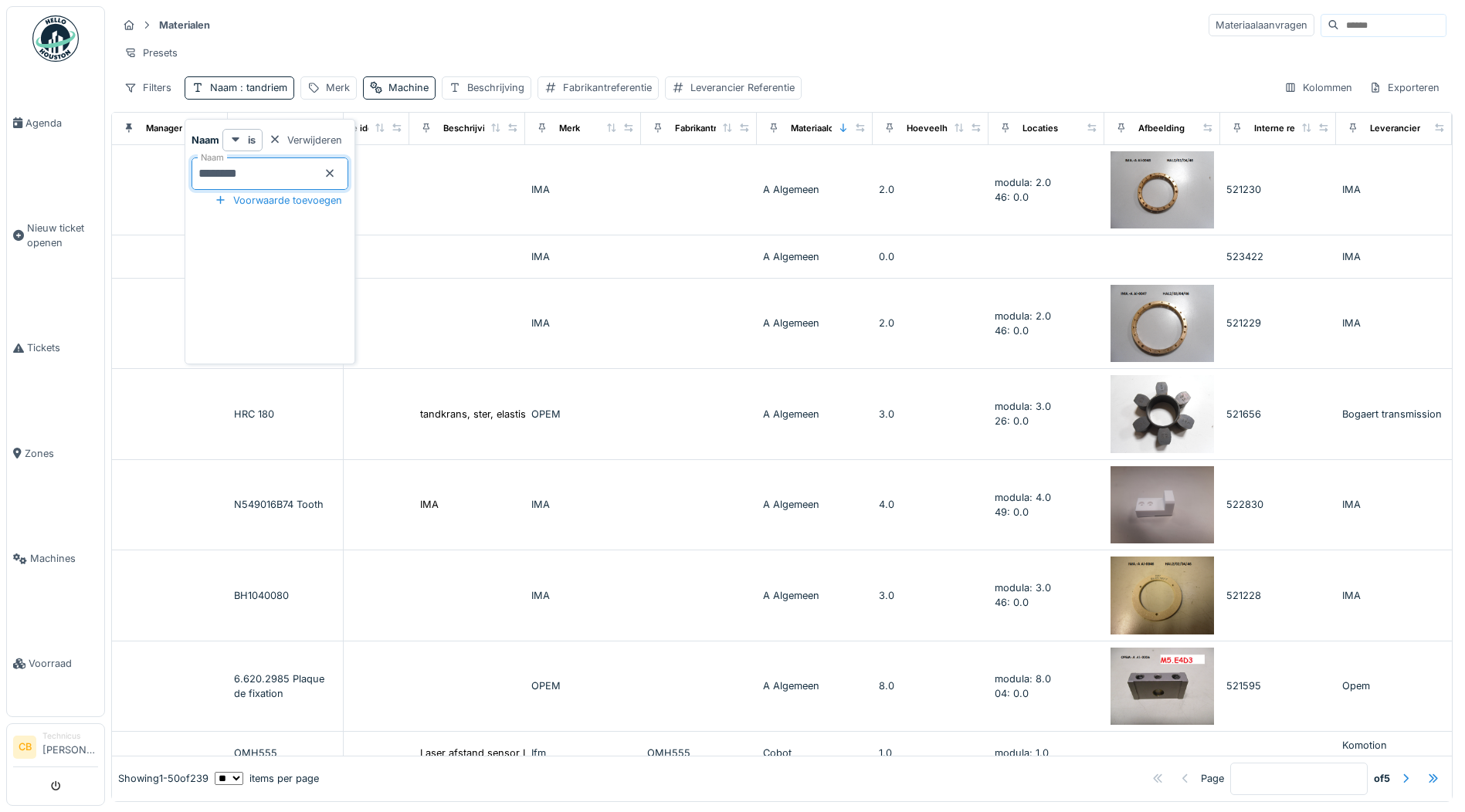
click at [387, 33] on div "Materialen Materiaalaanvragen Presets Filters Naam : tandriem Merk Machine Besc…" at bounding box center [782, 55] width 1341 height 100
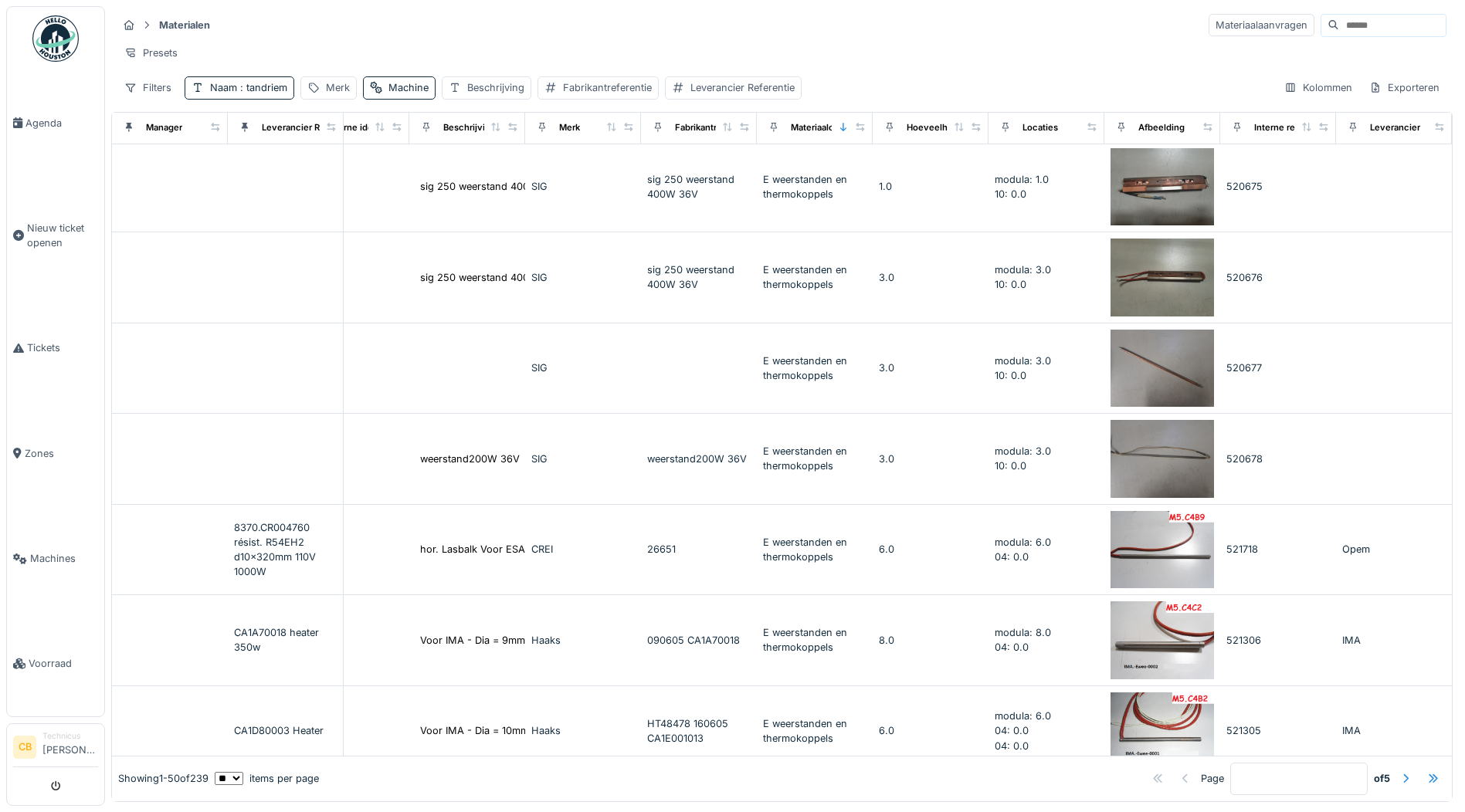
scroll to position [3848, 387]
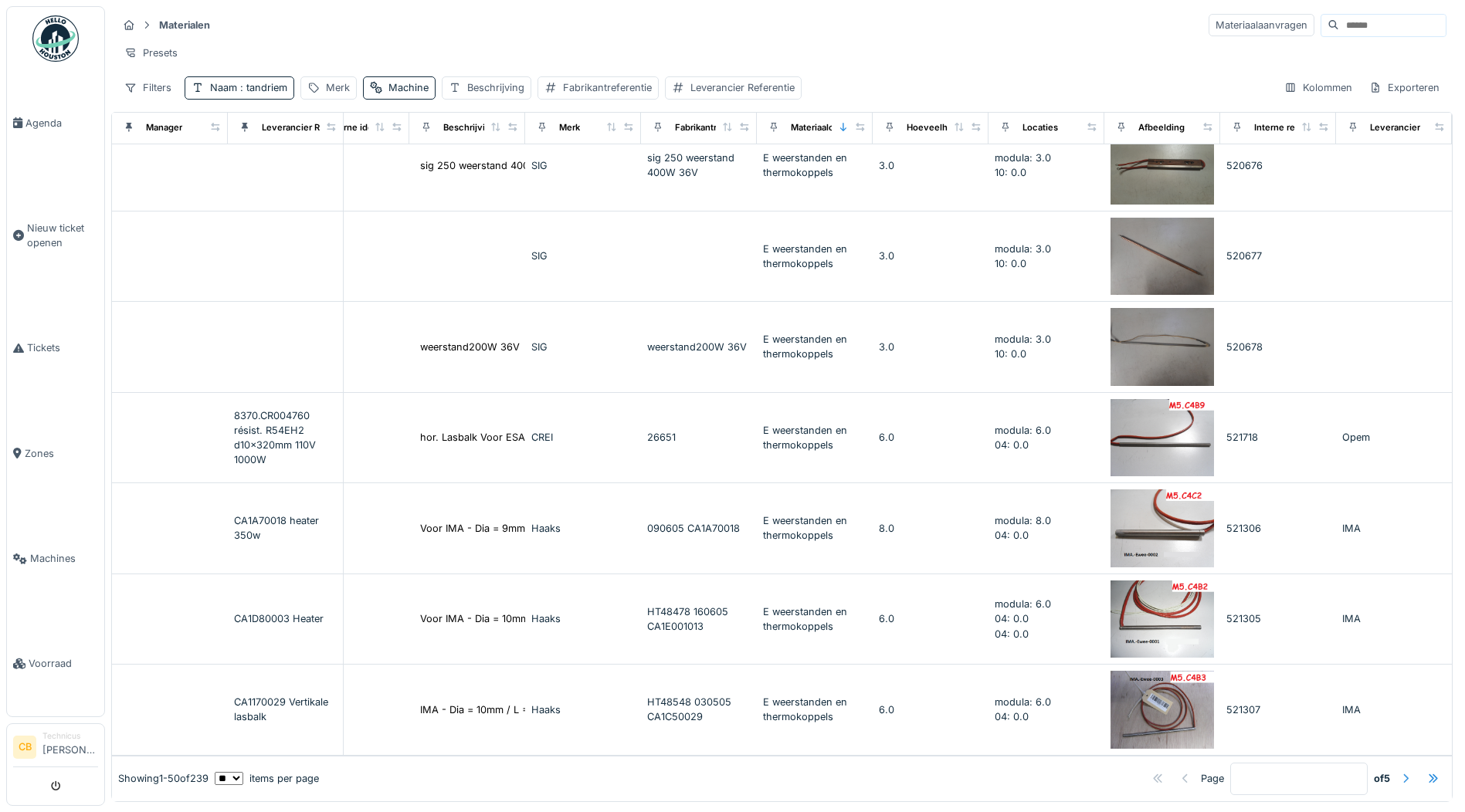
click at [1400, 771] on div at bounding box center [1406, 778] width 12 height 15
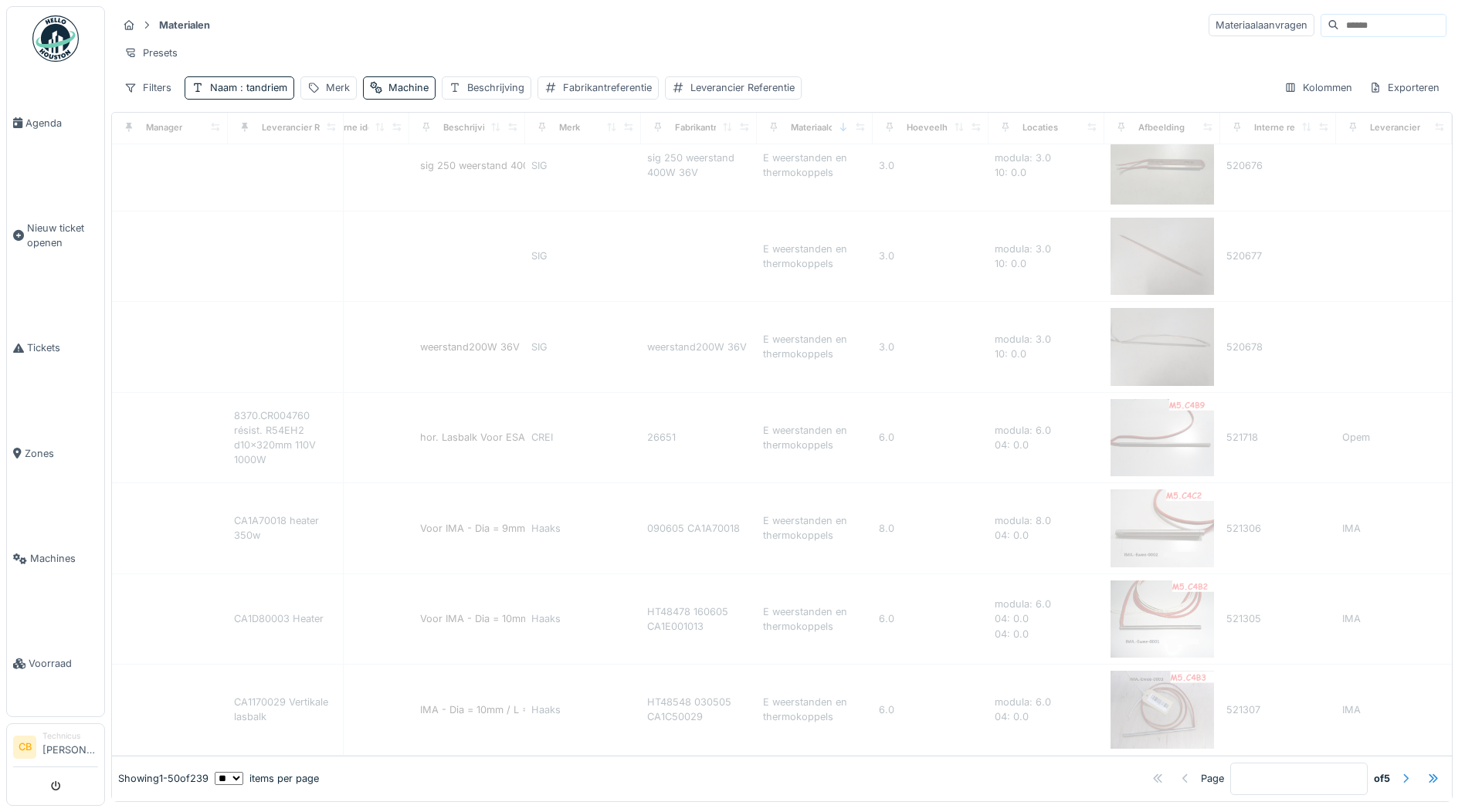
type input "*"
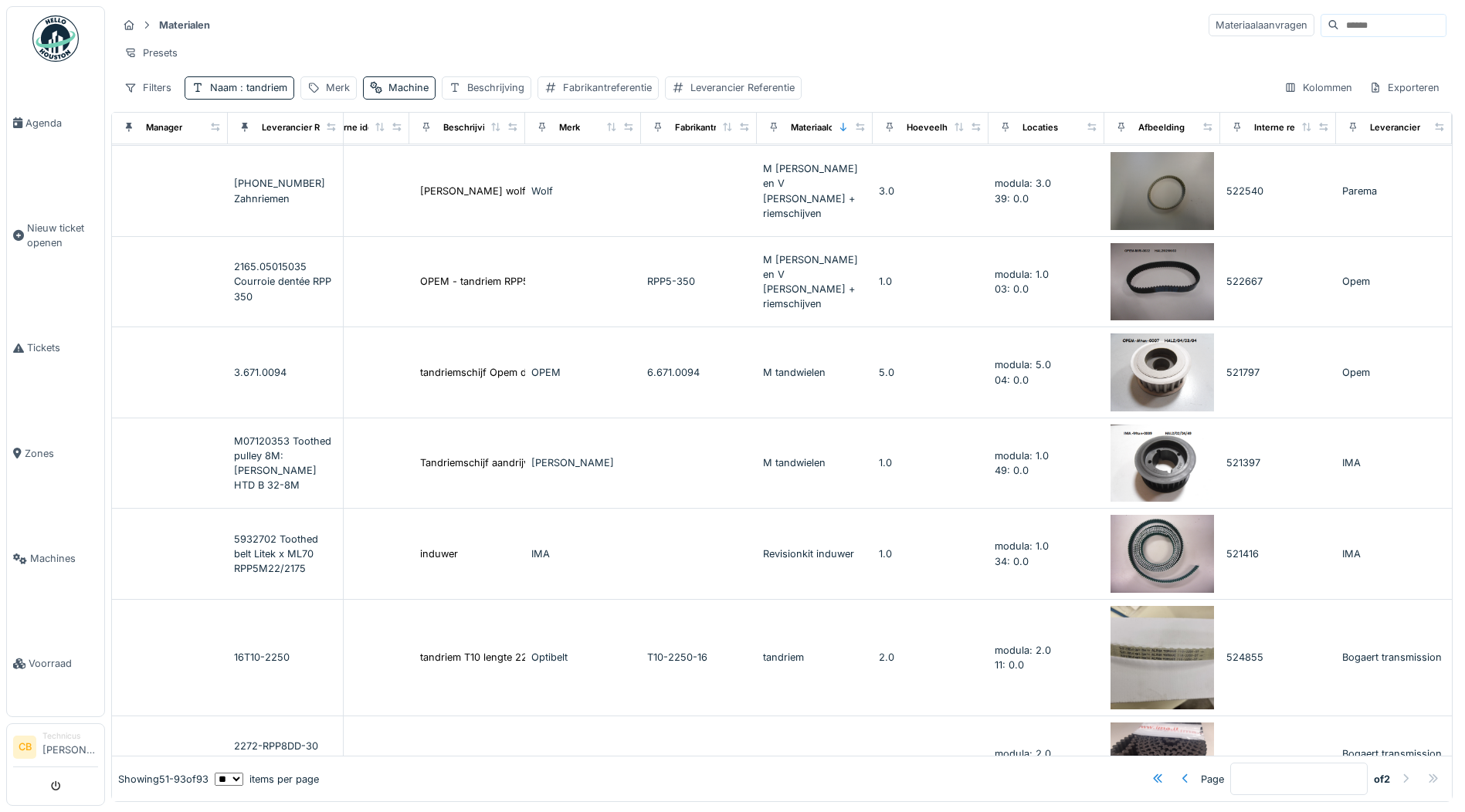
scroll to position [695, 387]
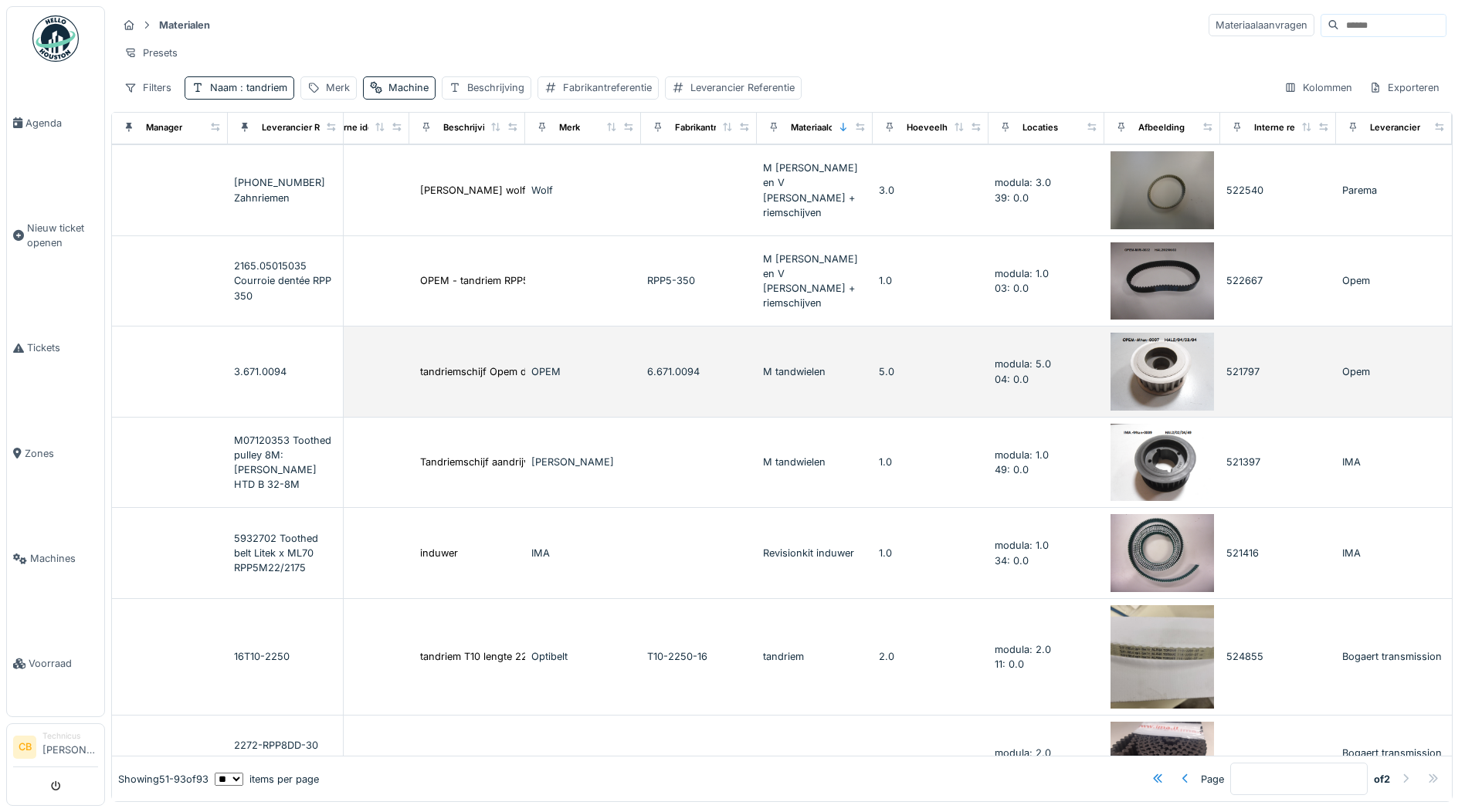
click at [1116, 377] on img at bounding box center [1163, 371] width 104 height 78
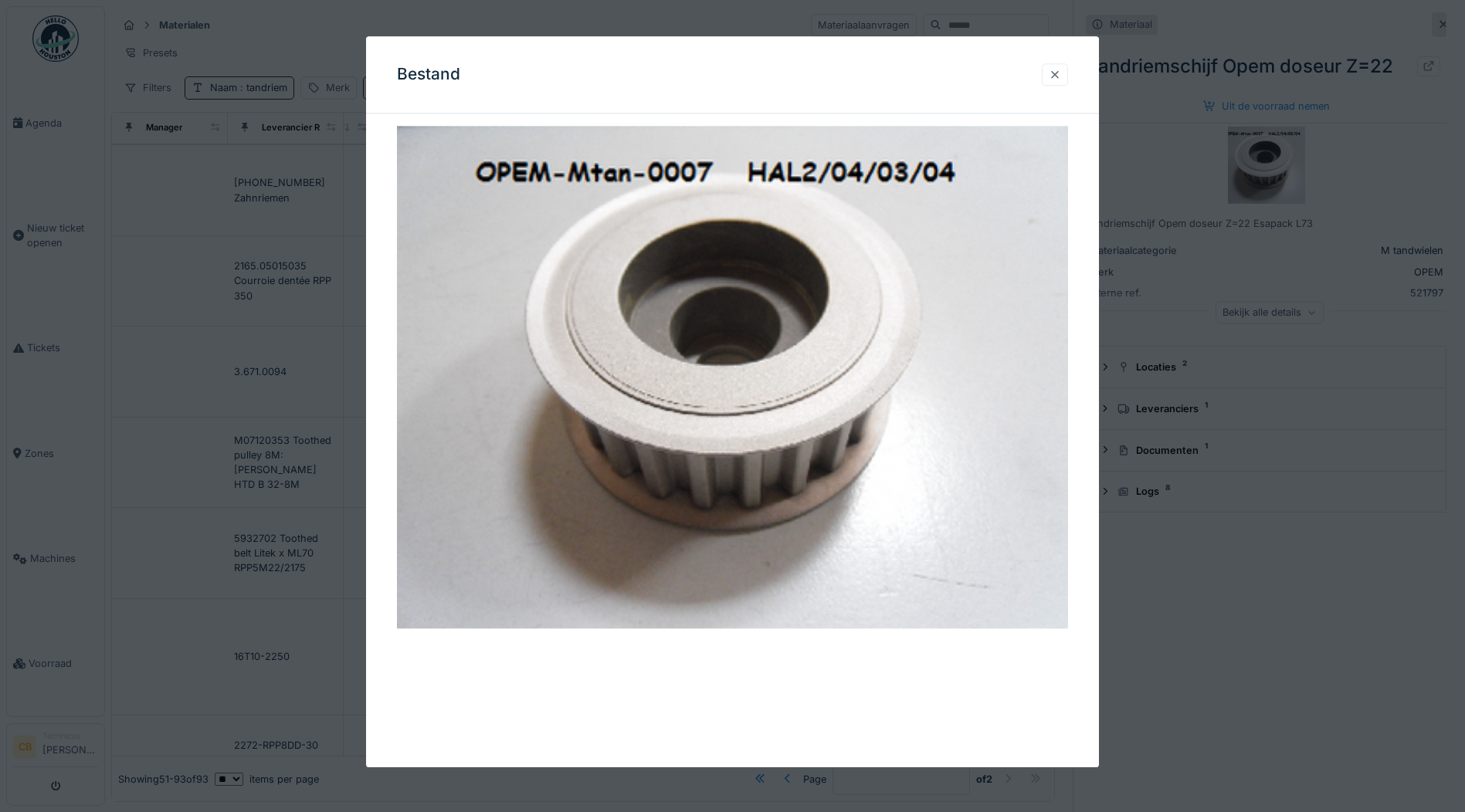
click at [1057, 72] on div at bounding box center [1055, 75] width 12 height 15
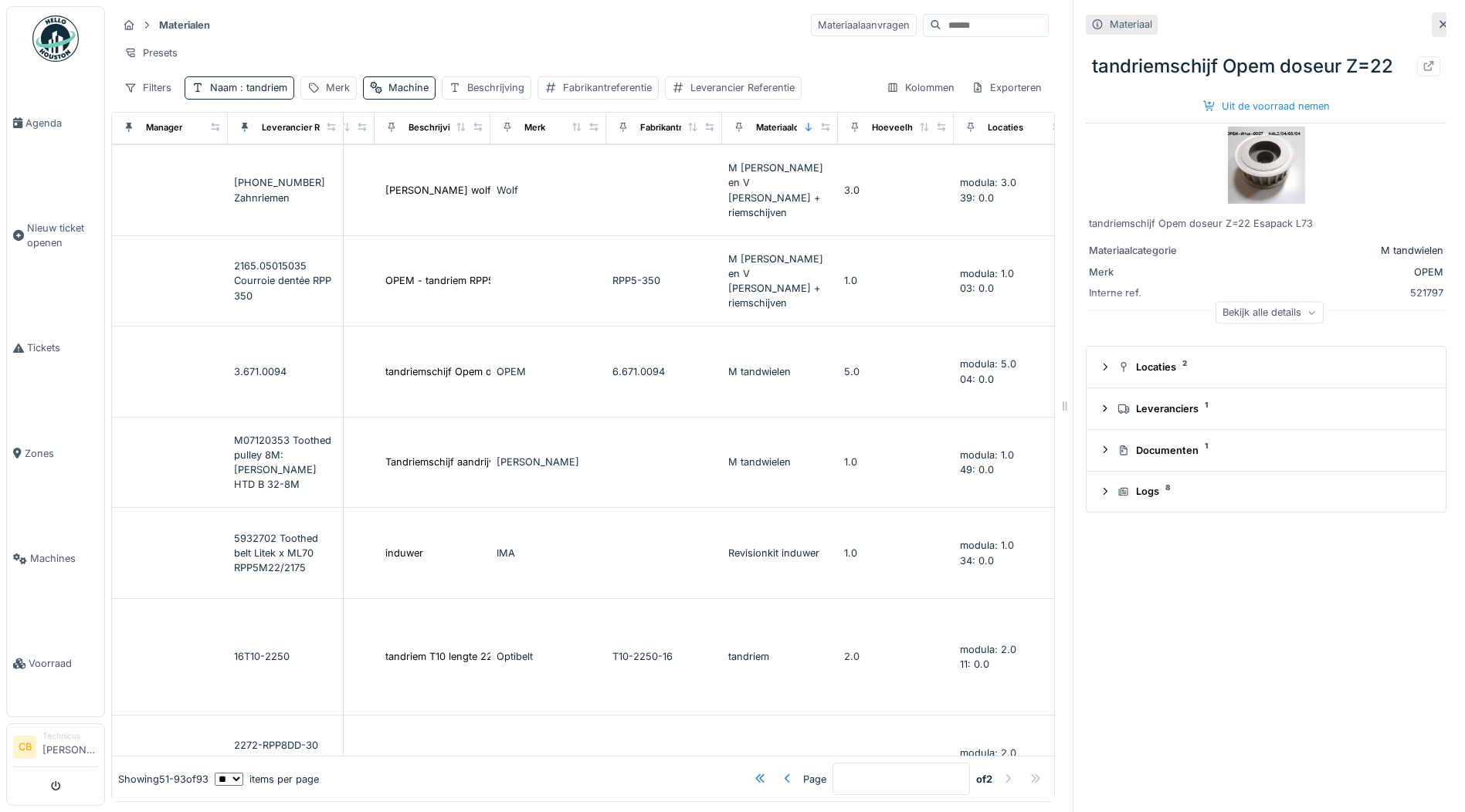
click at [1437, 19] on icon at bounding box center [1443, 24] width 12 height 10
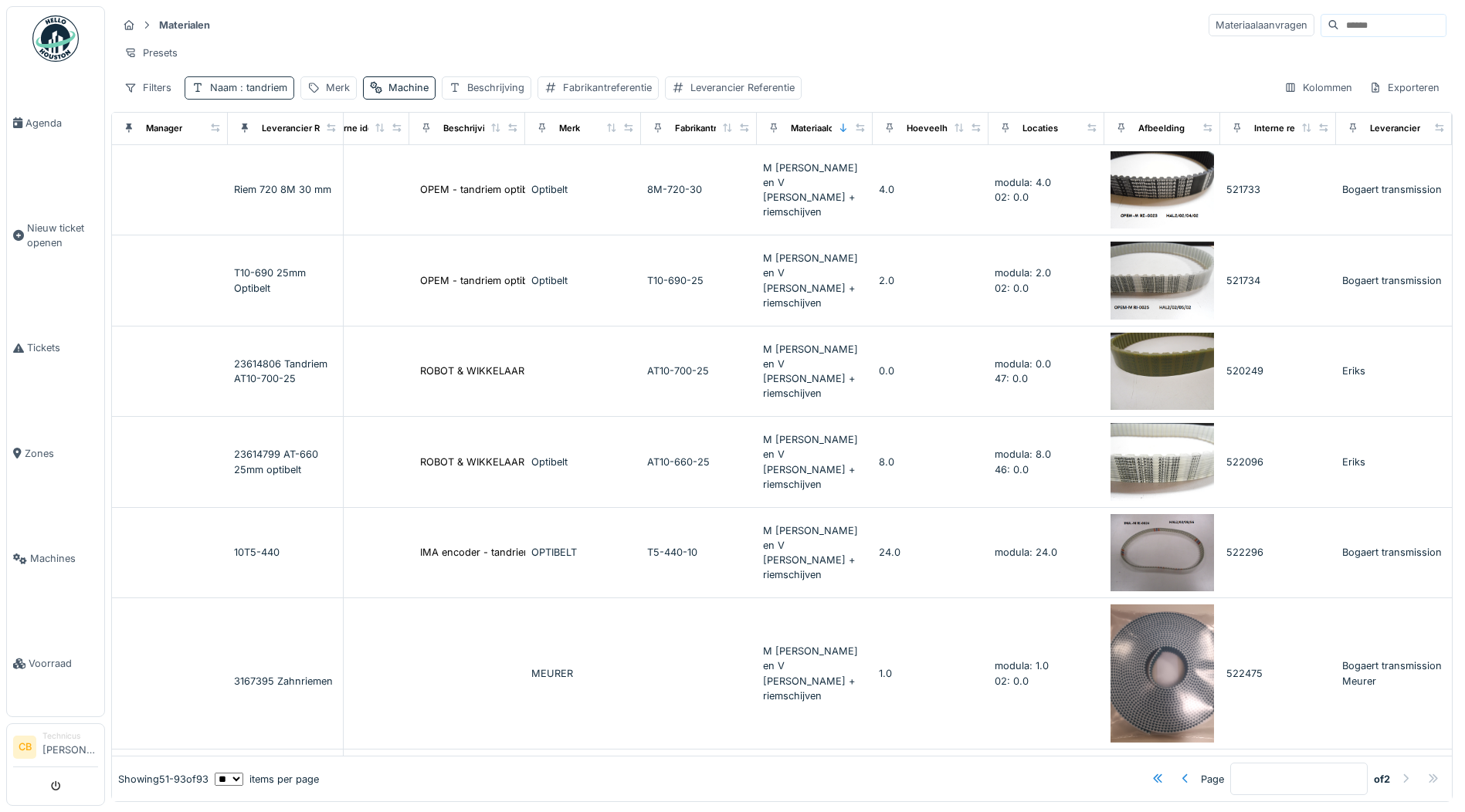
click at [263, 93] on span ": tandriem" at bounding box center [262, 87] width 50 height 12
click at [283, 174] on input "********" at bounding box center [269, 173] width 157 height 32
type input "*"
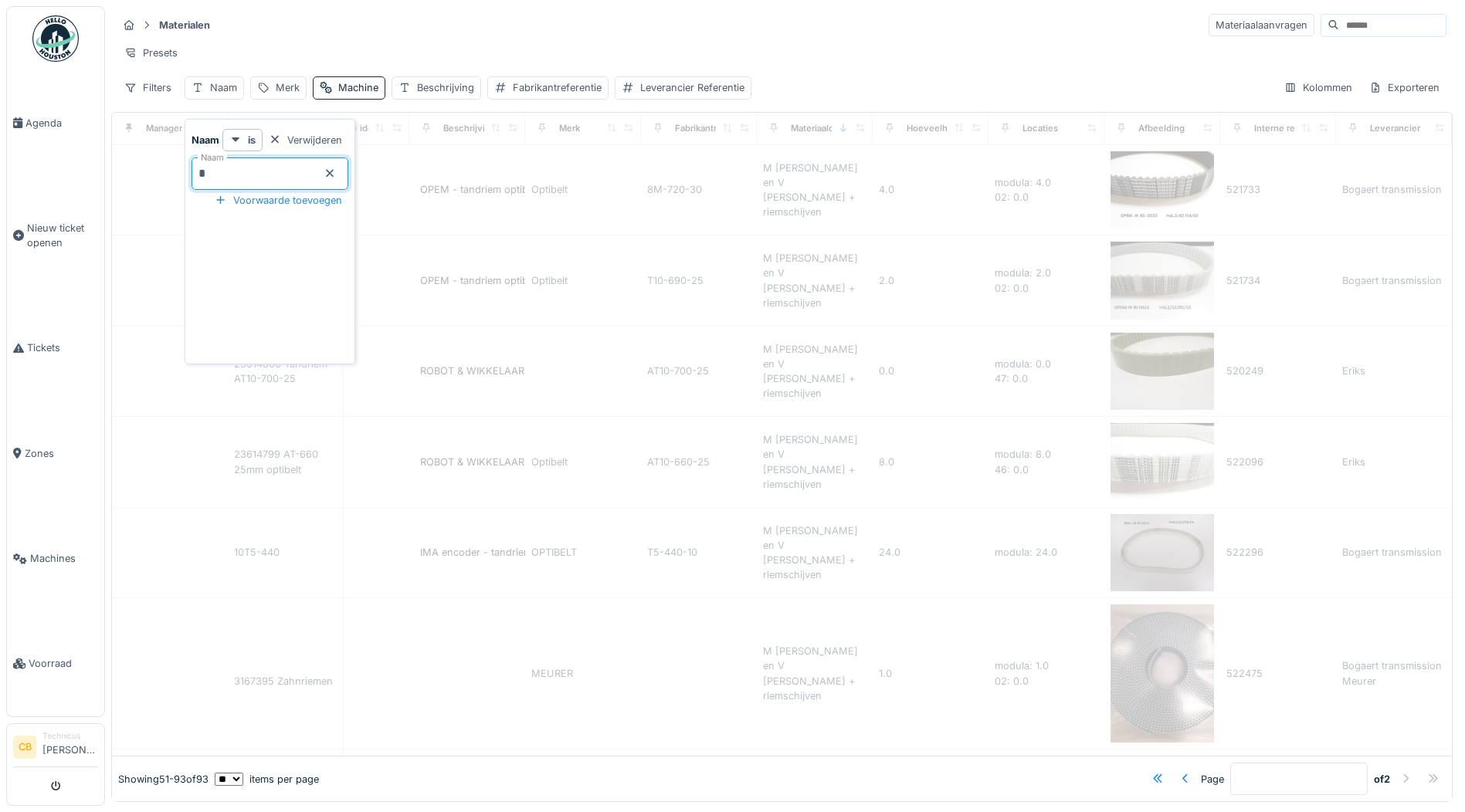
type input "**"
type input "*"
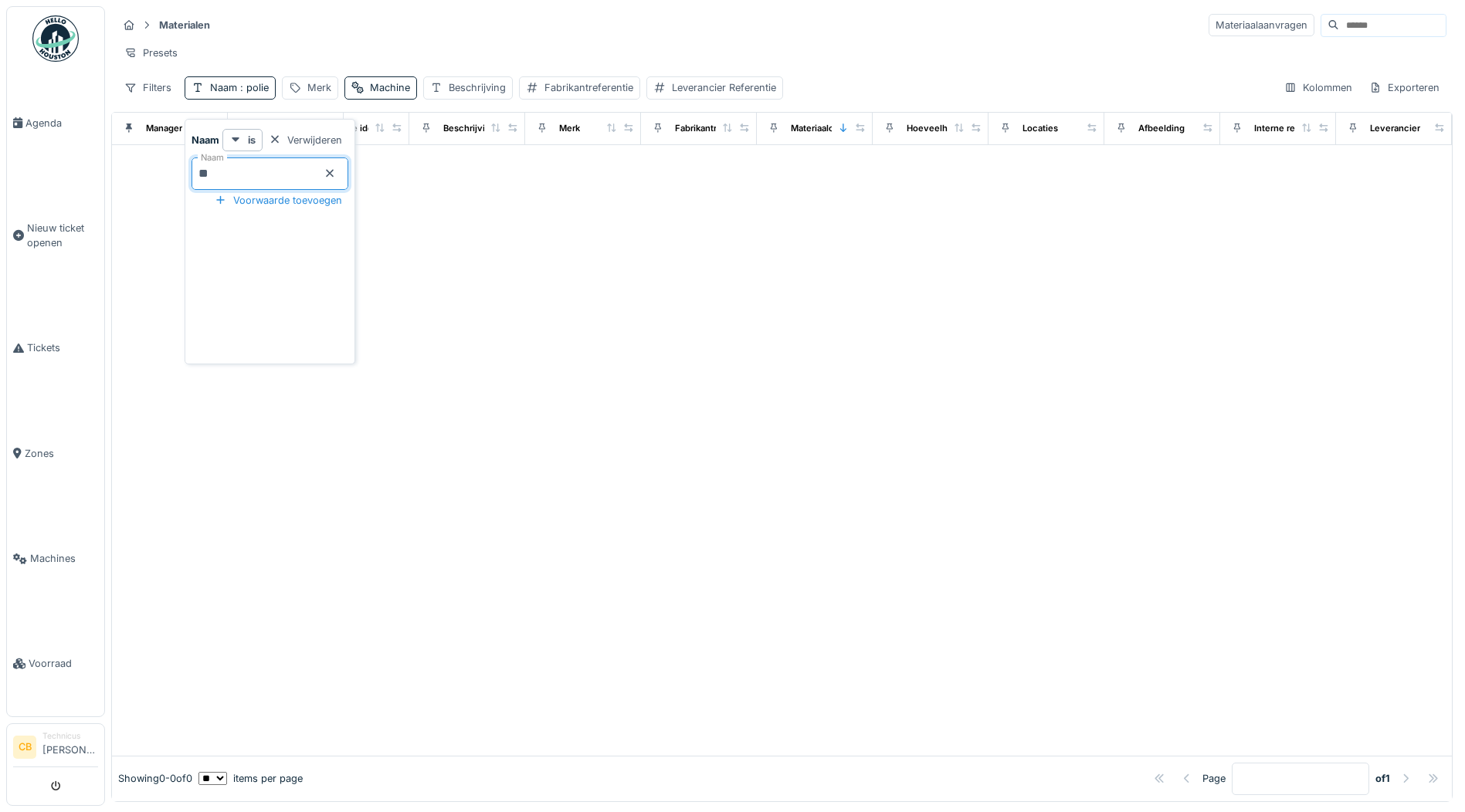
type input "*"
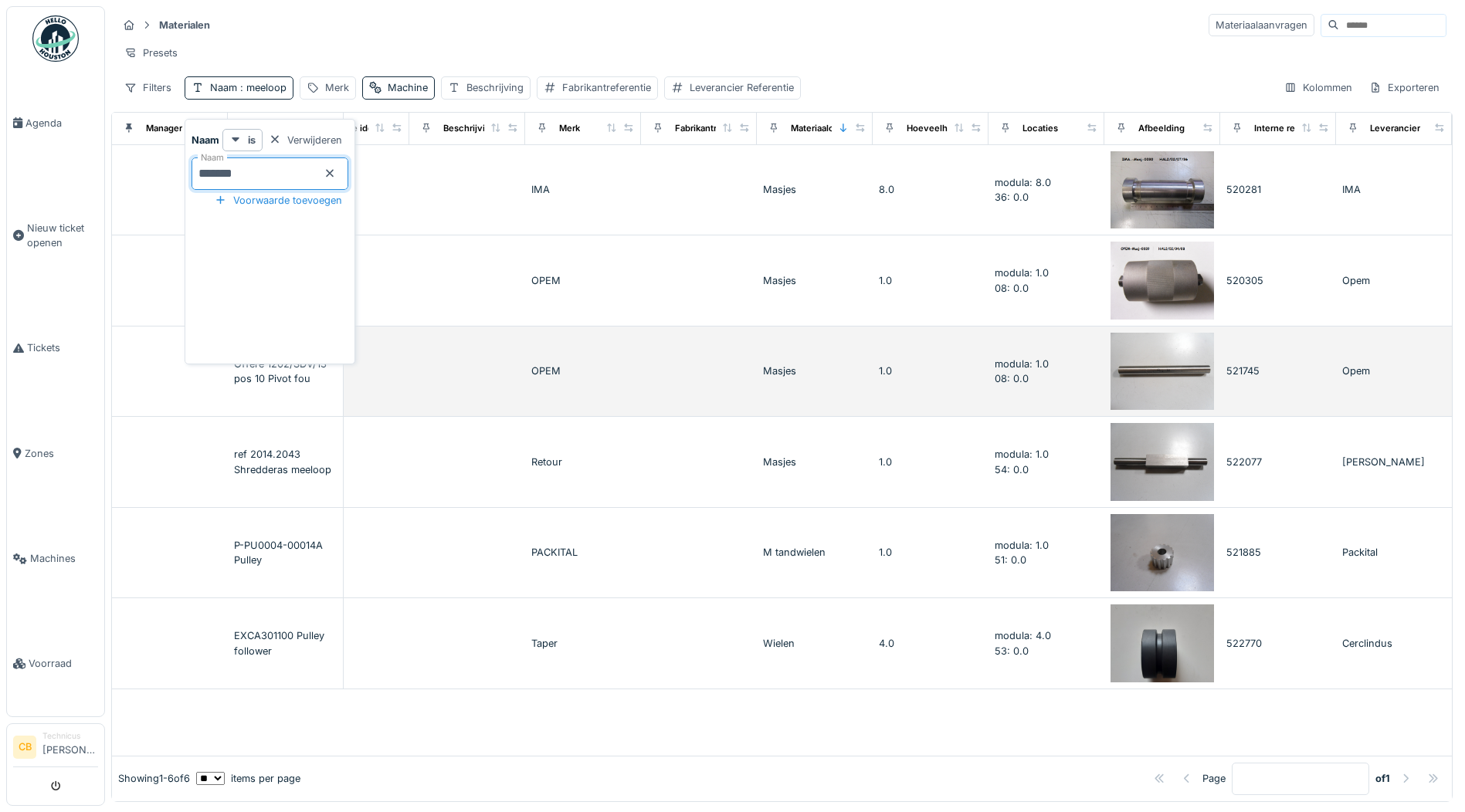
scroll to position [7, 0]
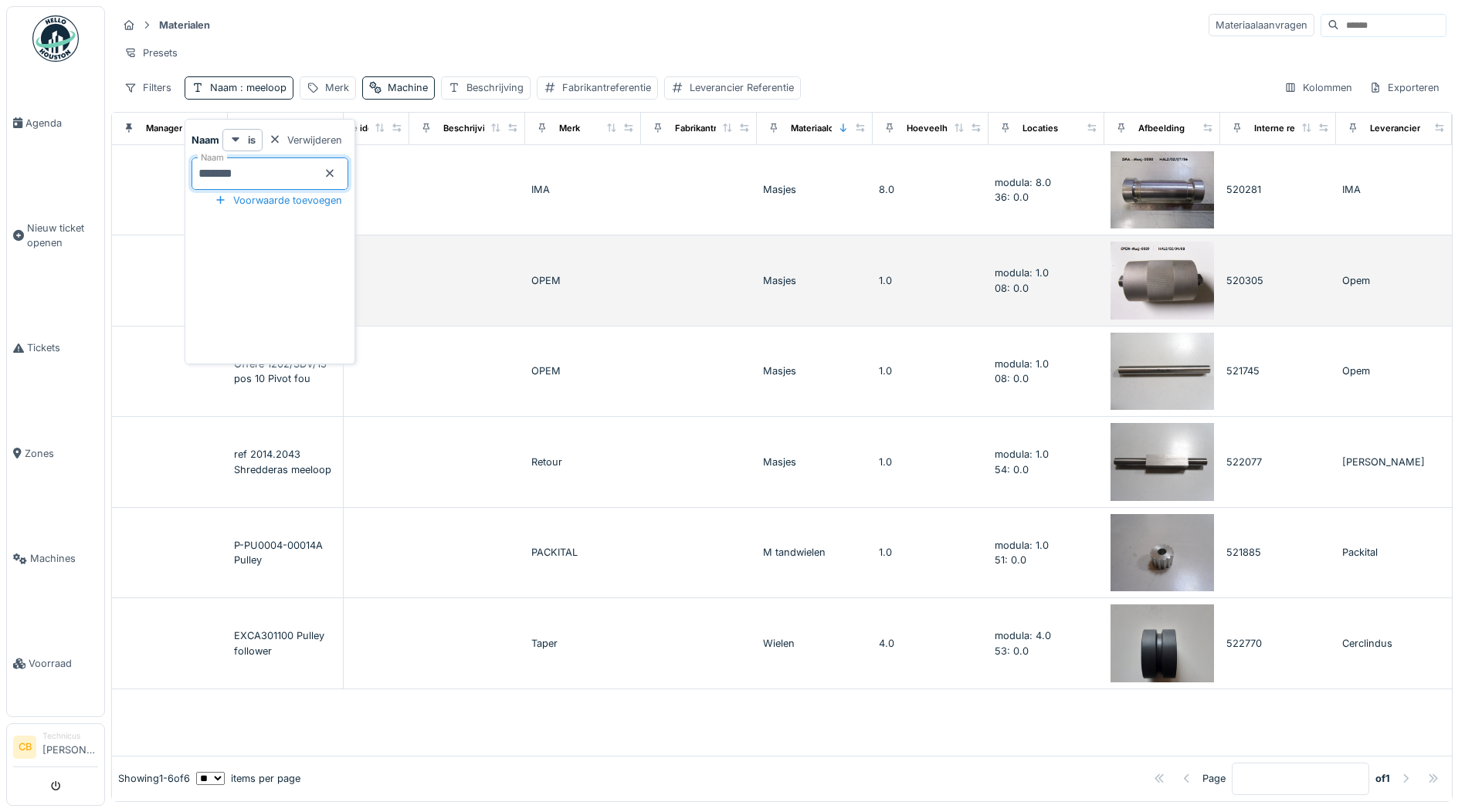
type input "*******"
